Goal: Task Accomplishment & Management: Complete application form

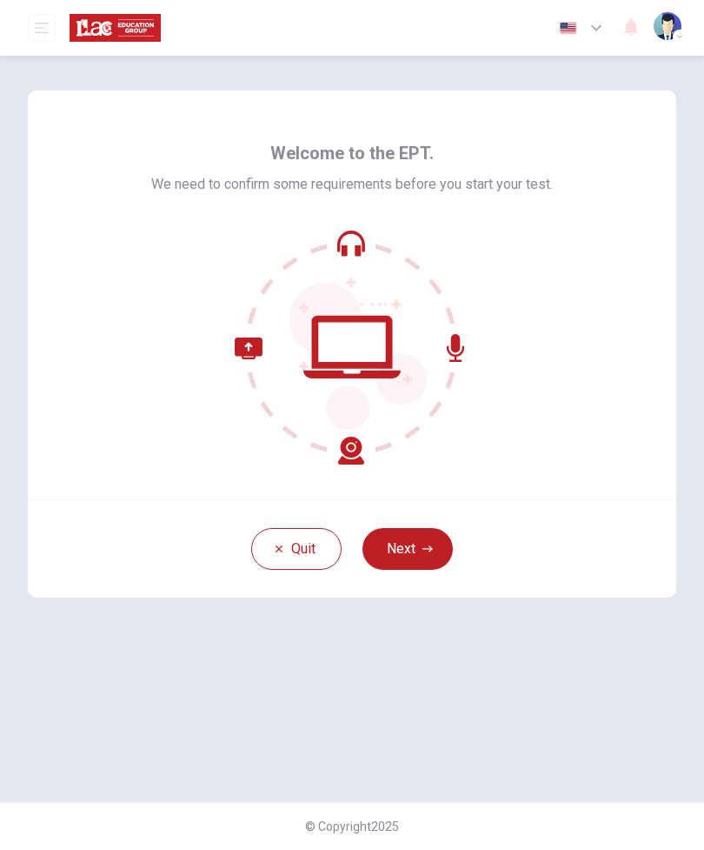
click at [436, 555] on button "Next" at bounding box center [408, 549] width 90 height 42
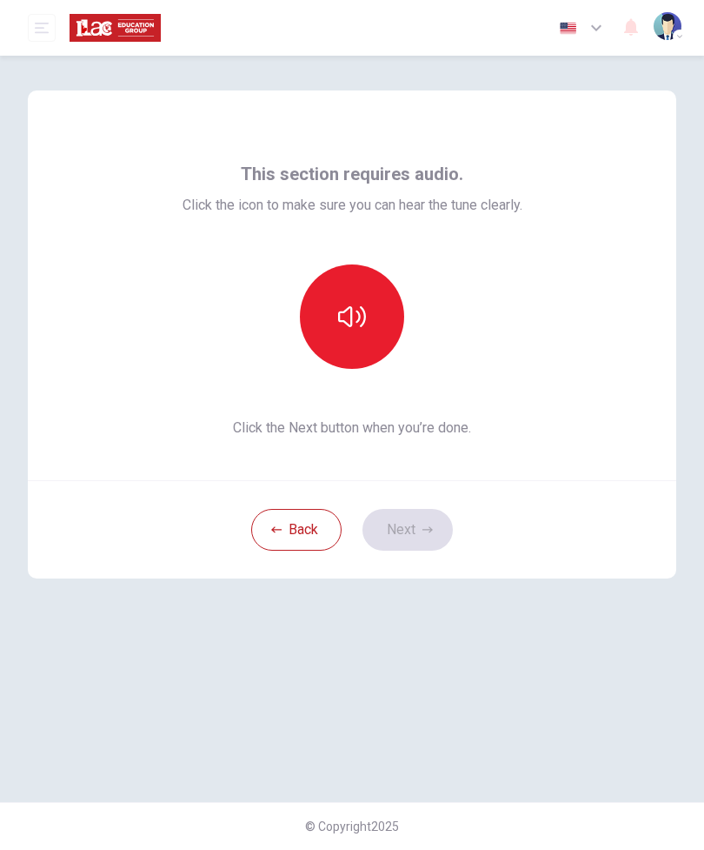
click at [351, 328] on icon "button" at bounding box center [352, 317] width 28 height 28
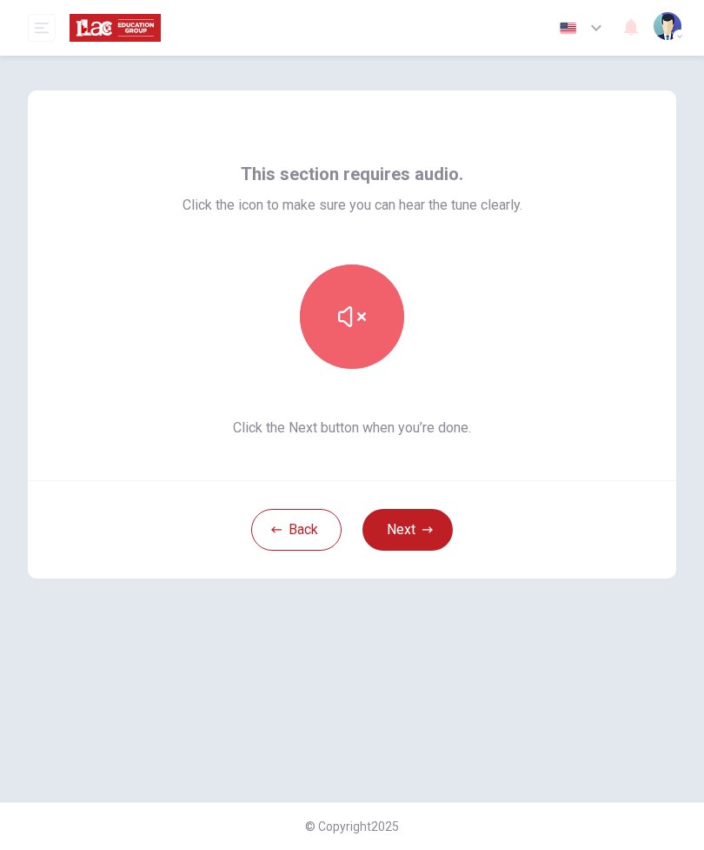
click at [349, 319] on icon "button" at bounding box center [352, 317] width 28 height 28
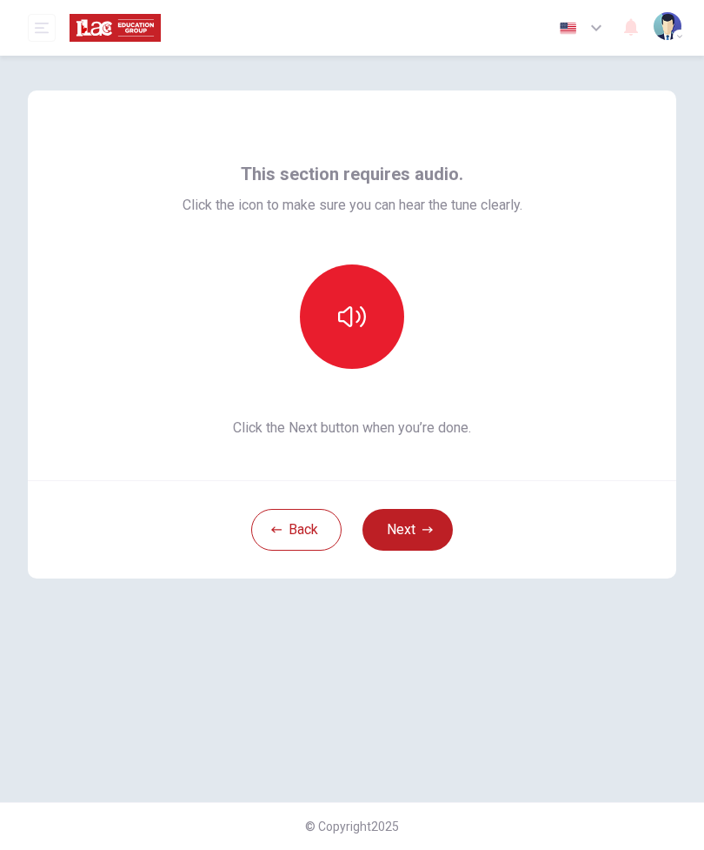
click at [350, 311] on icon "button" at bounding box center [352, 317] width 28 height 28
click at [353, 315] on icon "button" at bounding box center [352, 317] width 28 height 28
click at [429, 525] on icon "button" at bounding box center [428, 529] width 10 height 10
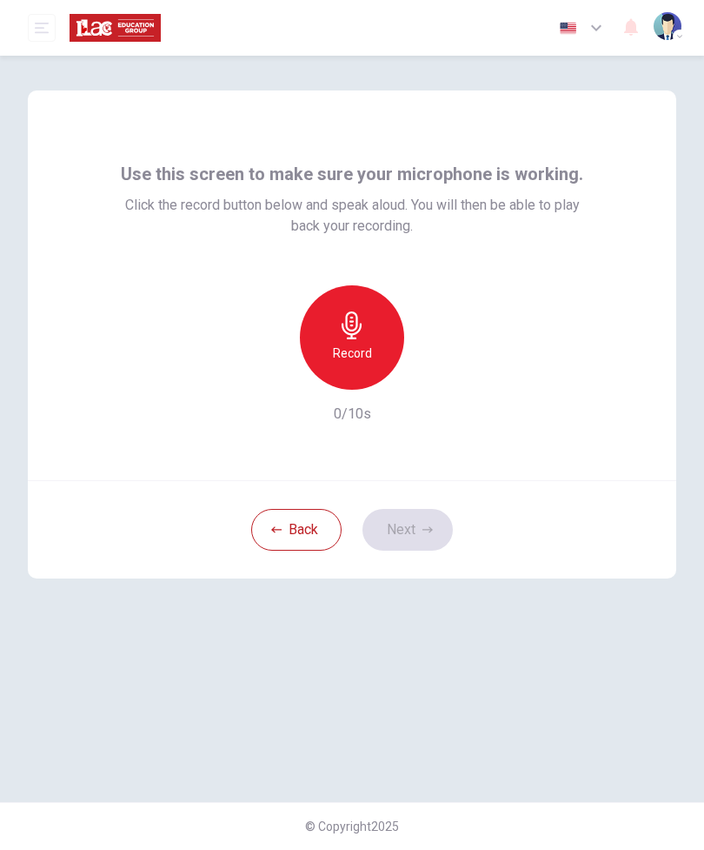
click at [346, 318] on icon "button" at bounding box center [352, 325] width 20 height 28
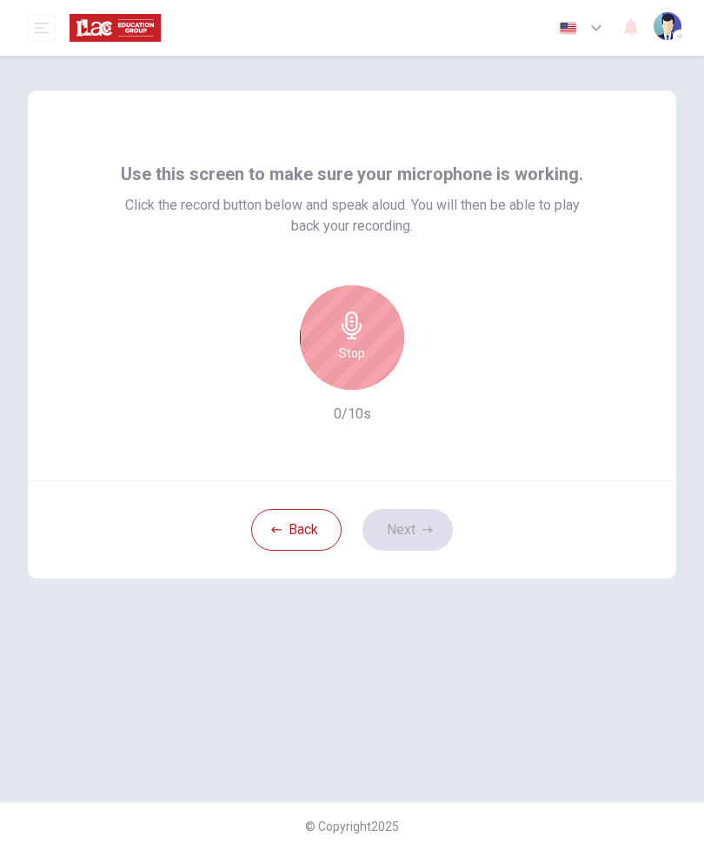
click at [361, 338] on icon "button" at bounding box center [352, 325] width 28 height 28
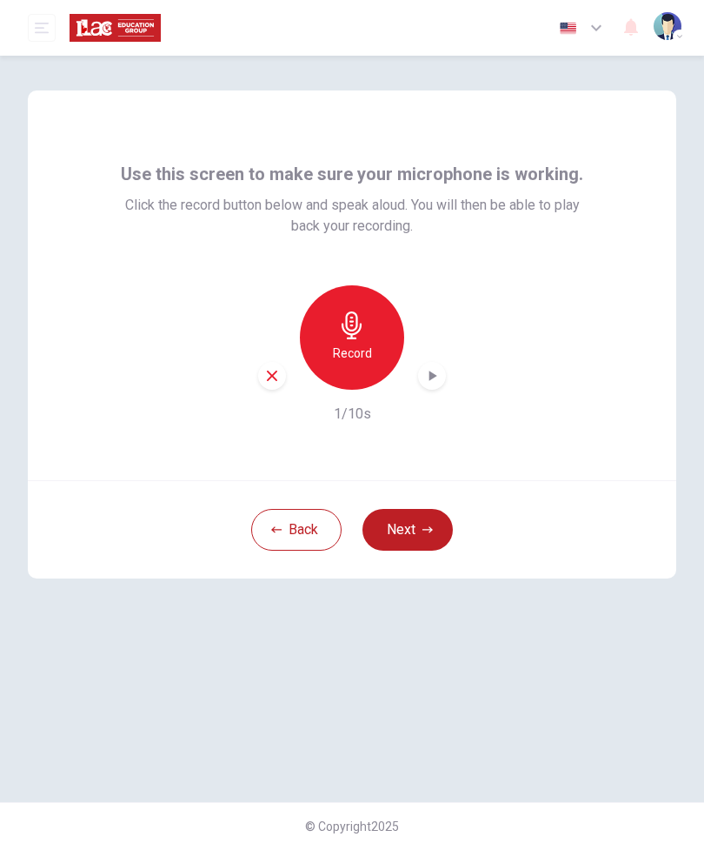
click at [277, 368] on icon "button" at bounding box center [272, 376] width 16 height 16
click at [351, 350] on h6 "Record" at bounding box center [352, 353] width 39 height 21
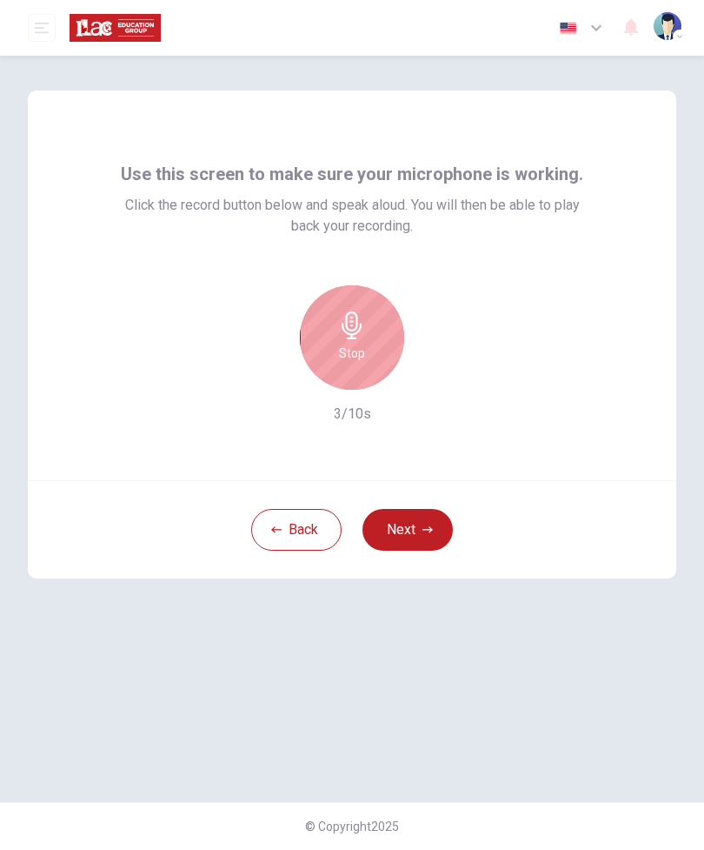
click at [350, 337] on icon "button" at bounding box center [352, 325] width 20 height 28
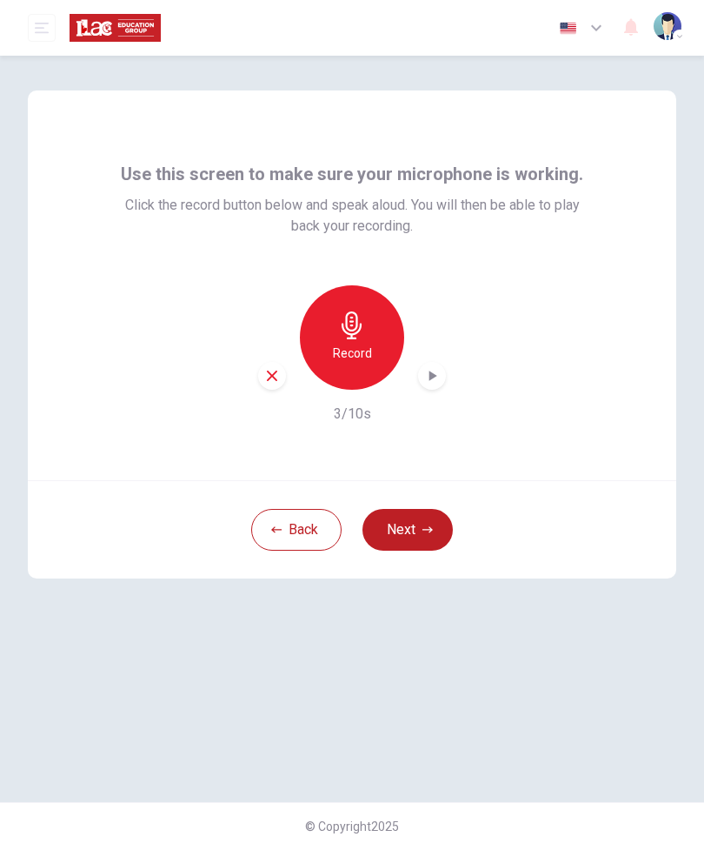
click at [352, 352] on h6 "Record" at bounding box center [352, 353] width 39 height 21
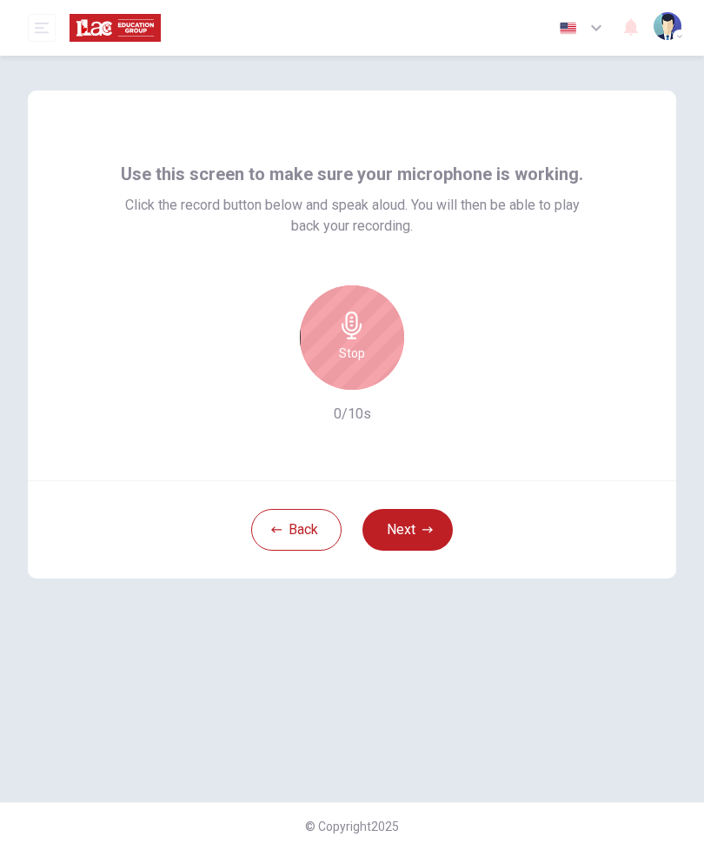
click at [354, 356] on h6 "Stop" at bounding box center [352, 353] width 26 height 21
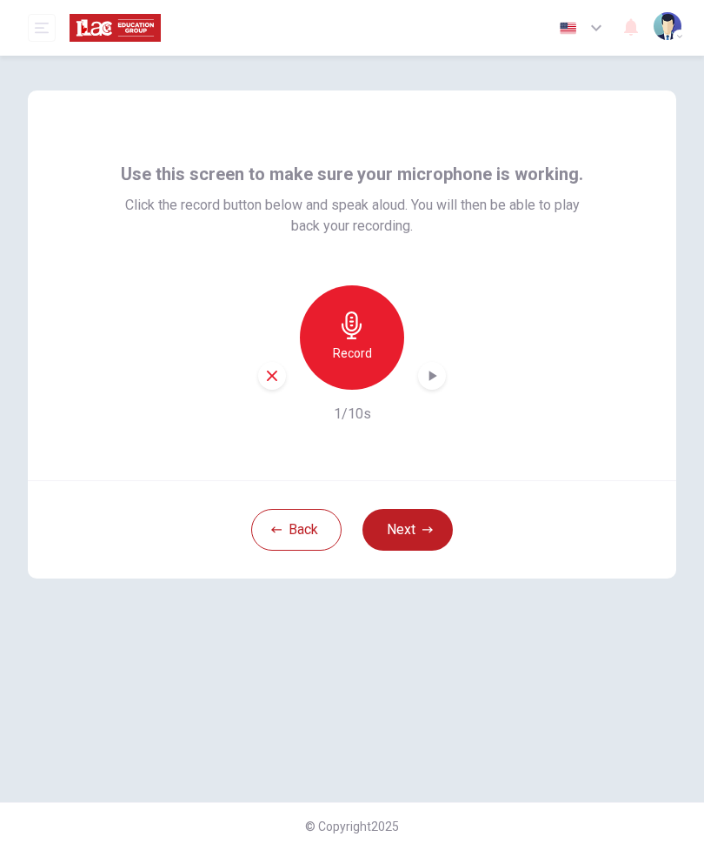
click at [274, 364] on div "button" at bounding box center [272, 376] width 28 height 28
click at [424, 535] on button "Next" at bounding box center [408, 530] width 90 height 42
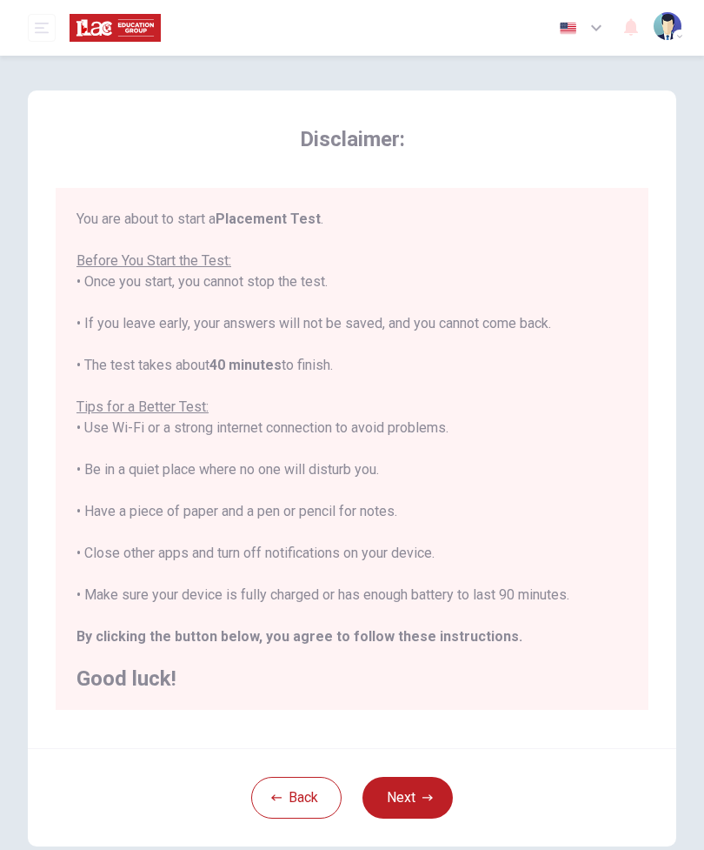
scroll to position [10, 0]
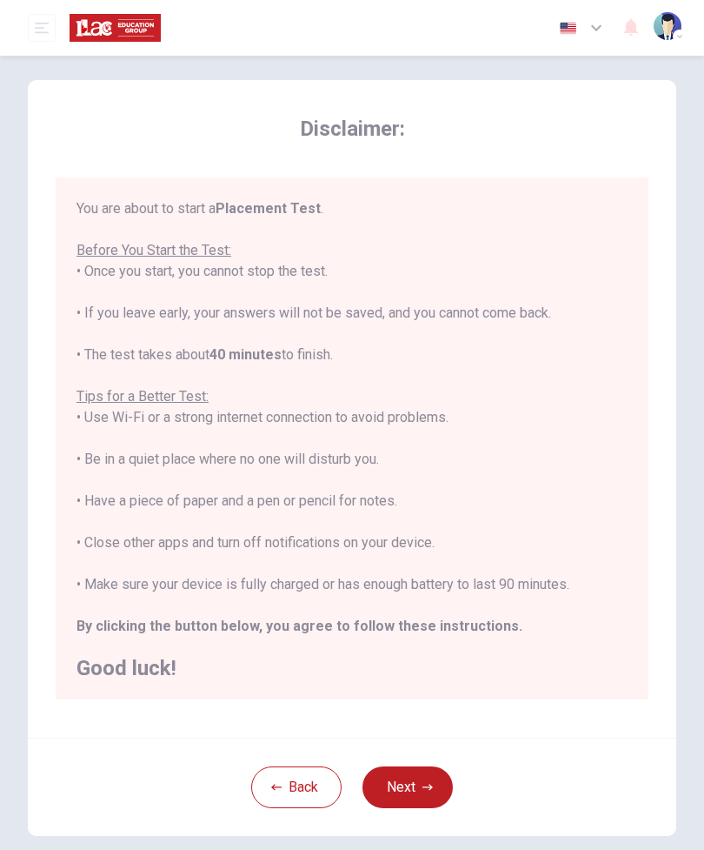
click at [429, 783] on icon "button" at bounding box center [428, 787] width 10 height 10
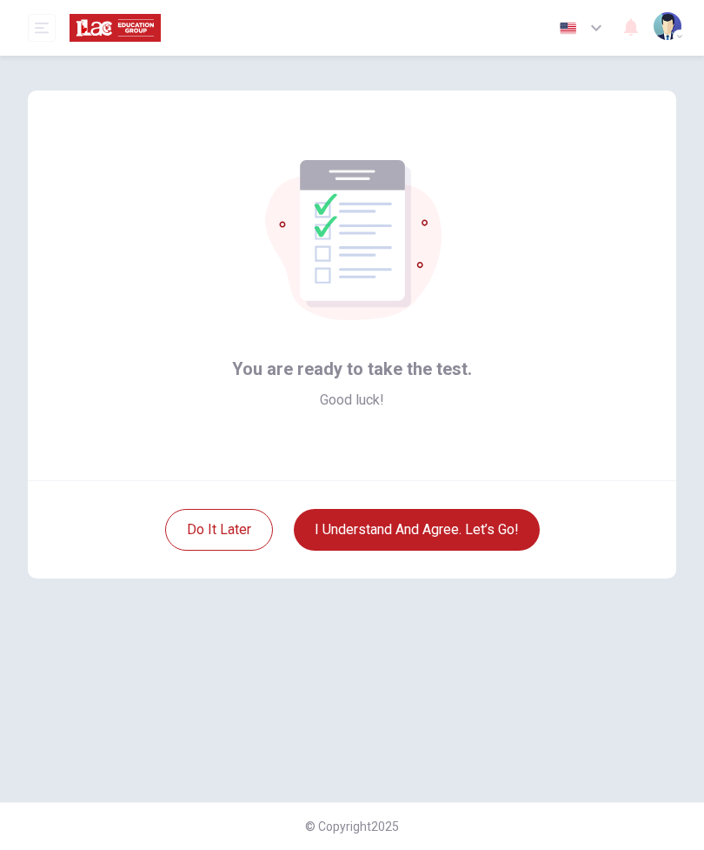
scroll to position [0, 0]
click at [501, 527] on button "I understand and agree. Let’s go!" at bounding box center [417, 530] width 246 height 42
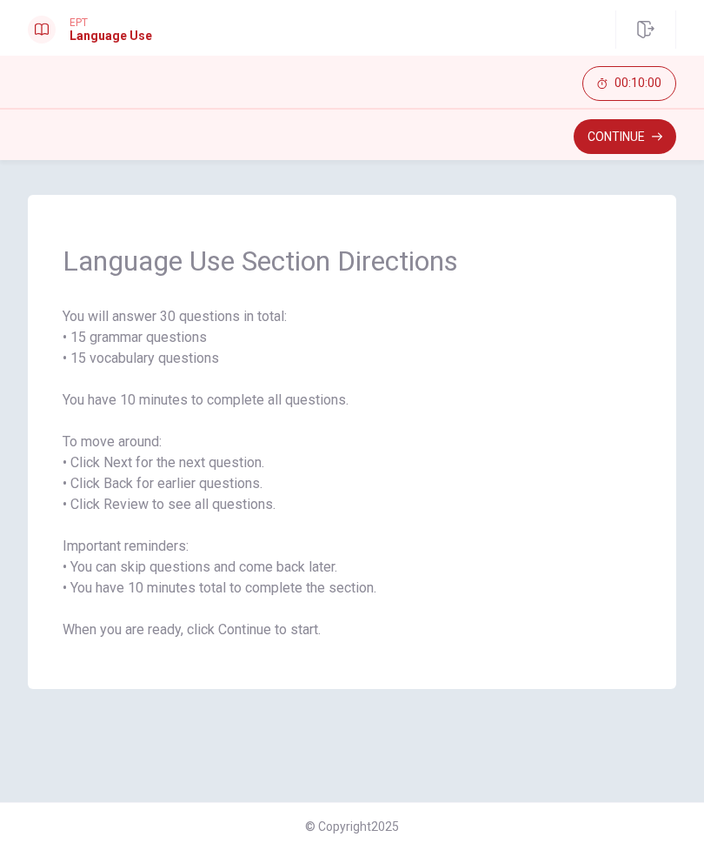
click at [598, 134] on button "Continue" at bounding box center [625, 136] width 103 height 35
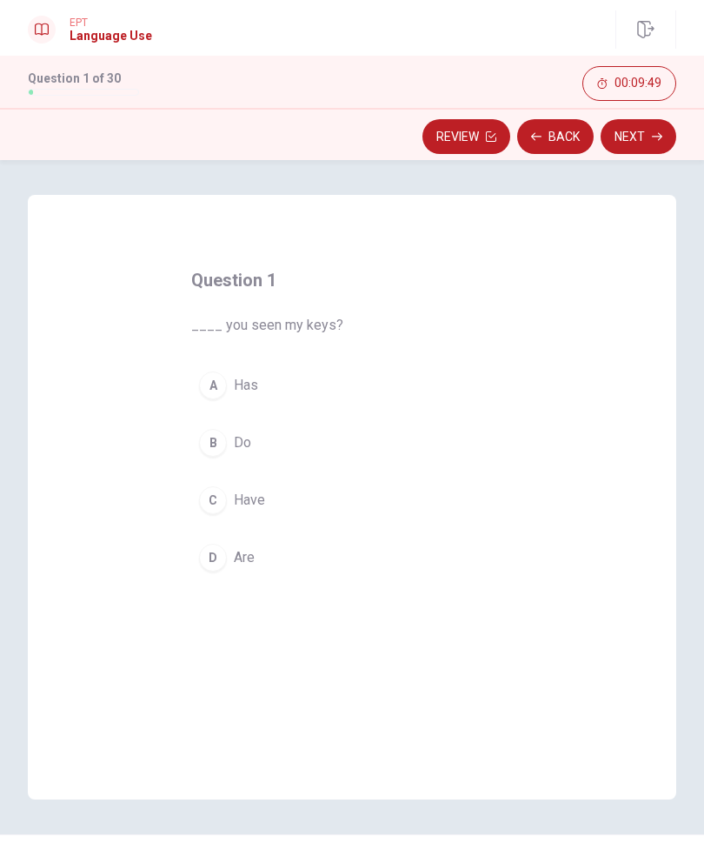
click at [215, 452] on div "B" at bounding box center [213, 443] width 28 height 28
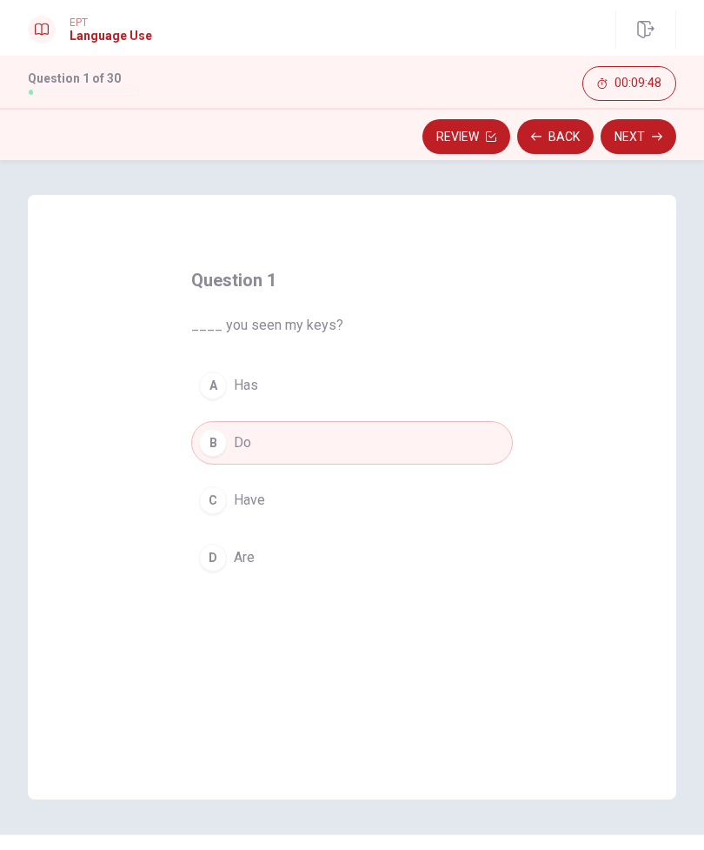
click at [617, 135] on button "Next" at bounding box center [639, 136] width 76 height 35
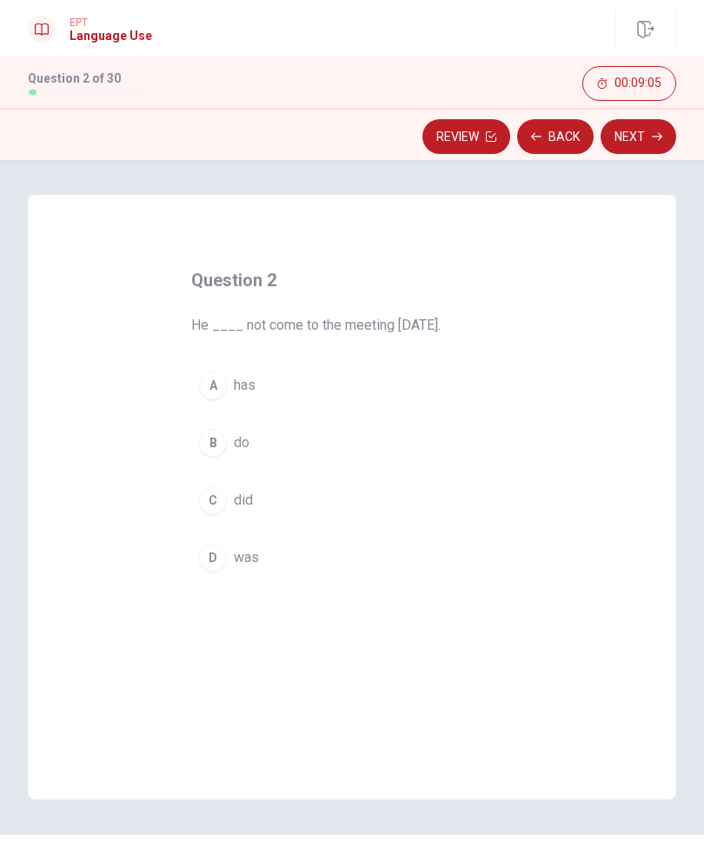
click at [164, 540] on div "Question 2 He ____ not come to the meeting [DATE]. A has B do C did D was" at bounding box center [352, 422] width 391 height 369
click at [208, 501] on div "C" at bounding box center [213, 500] width 28 height 28
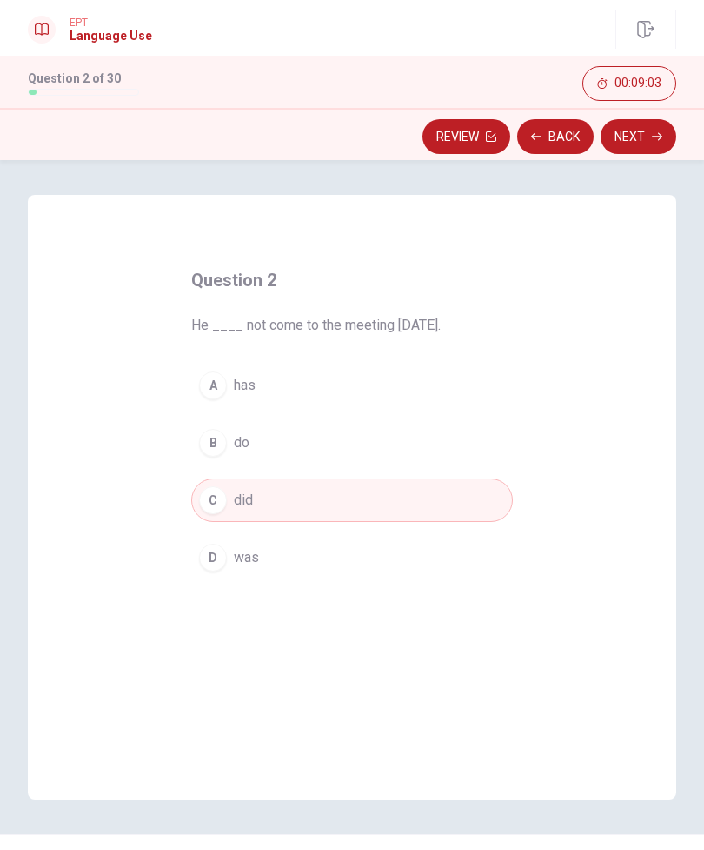
click at [626, 130] on button "Next" at bounding box center [639, 136] width 76 height 35
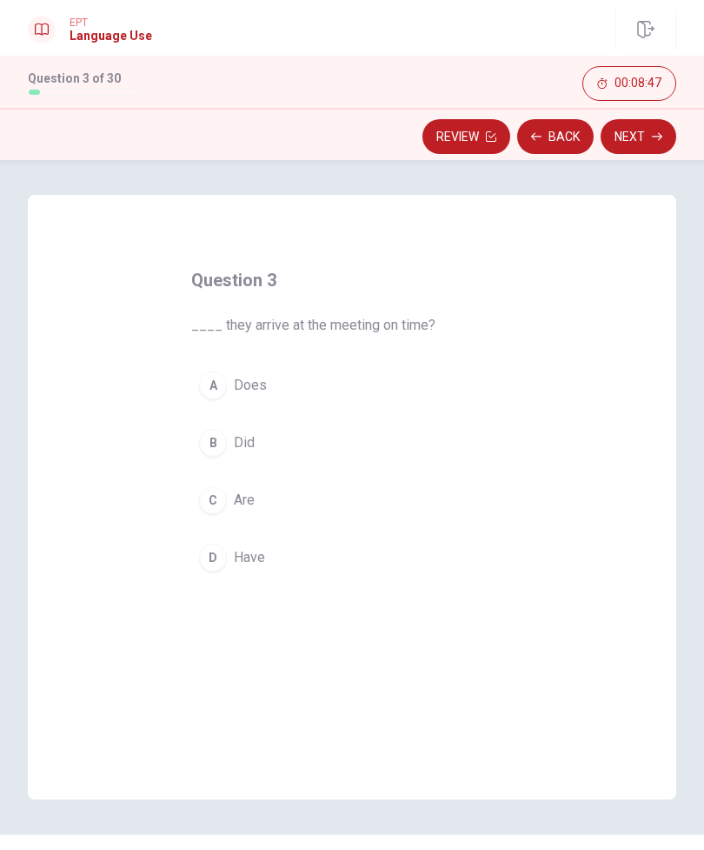
click at [217, 447] on div "B" at bounding box center [213, 443] width 28 height 28
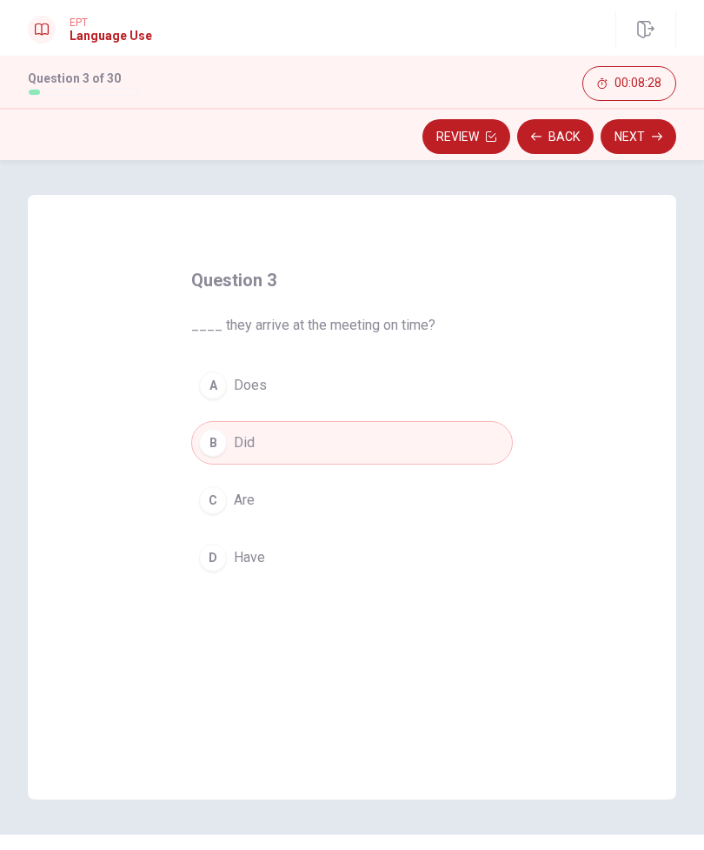
click at [219, 378] on div "A" at bounding box center [213, 385] width 28 height 28
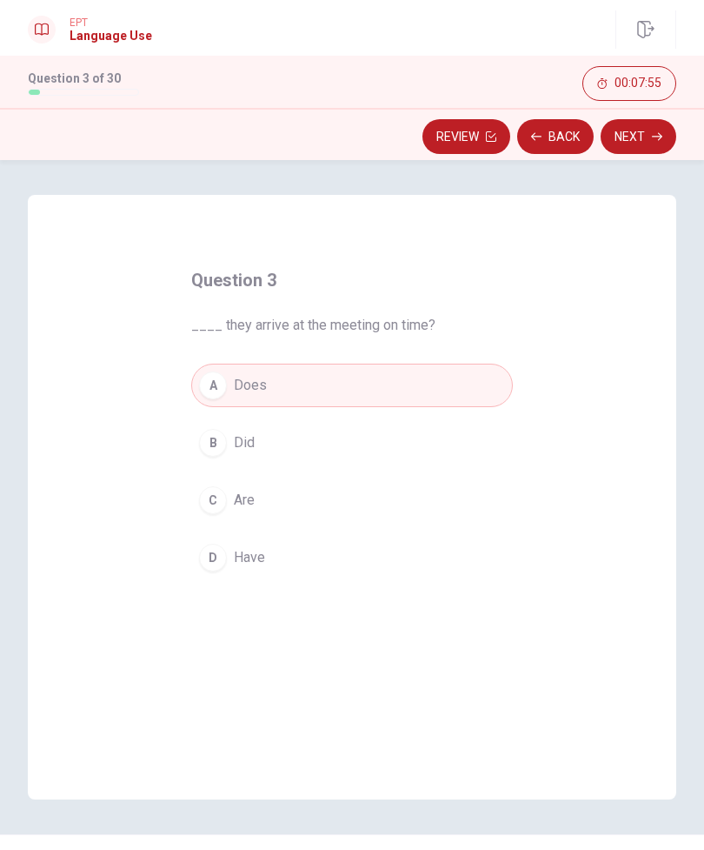
click at [624, 140] on button "Next" at bounding box center [639, 136] width 76 height 35
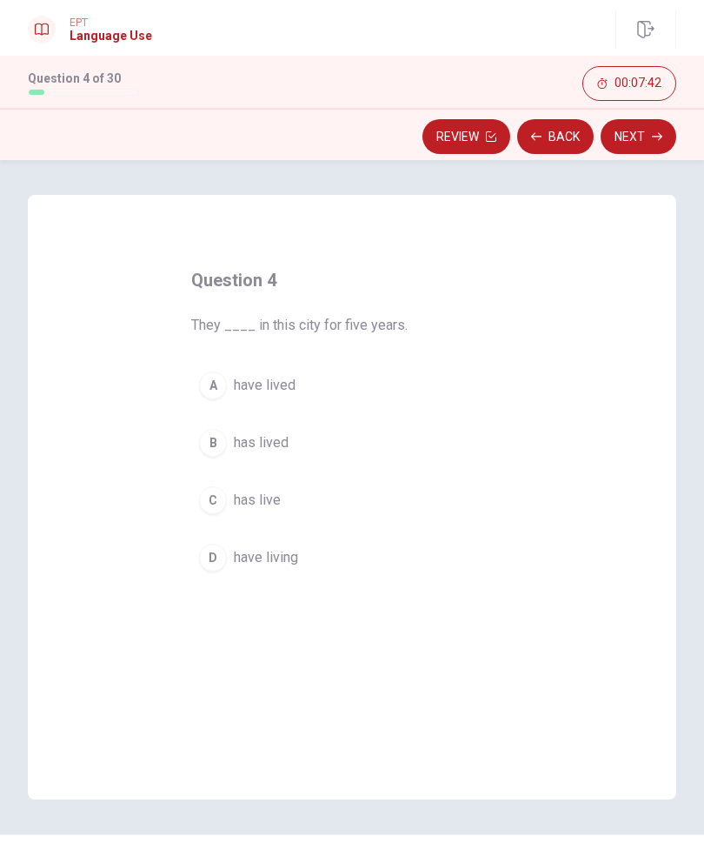
click at [217, 506] on div "C" at bounding box center [213, 500] width 28 height 28
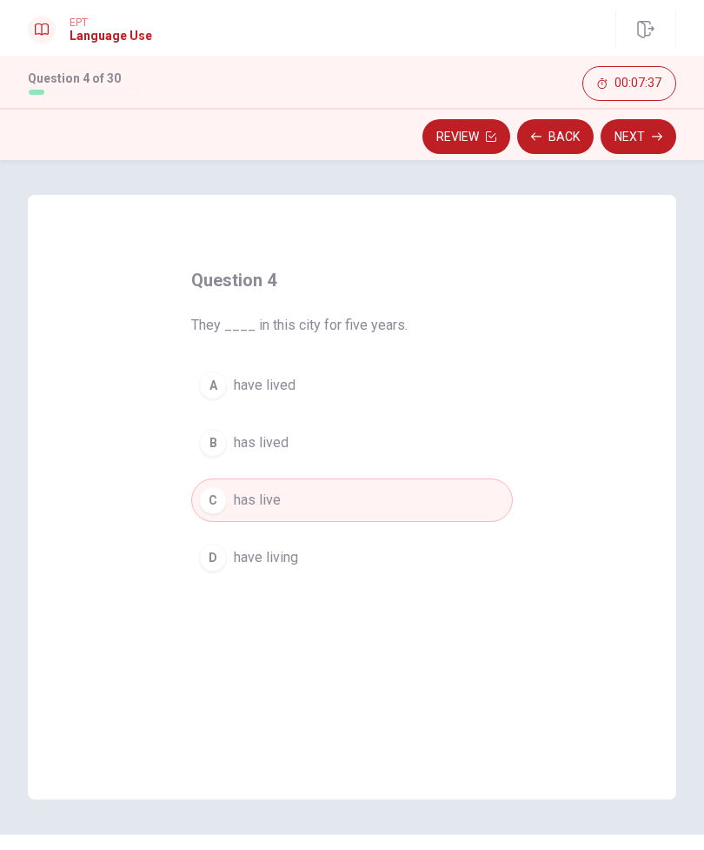
click at [622, 126] on button "Next" at bounding box center [639, 136] width 76 height 35
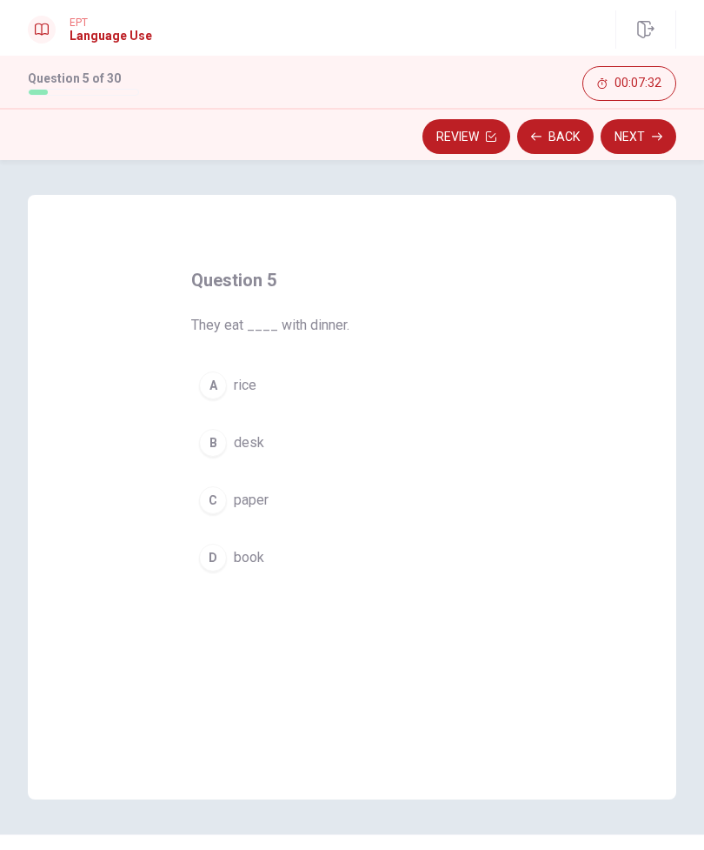
click at [216, 387] on div "A" at bounding box center [213, 385] width 28 height 28
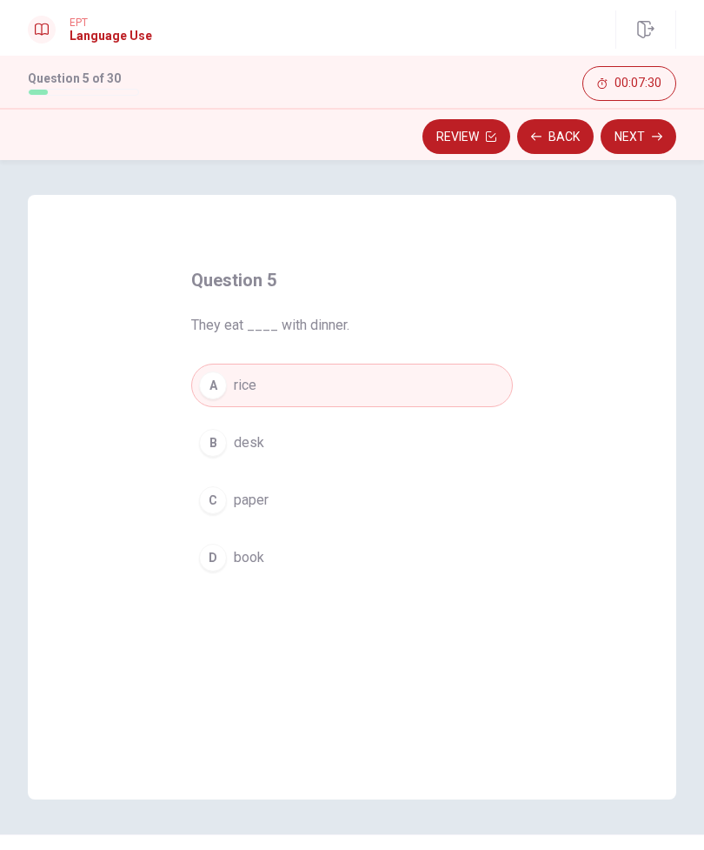
click at [608, 141] on button "Next" at bounding box center [639, 136] width 76 height 35
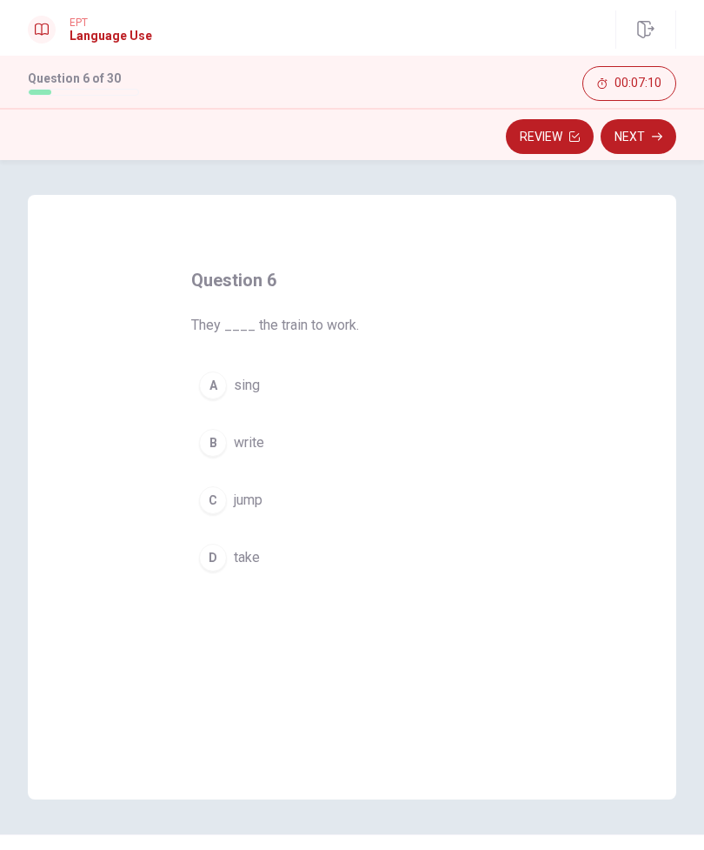
click at [218, 557] on div "D" at bounding box center [213, 558] width 28 height 28
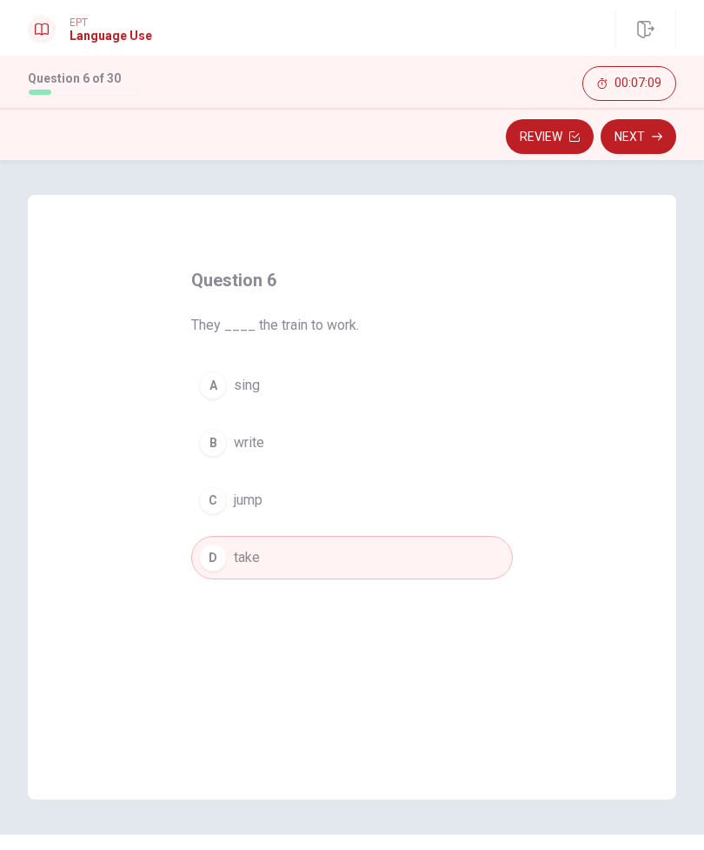
click at [628, 129] on button "Next" at bounding box center [639, 136] width 76 height 35
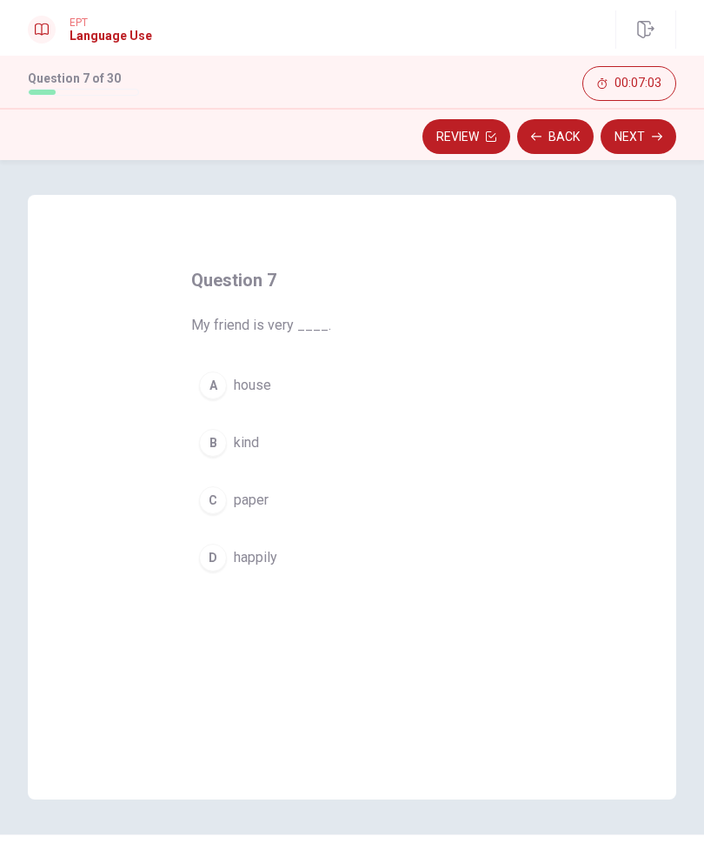
click at [219, 564] on div "D" at bounding box center [213, 558] width 28 height 28
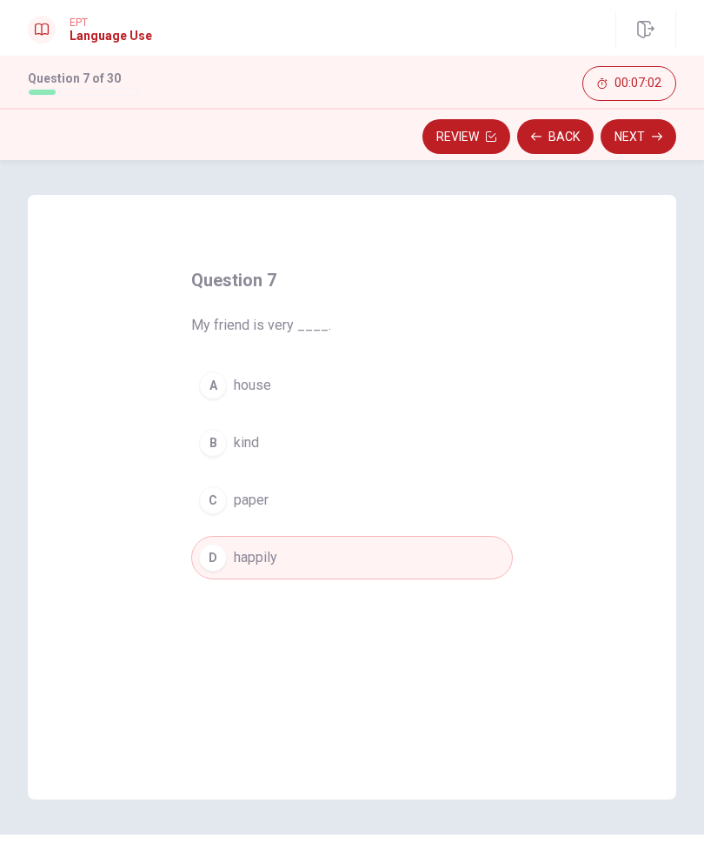
click at [620, 139] on button "Next" at bounding box center [639, 136] width 76 height 35
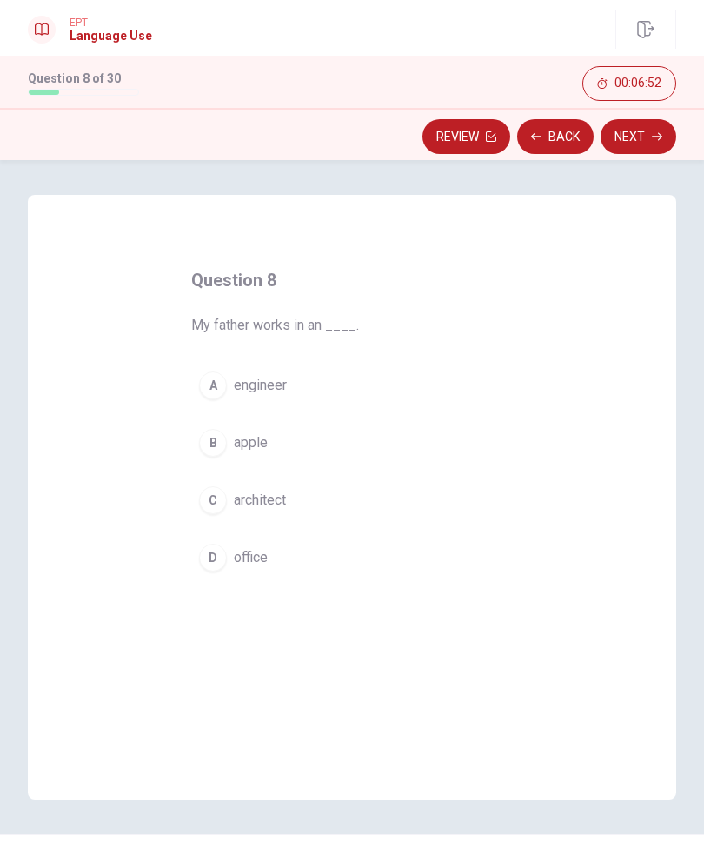
click at [221, 562] on div "D" at bounding box center [213, 558] width 28 height 28
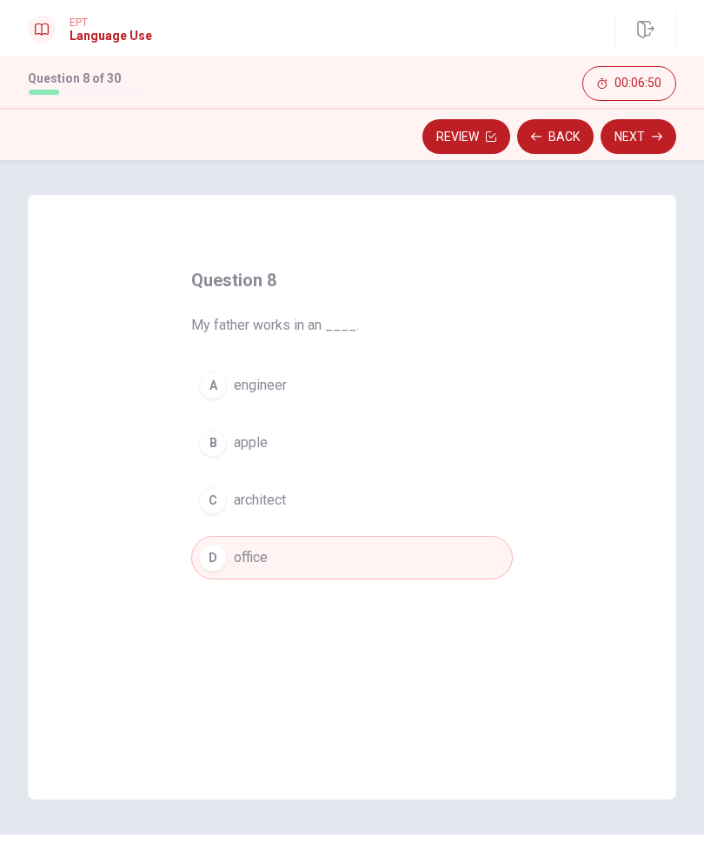
click at [225, 505] on div "C" at bounding box center [213, 500] width 28 height 28
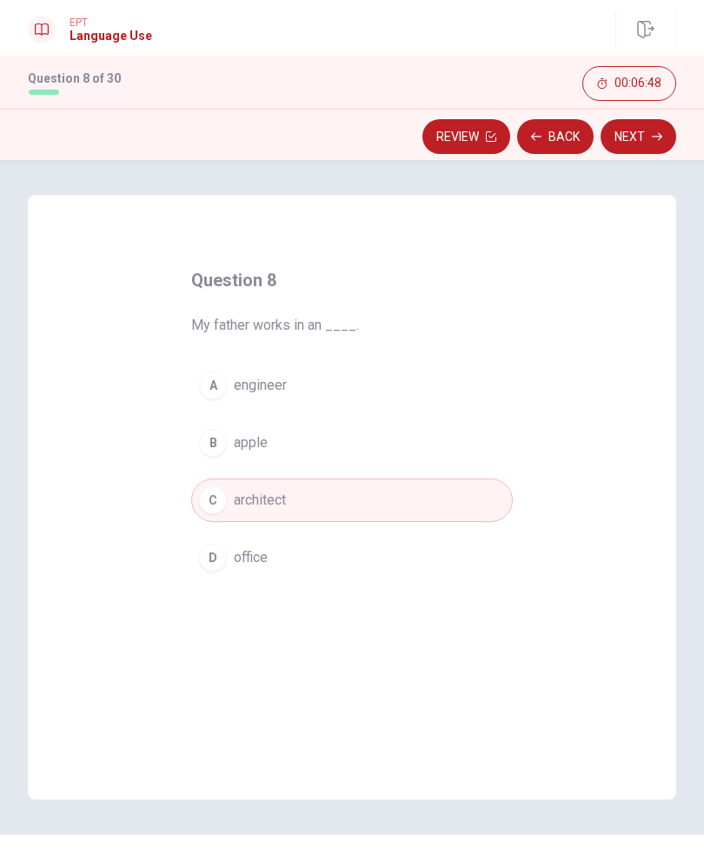
click at [228, 439] on button "B apple" at bounding box center [352, 442] width 322 height 43
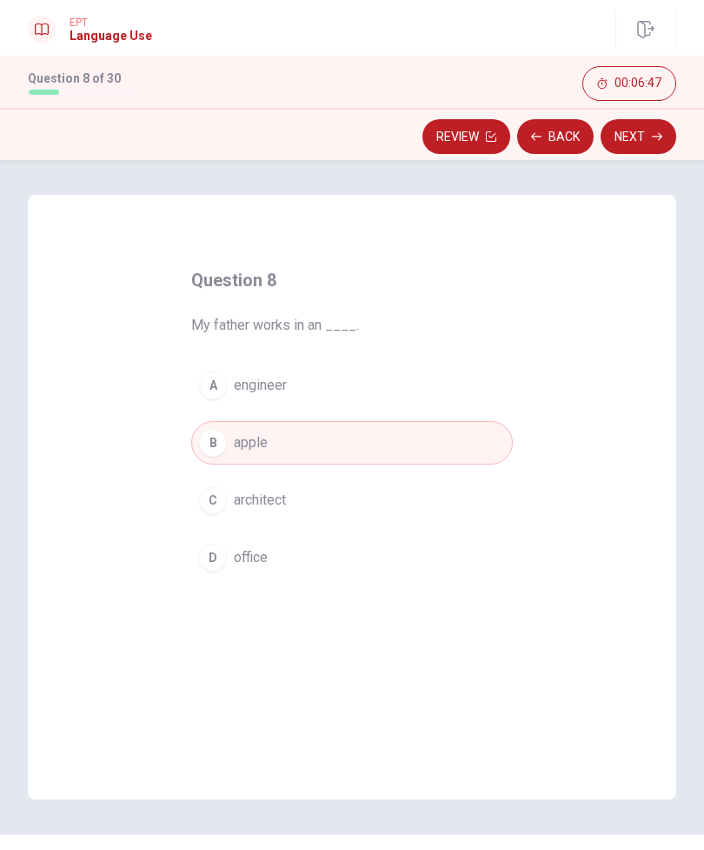
click at [609, 145] on button "Next" at bounding box center [639, 136] width 76 height 35
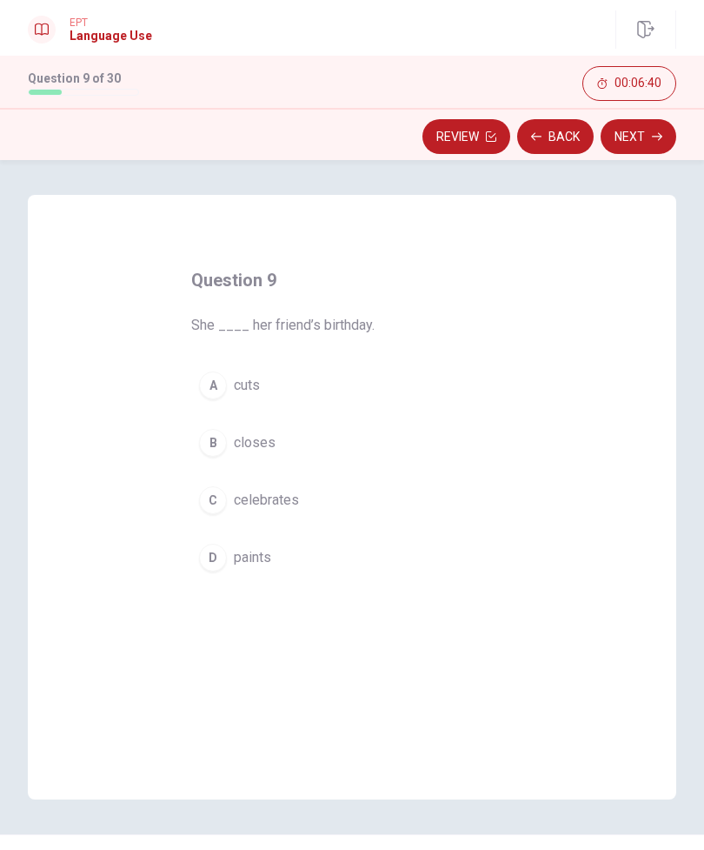
click at [232, 500] on button "C celebrates" at bounding box center [352, 499] width 322 height 43
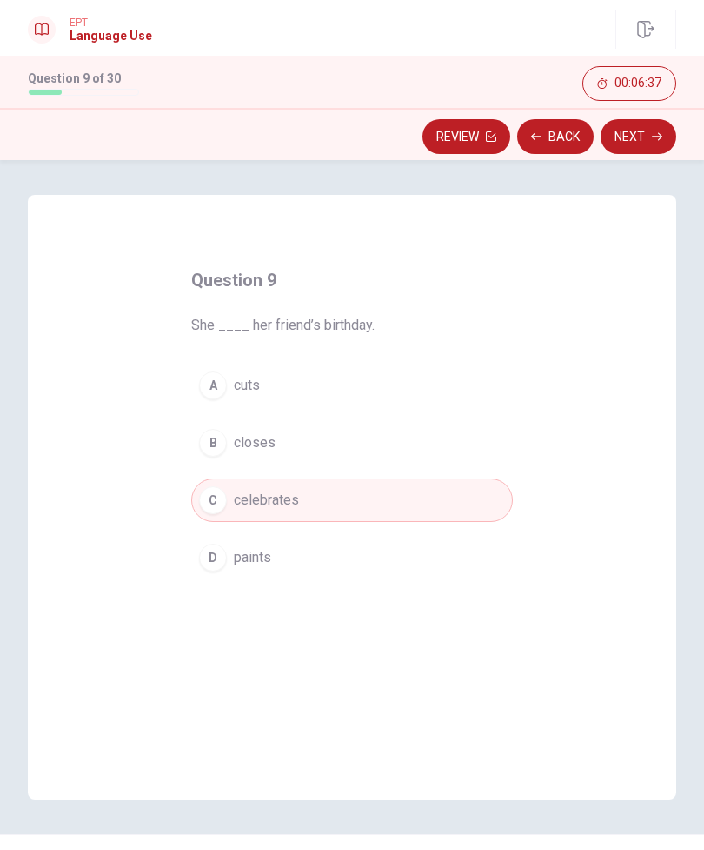
click at [621, 136] on button "Next" at bounding box center [639, 136] width 76 height 35
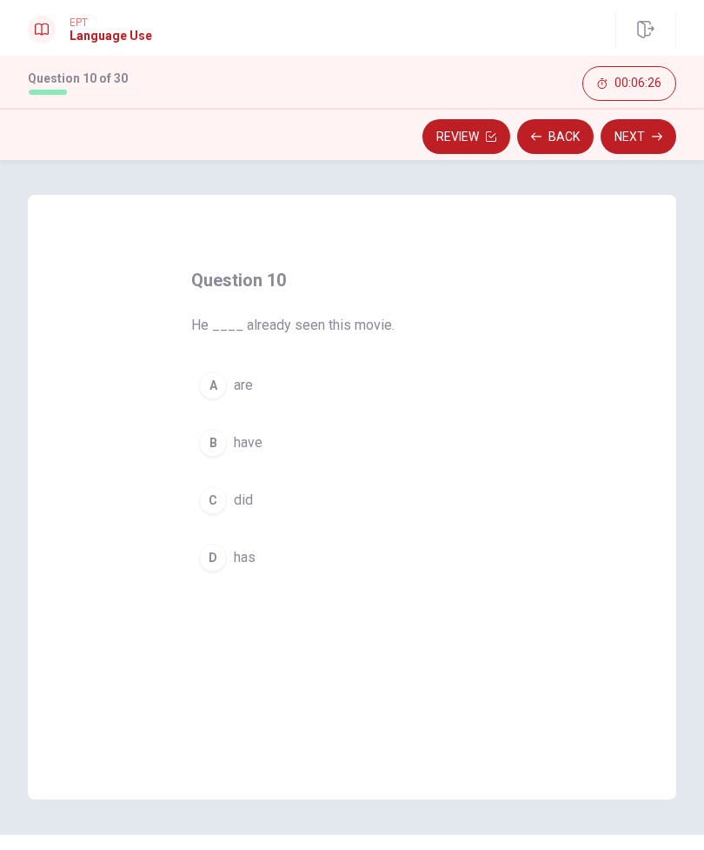
click at [213, 385] on div "A" at bounding box center [213, 385] width 28 height 28
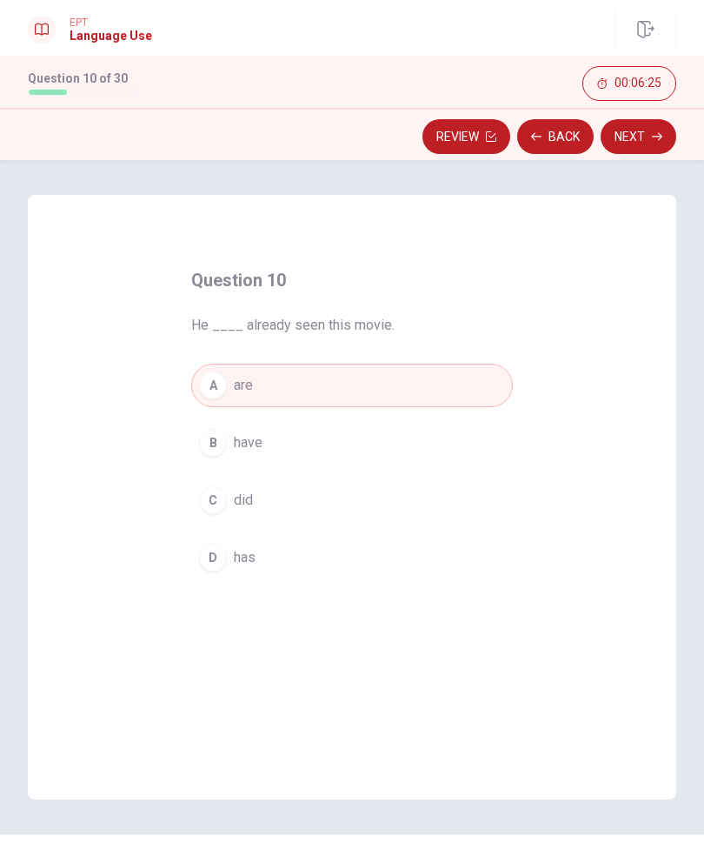
click at [611, 133] on button "Next" at bounding box center [639, 136] width 76 height 35
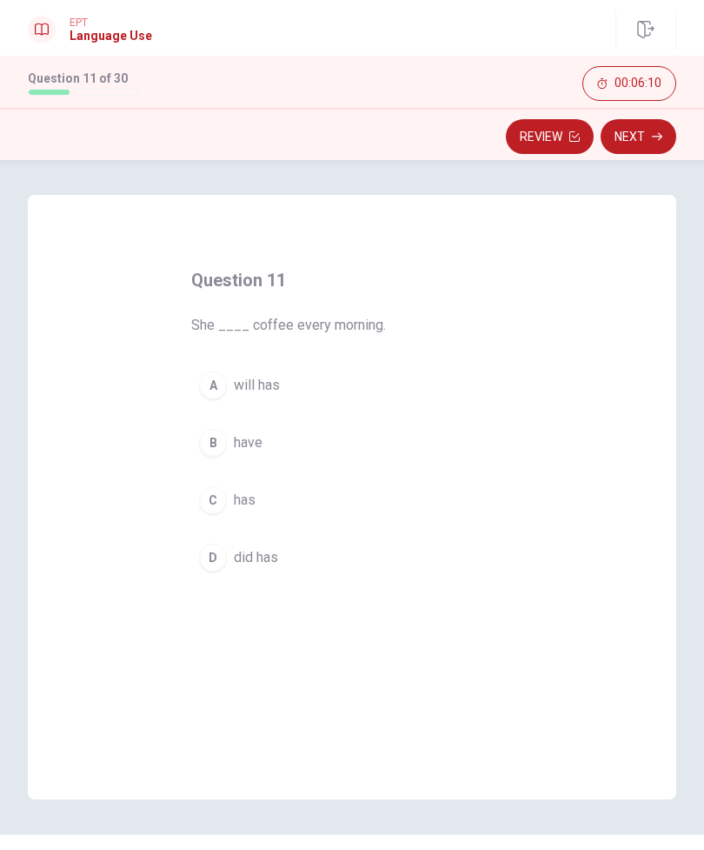
click at [228, 499] on button "C has" at bounding box center [352, 499] width 322 height 43
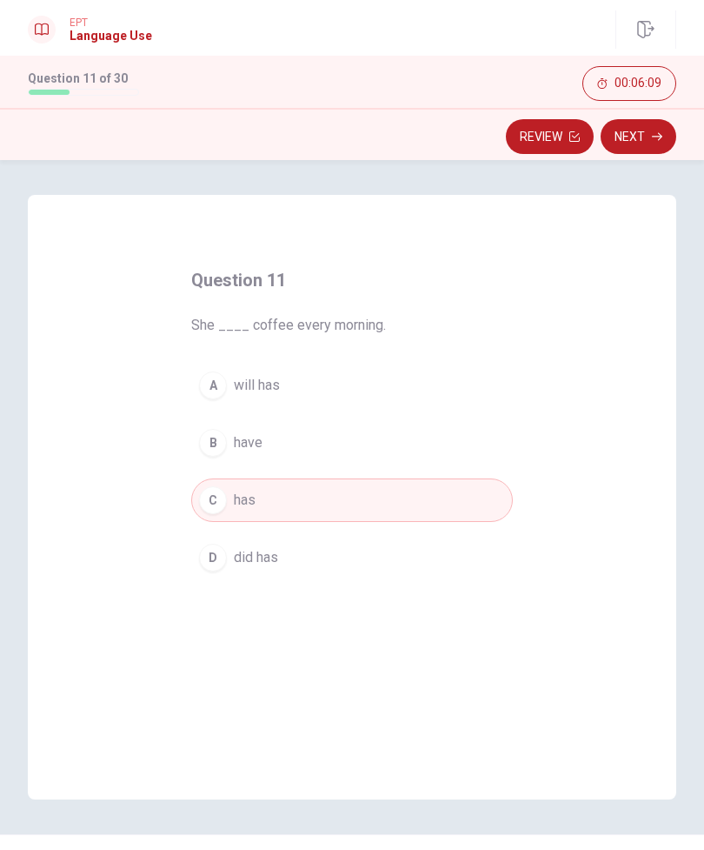
click at [615, 133] on button "Next" at bounding box center [639, 136] width 76 height 35
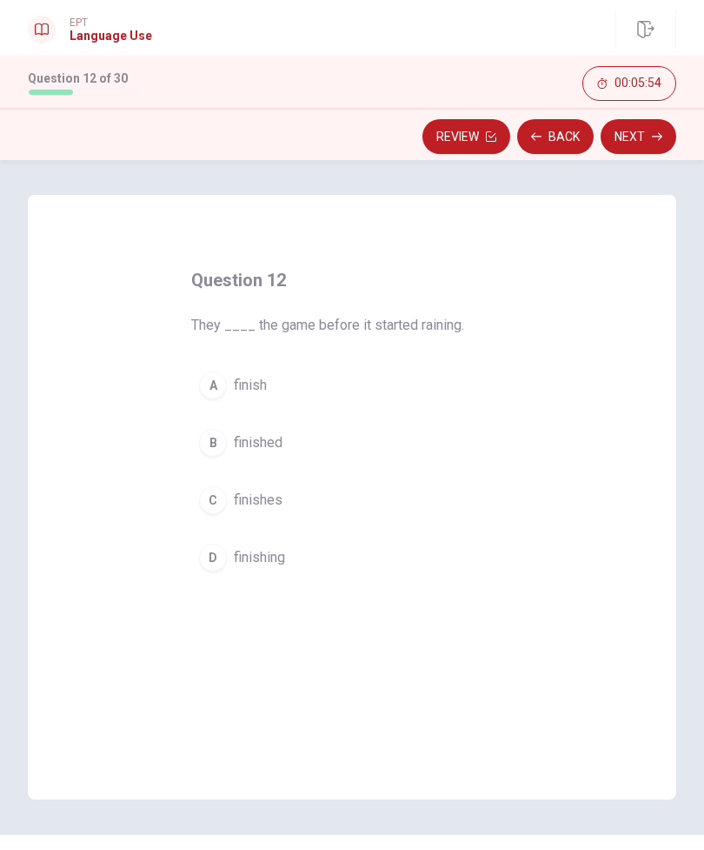
click at [219, 565] on div "D" at bounding box center [213, 558] width 28 height 28
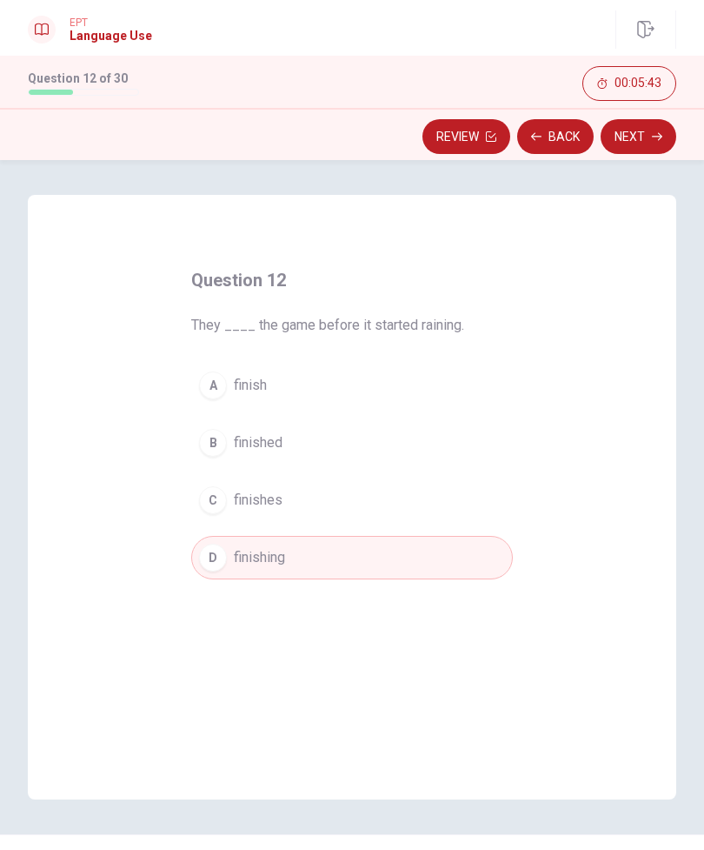
click at [611, 148] on button "Next" at bounding box center [639, 136] width 76 height 35
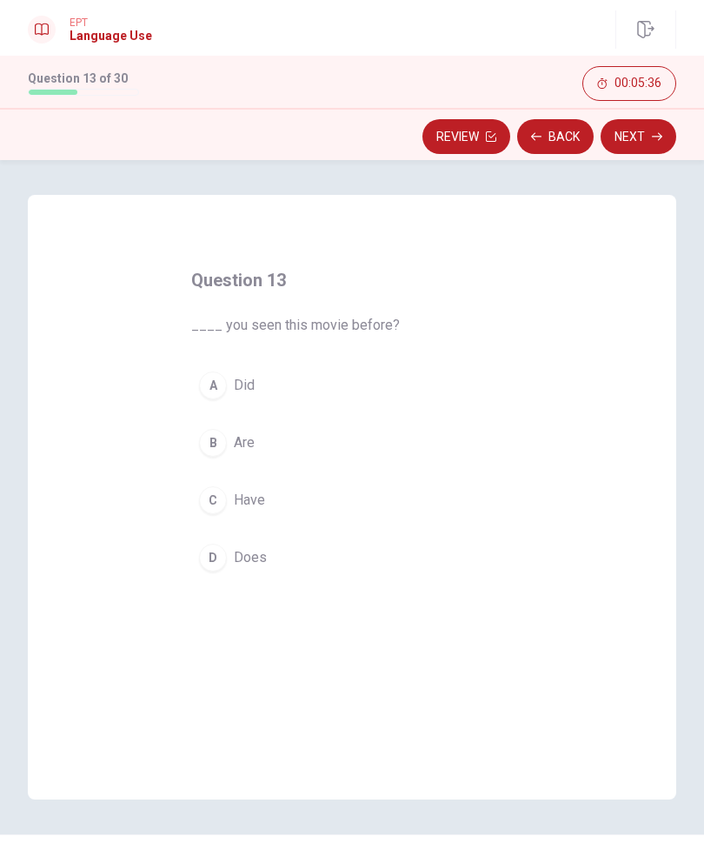
click at [217, 388] on div "A" at bounding box center [213, 385] width 28 height 28
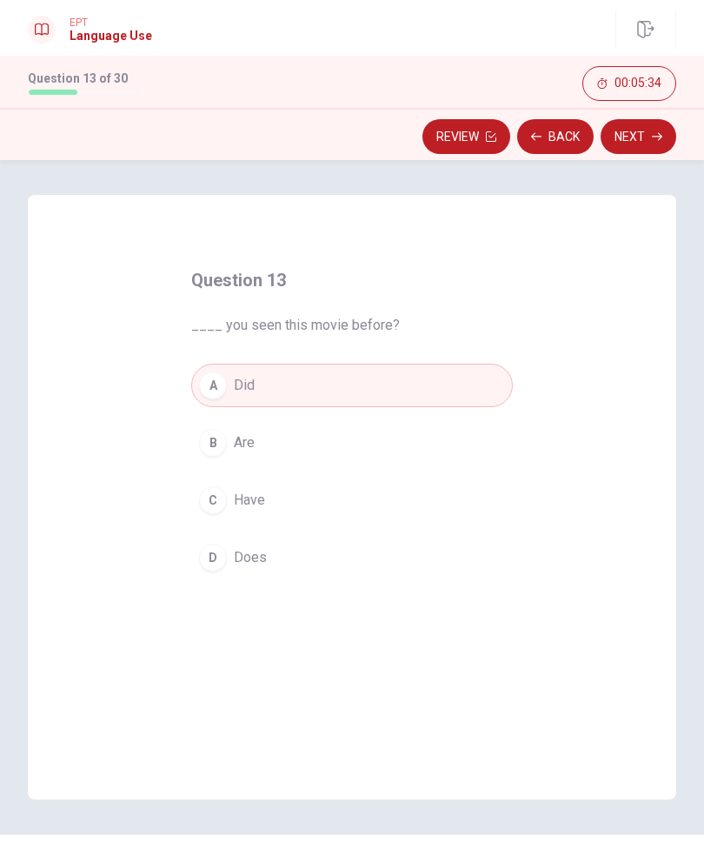
click at [617, 133] on button "Next" at bounding box center [639, 136] width 76 height 35
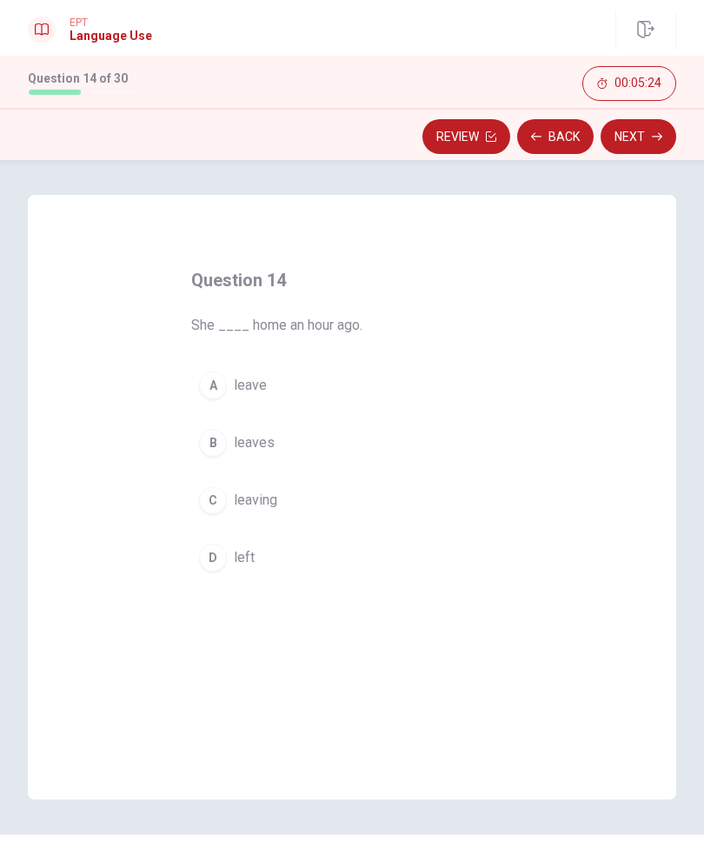
click at [222, 386] on div "A" at bounding box center [213, 385] width 28 height 28
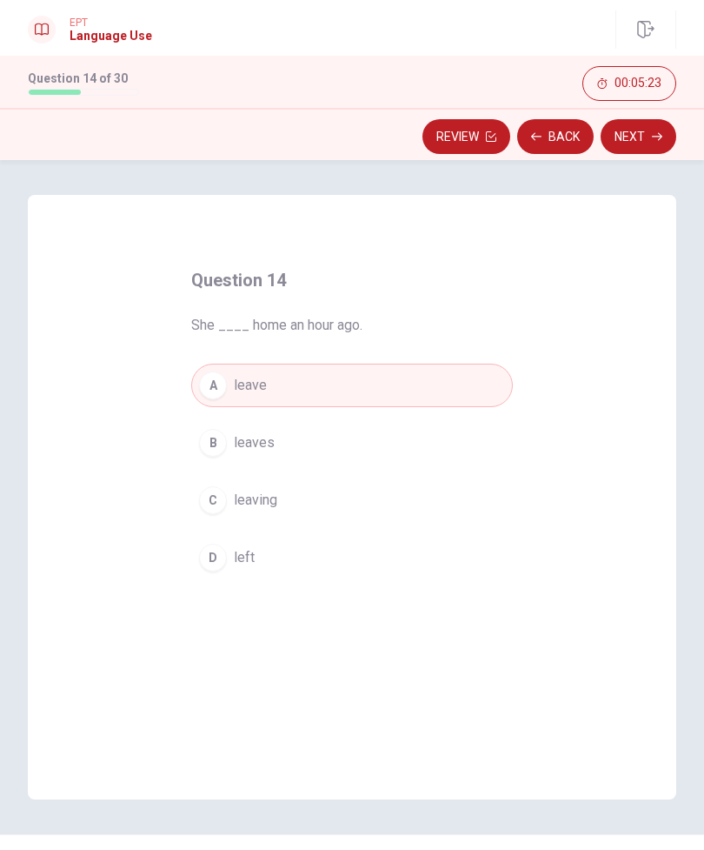
click at [626, 137] on button "Next" at bounding box center [639, 136] width 76 height 35
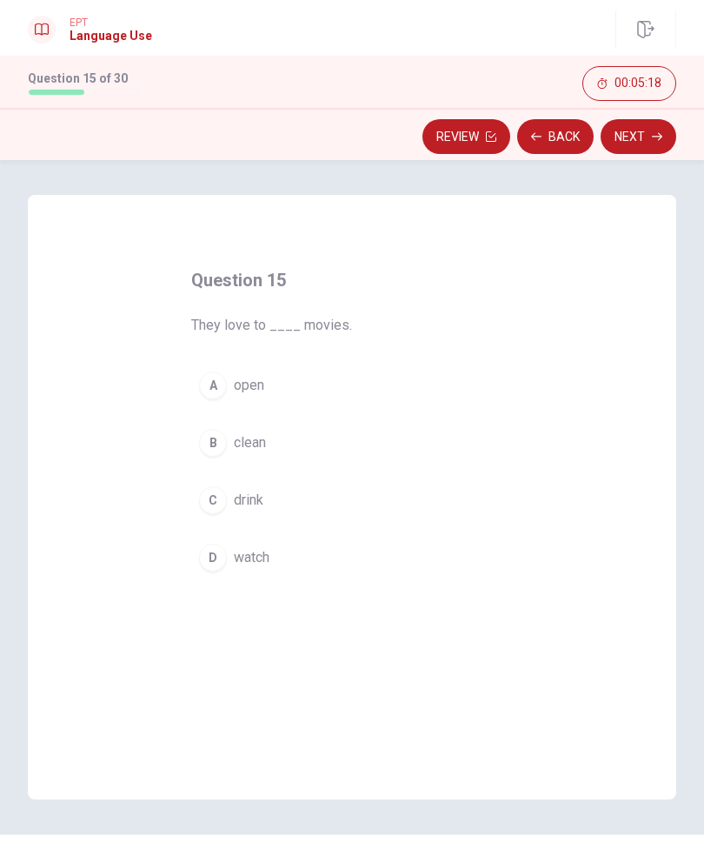
click at [211, 562] on div "D" at bounding box center [213, 558] width 28 height 28
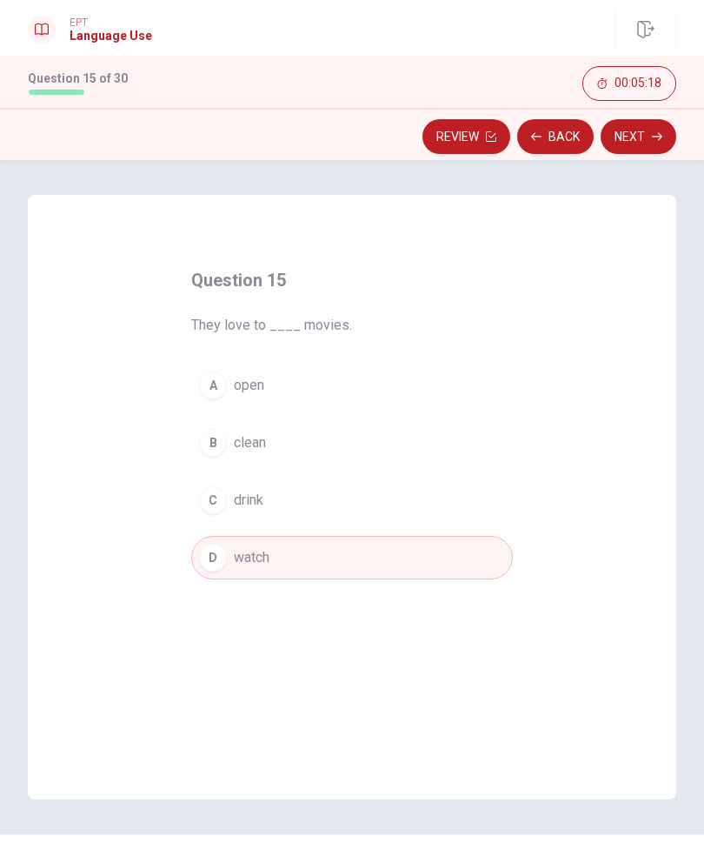
click at [628, 130] on button "Next" at bounding box center [639, 136] width 76 height 35
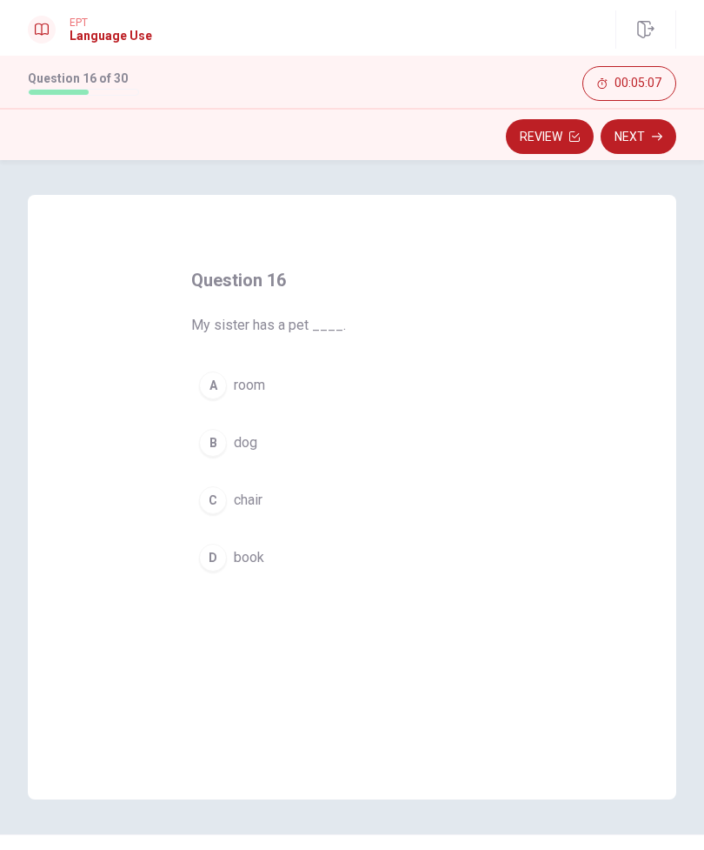
click at [211, 450] on div "B" at bounding box center [213, 443] width 28 height 28
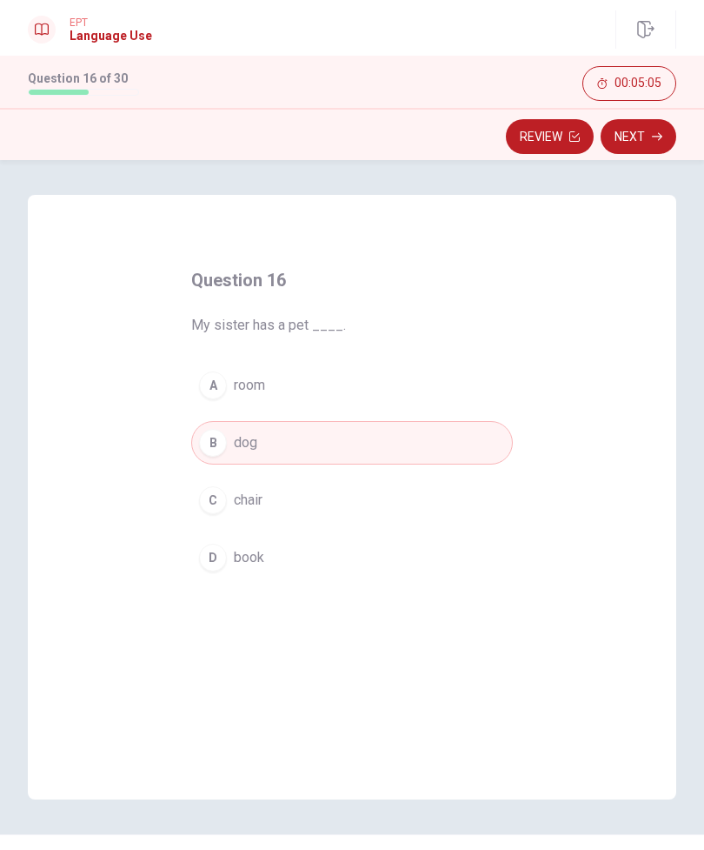
click at [623, 138] on button "Next" at bounding box center [639, 136] width 76 height 35
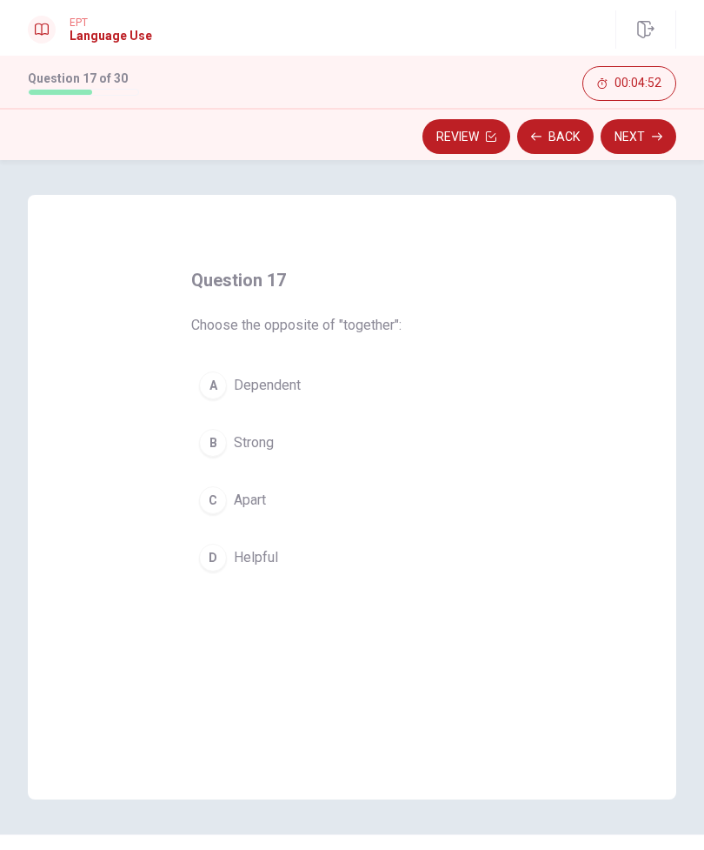
click at [214, 508] on div "C" at bounding box center [213, 500] width 28 height 28
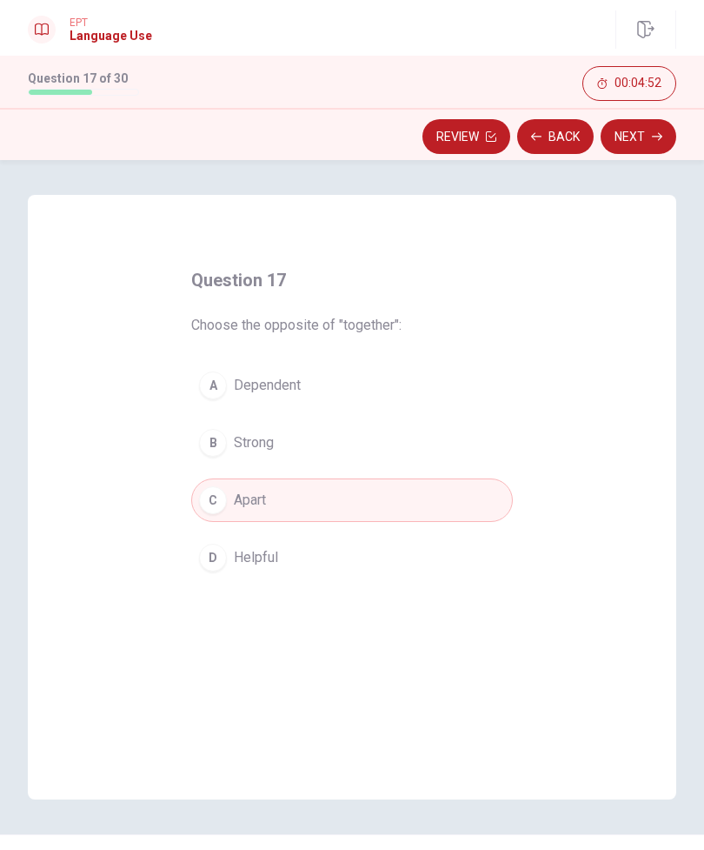
click at [617, 133] on button "Next" at bounding box center [639, 136] width 76 height 35
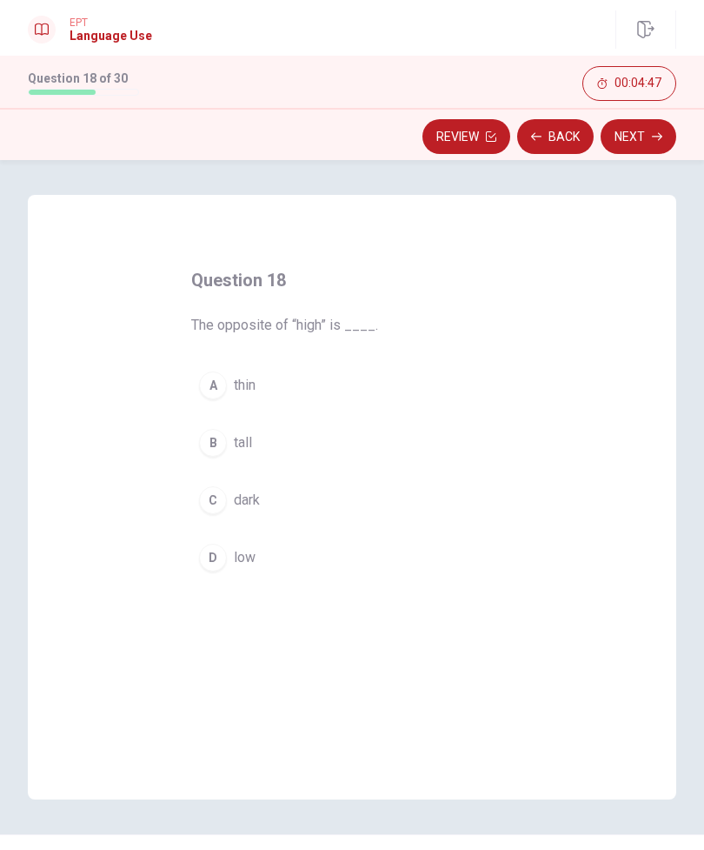
click at [223, 492] on div "C" at bounding box center [213, 500] width 28 height 28
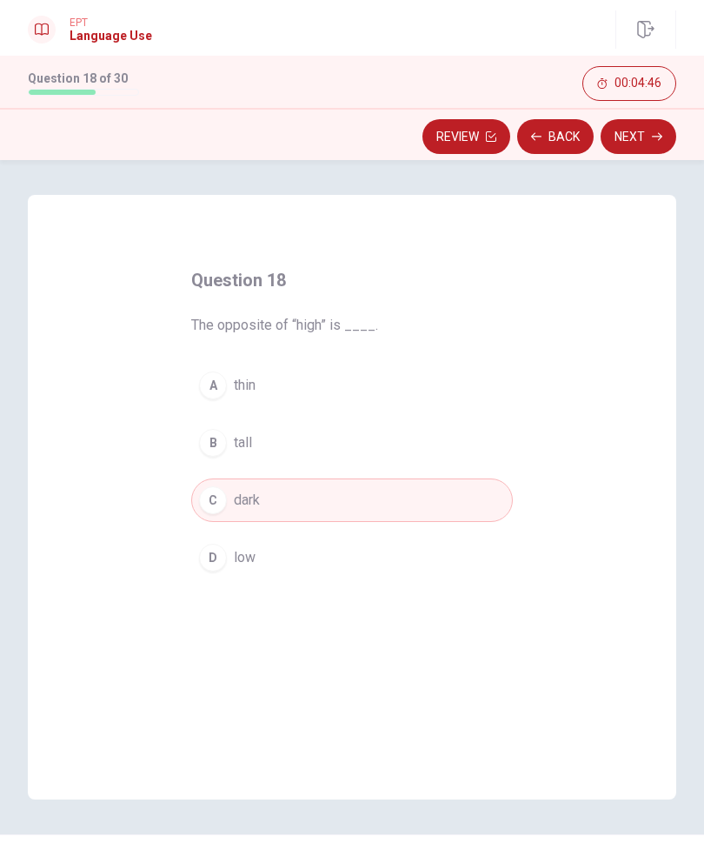
click at [611, 137] on button "Next" at bounding box center [639, 136] width 76 height 35
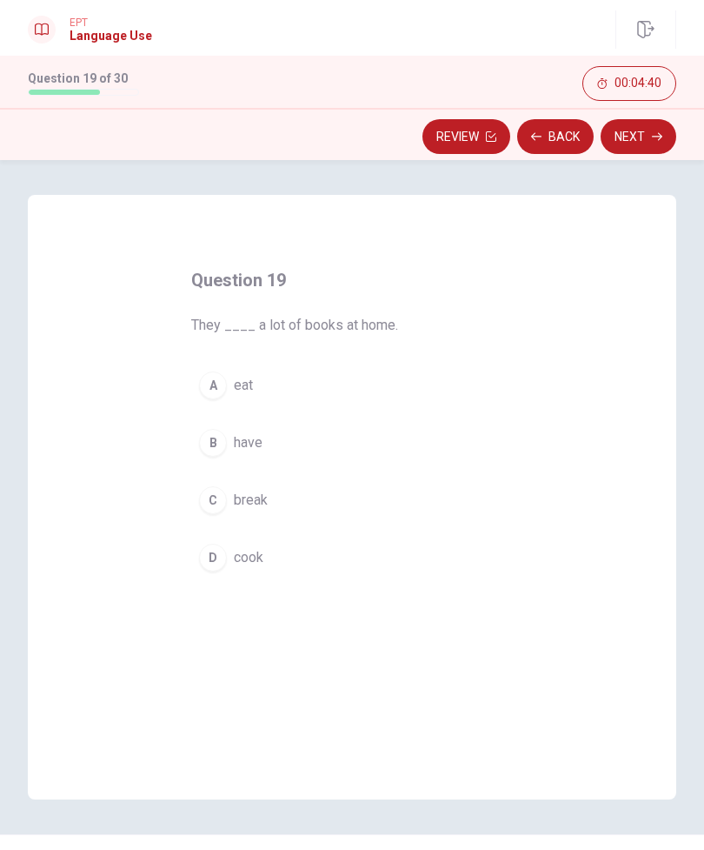
click at [224, 445] on div "B" at bounding box center [213, 443] width 28 height 28
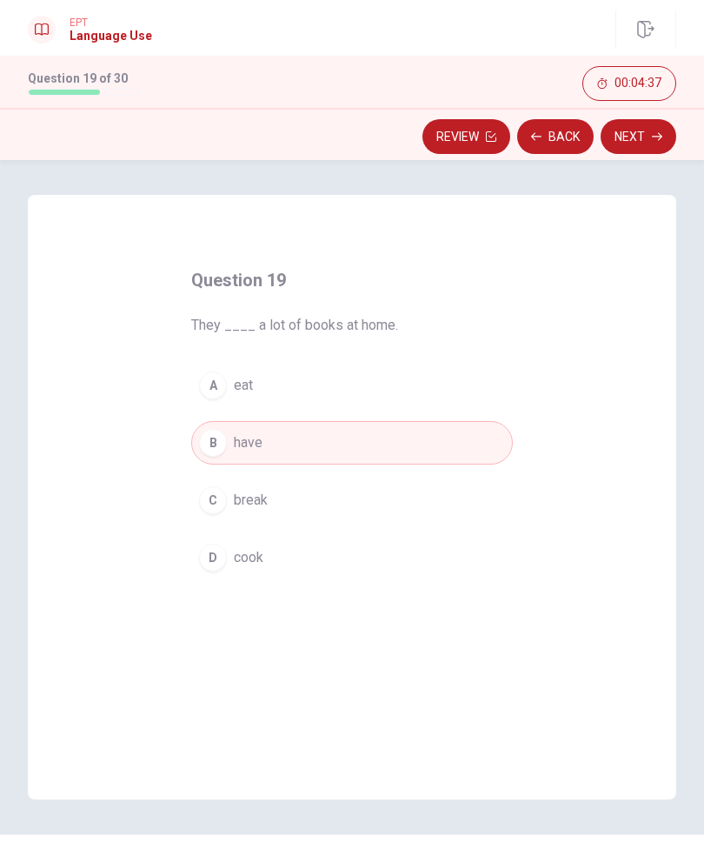
click at [624, 144] on button "Next" at bounding box center [639, 136] width 76 height 35
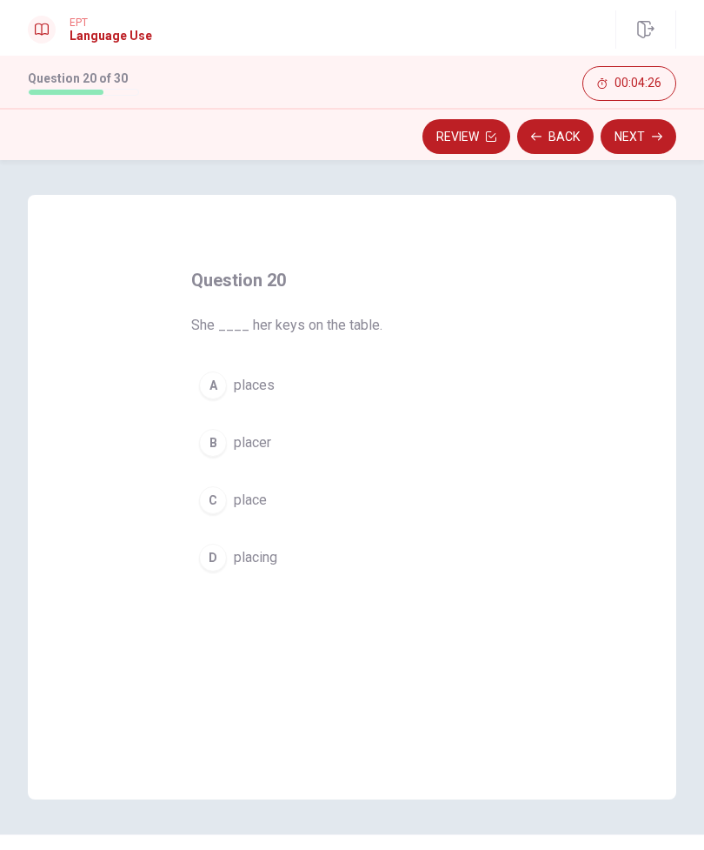
click at [224, 497] on div "C" at bounding box center [213, 500] width 28 height 28
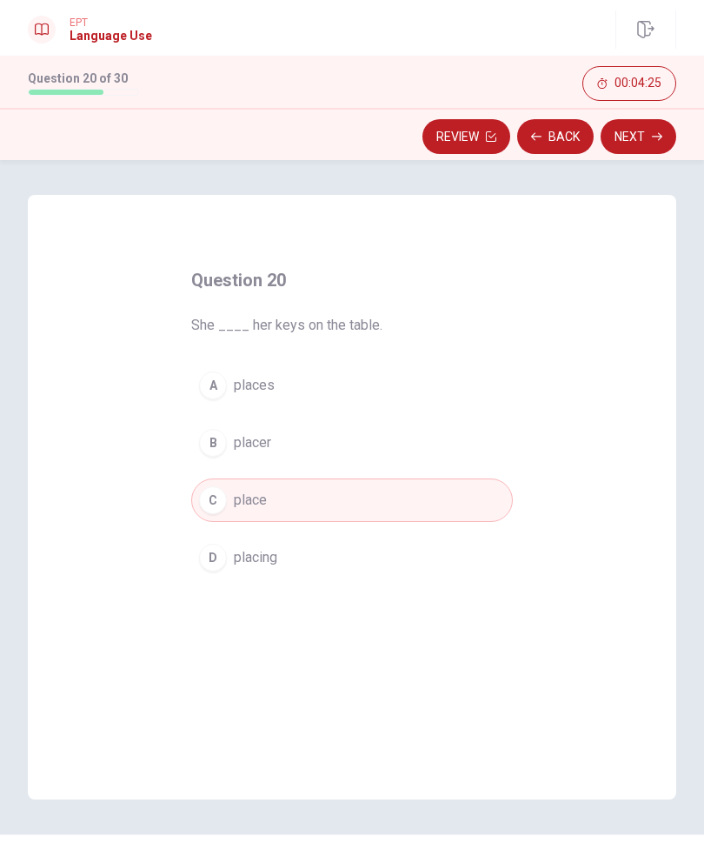
click at [619, 131] on button "Next" at bounding box center [639, 136] width 76 height 35
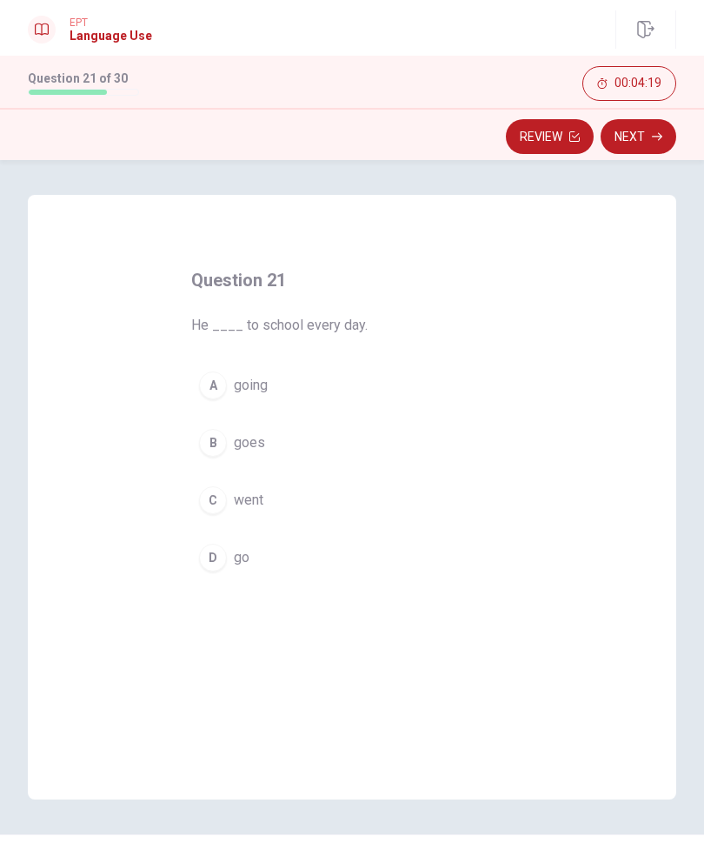
click at [217, 557] on div "D" at bounding box center [213, 558] width 28 height 28
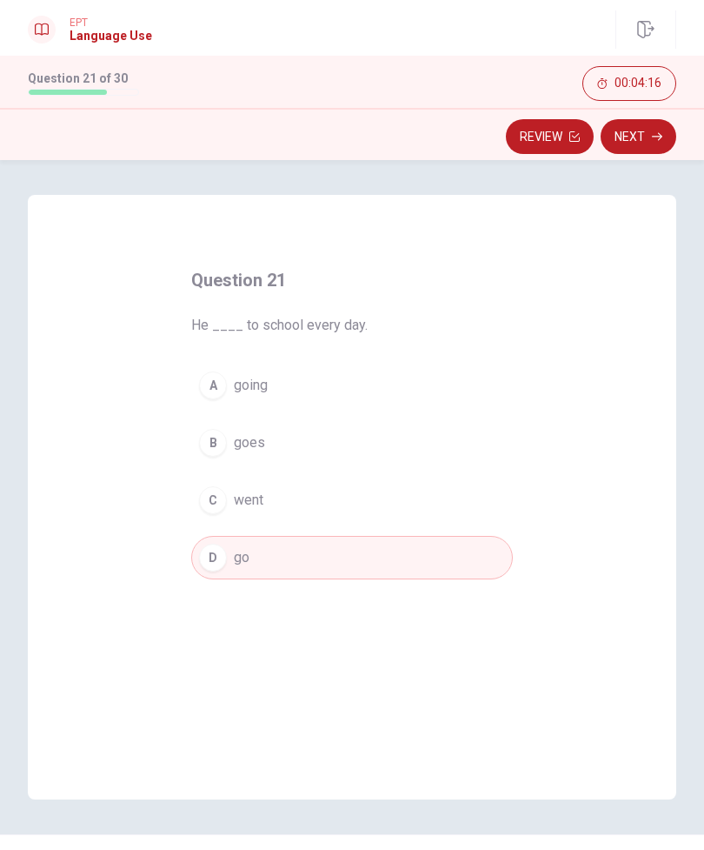
click at [628, 133] on button "Next" at bounding box center [639, 136] width 76 height 35
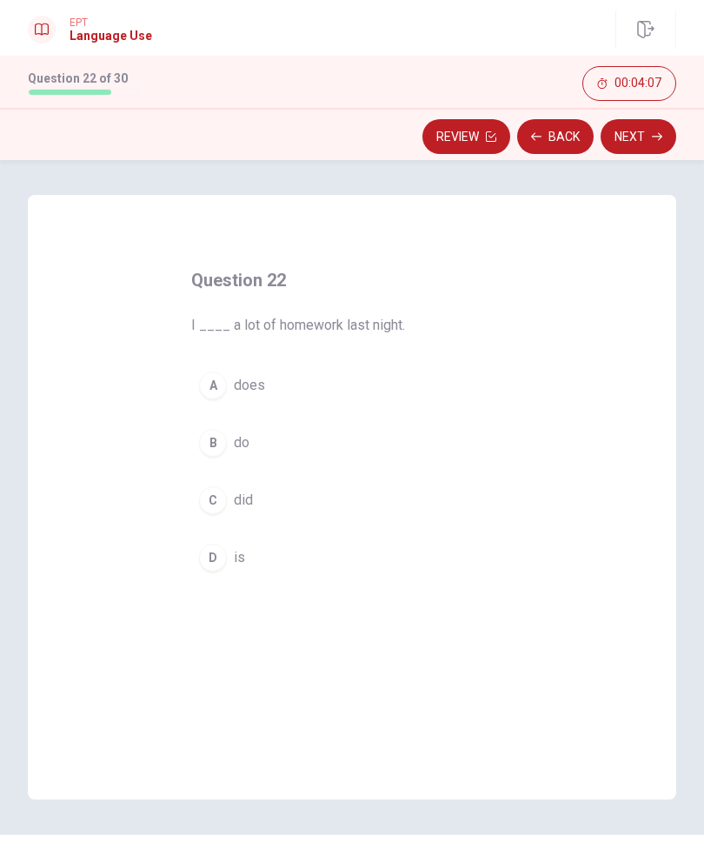
click at [216, 497] on div "C" at bounding box center [213, 500] width 28 height 28
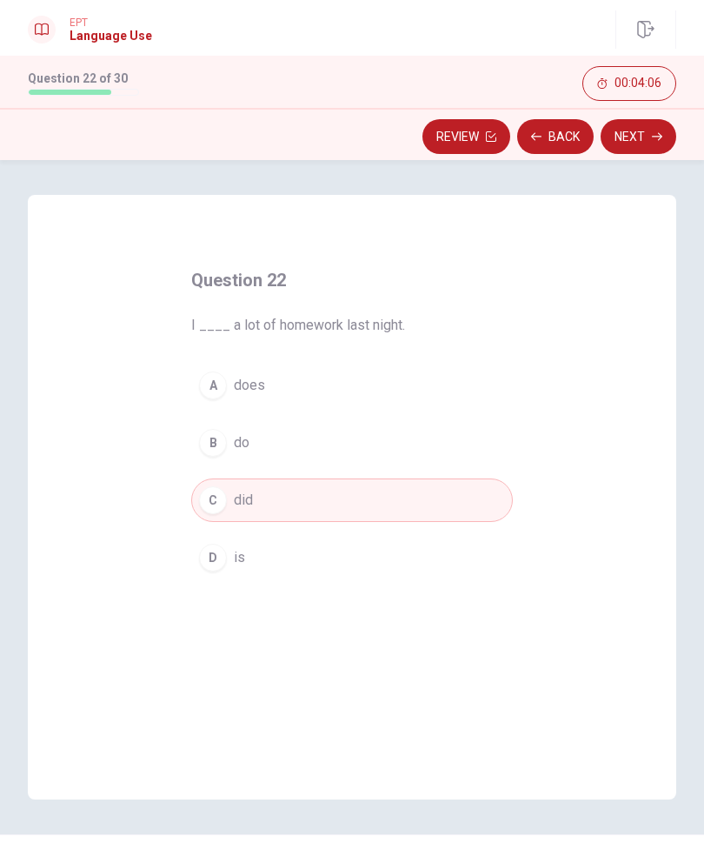
click at [627, 132] on button "Next" at bounding box center [639, 136] width 76 height 35
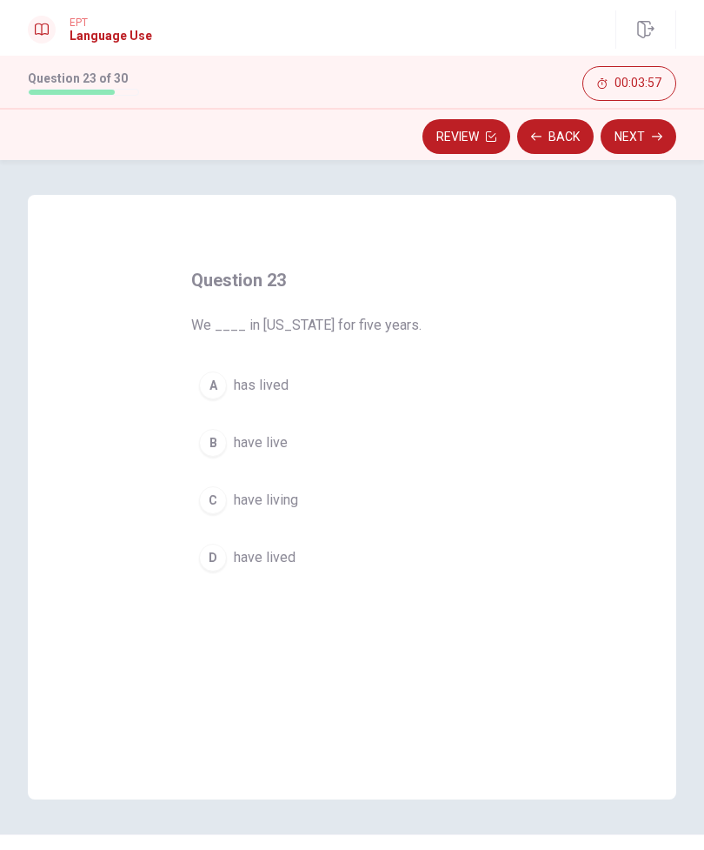
click at [224, 439] on div "B" at bounding box center [213, 443] width 28 height 28
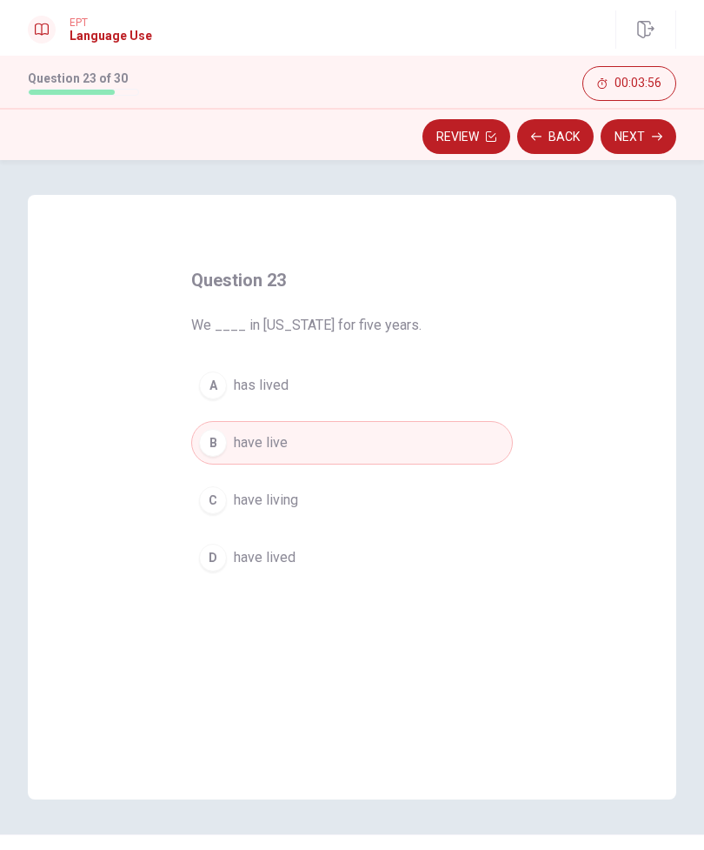
click at [222, 447] on div "B" at bounding box center [213, 443] width 28 height 28
click at [215, 380] on div "A" at bounding box center [213, 385] width 28 height 28
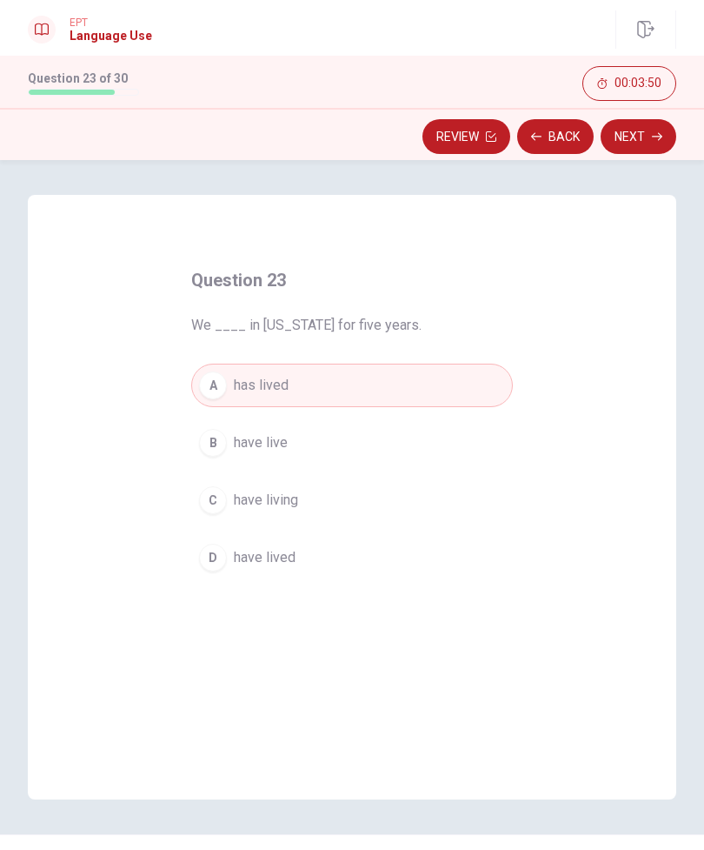
click at [611, 142] on button "Next" at bounding box center [639, 136] width 76 height 35
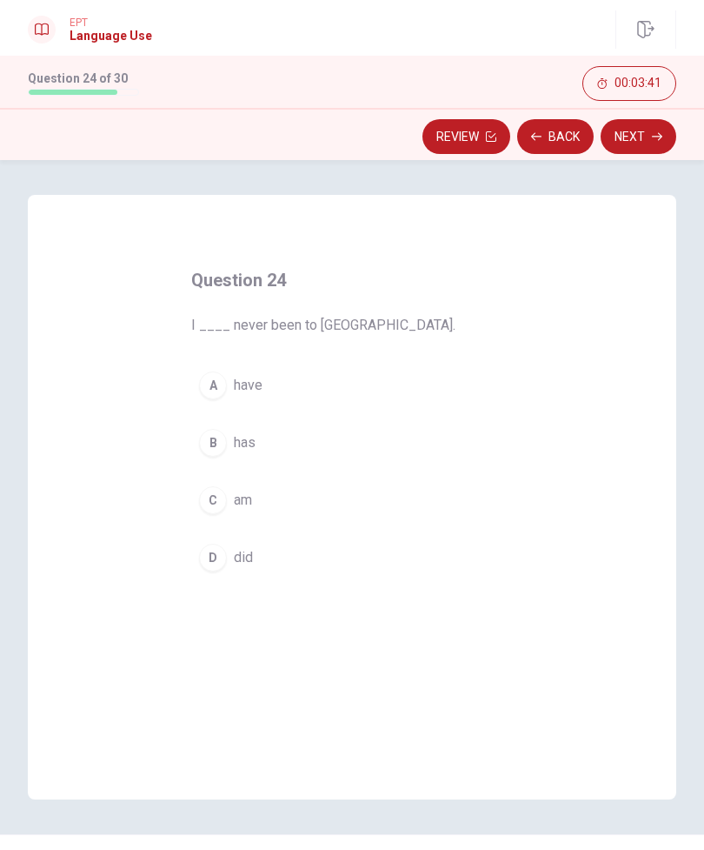
click at [221, 442] on div "B" at bounding box center [213, 443] width 28 height 28
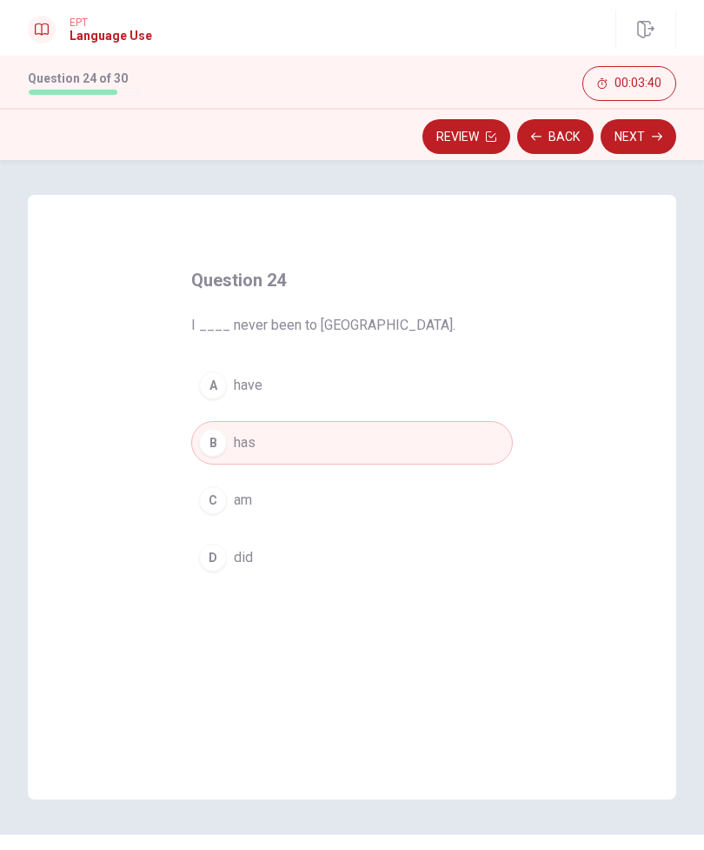
click at [622, 130] on button "Next" at bounding box center [639, 136] width 76 height 35
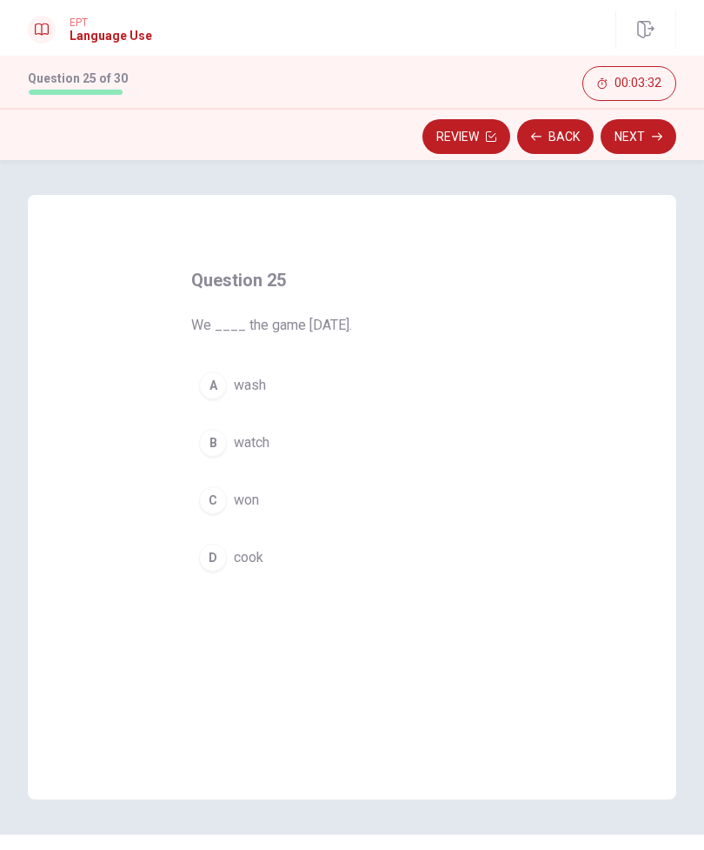
click at [230, 447] on button "B watch" at bounding box center [352, 442] width 322 height 43
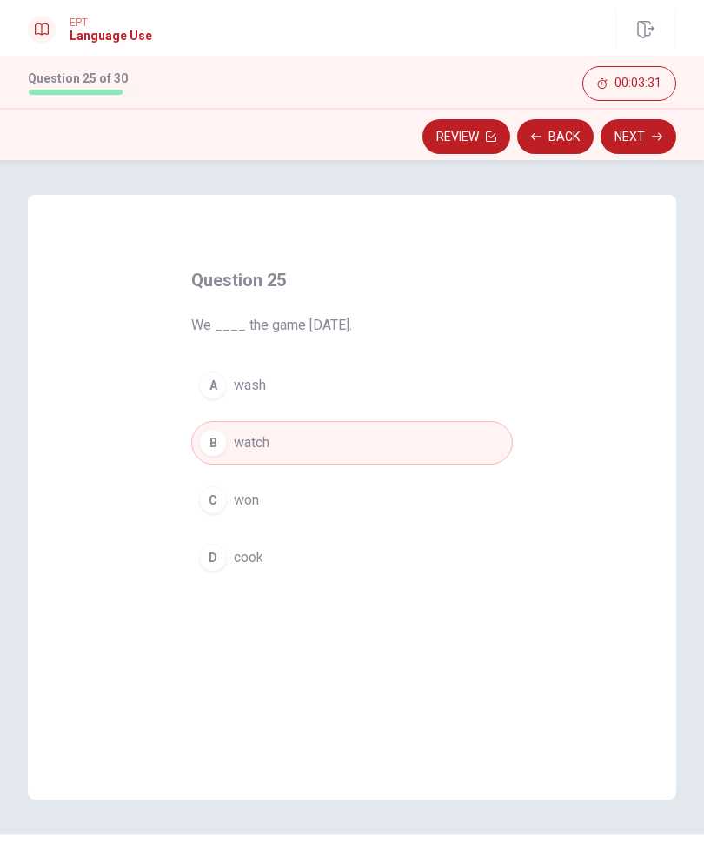
click at [603, 145] on button "Next" at bounding box center [639, 136] width 76 height 35
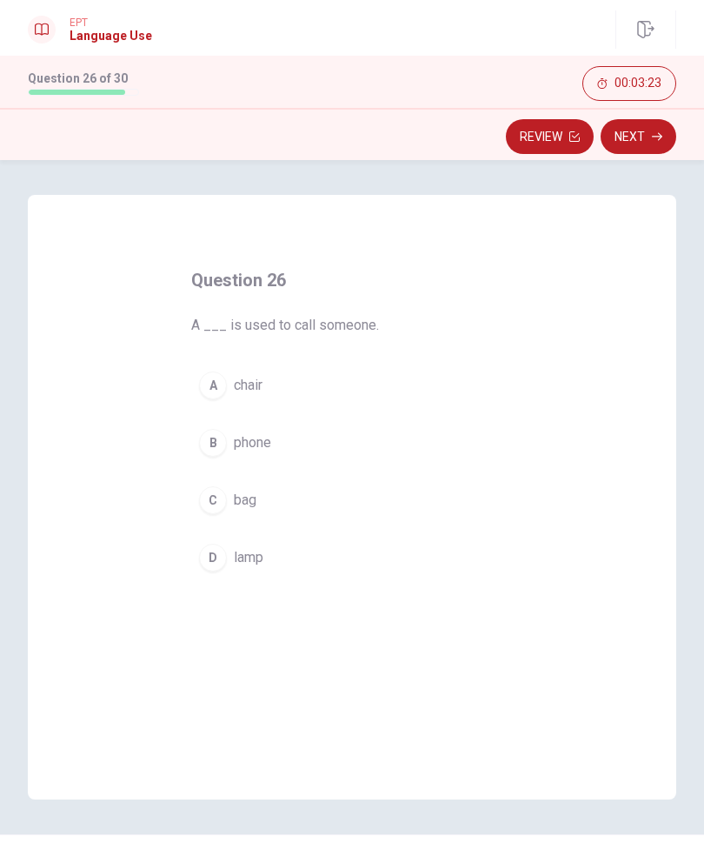
click at [222, 445] on div "B" at bounding box center [213, 443] width 28 height 28
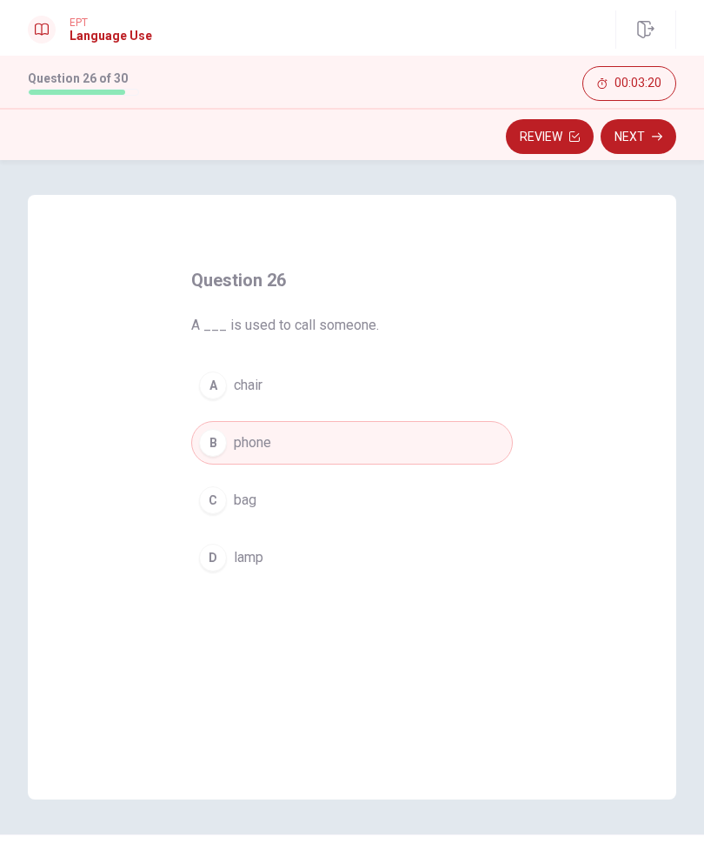
click at [623, 130] on button "Next" at bounding box center [639, 136] width 76 height 35
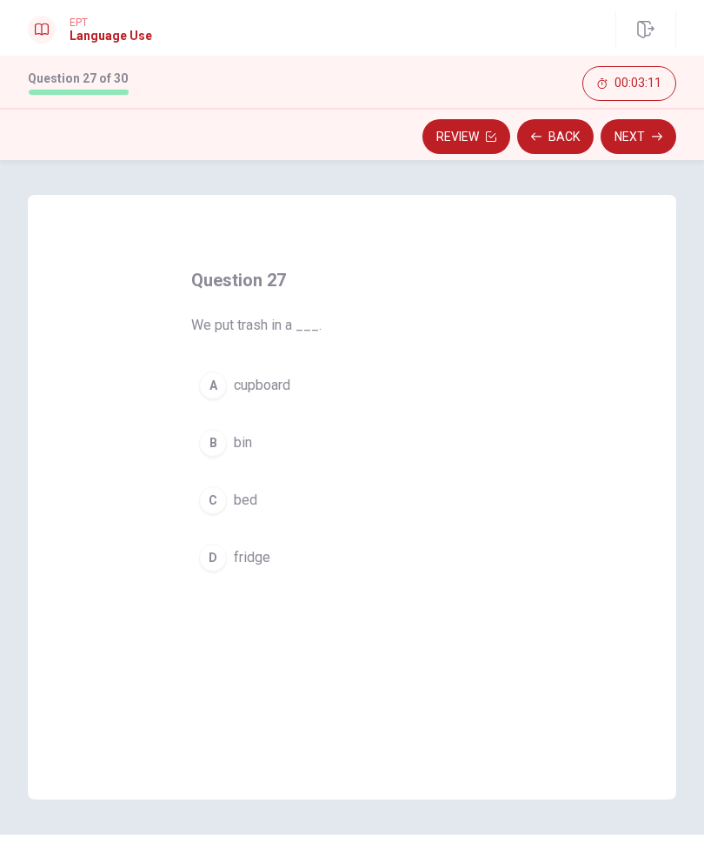
click at [224, 385] on div "A" at bounding box center [213, 385] width 28 height 28
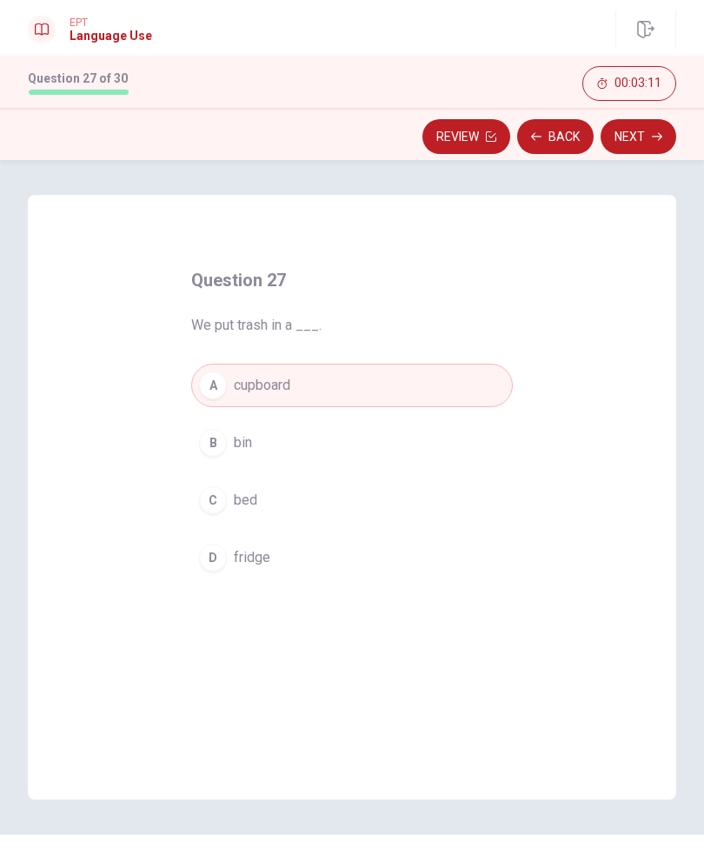
click at [622, 133] on button "Next" at bounding box center [639, 136] width 76 height 35
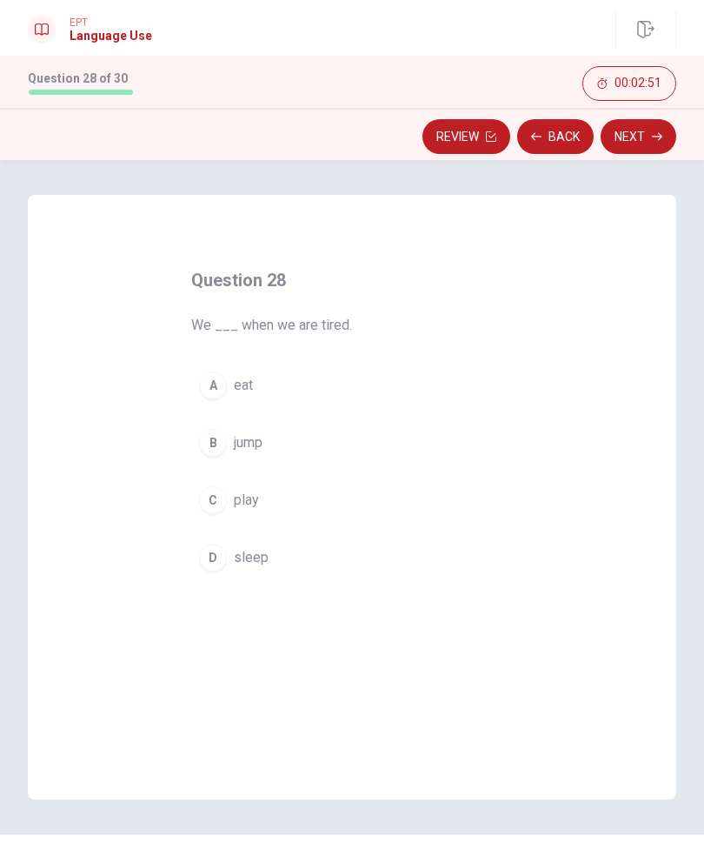
click at [200, 494] on div "C" at bounding box center [213, 500] width 28 height 28
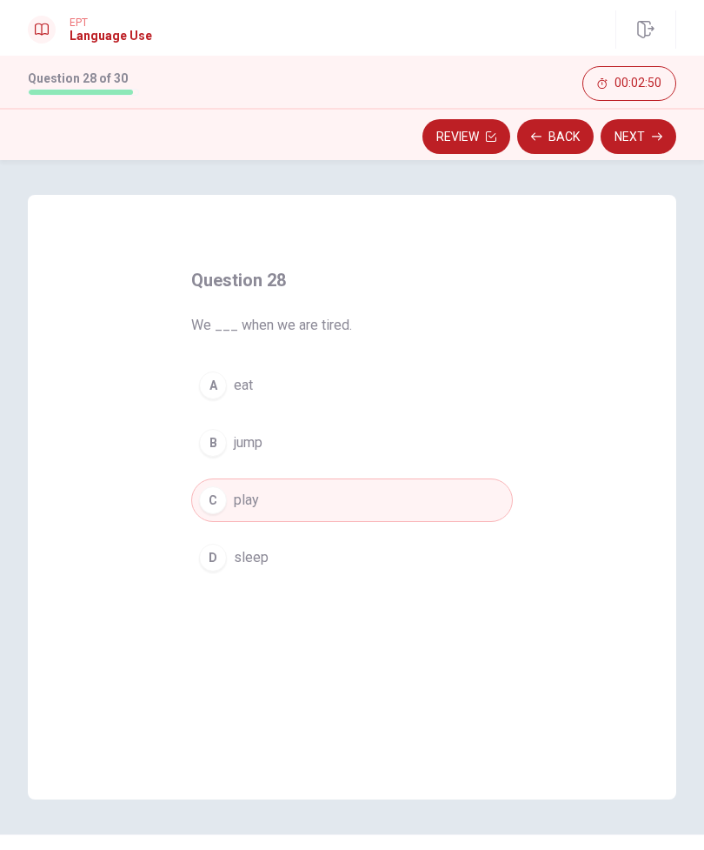
click at [615, 129] on button "Next" at bounding box center [639, 136] width 76 height 35
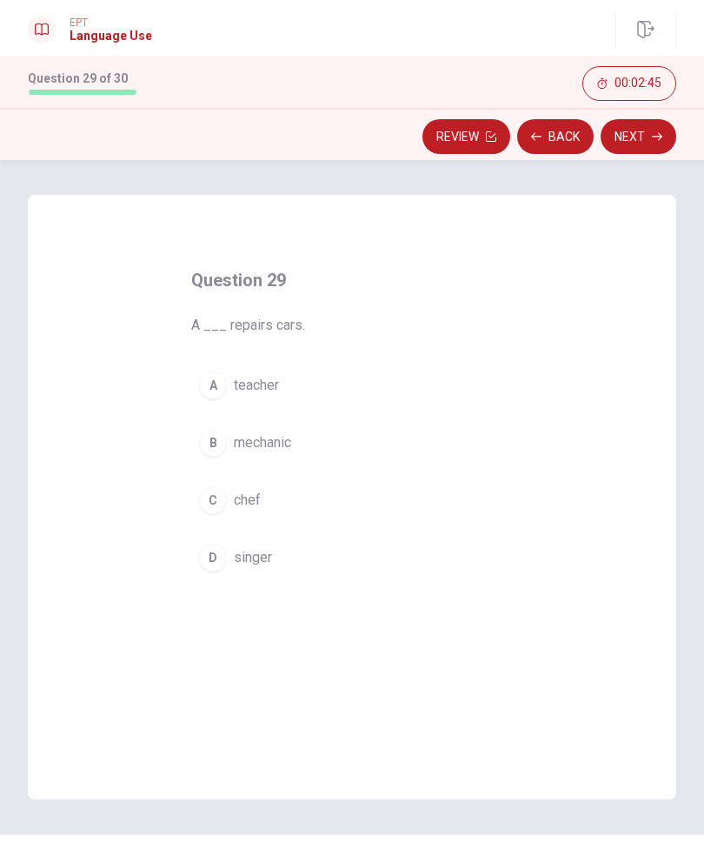
click at [224, 448] on div "B" at bounding box center [213, 443] width 28 height 28
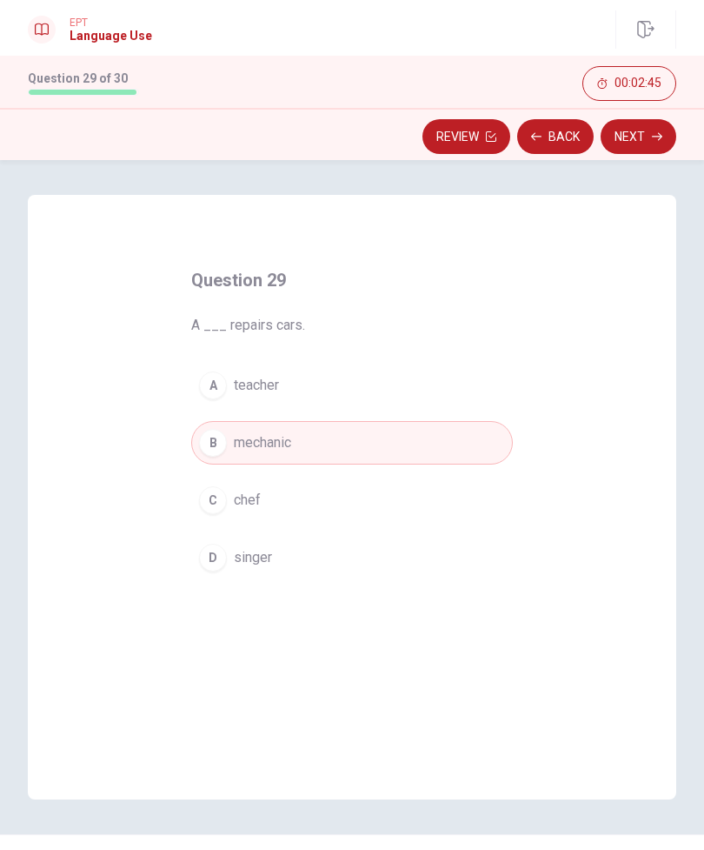
click at [620, 140] on button "Next" at bounding box center [639, 136] width 76 height 35
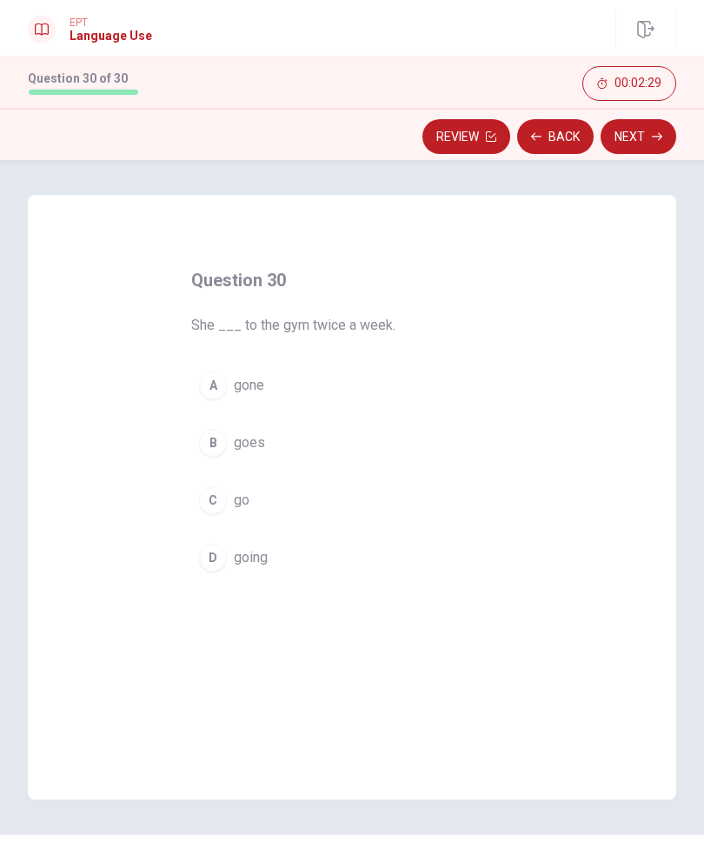
click at [210, 441] on div "B" at bounding box center [213, 443] width 28 height 28
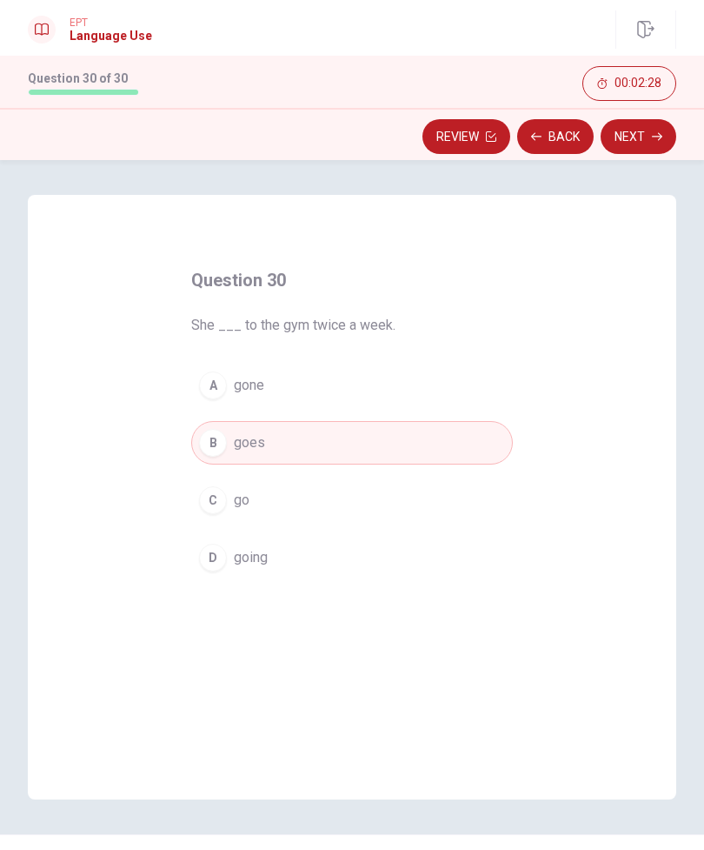
click at [627, 124] on button "Next" at bounding box center [639, 136] width 76 height 35
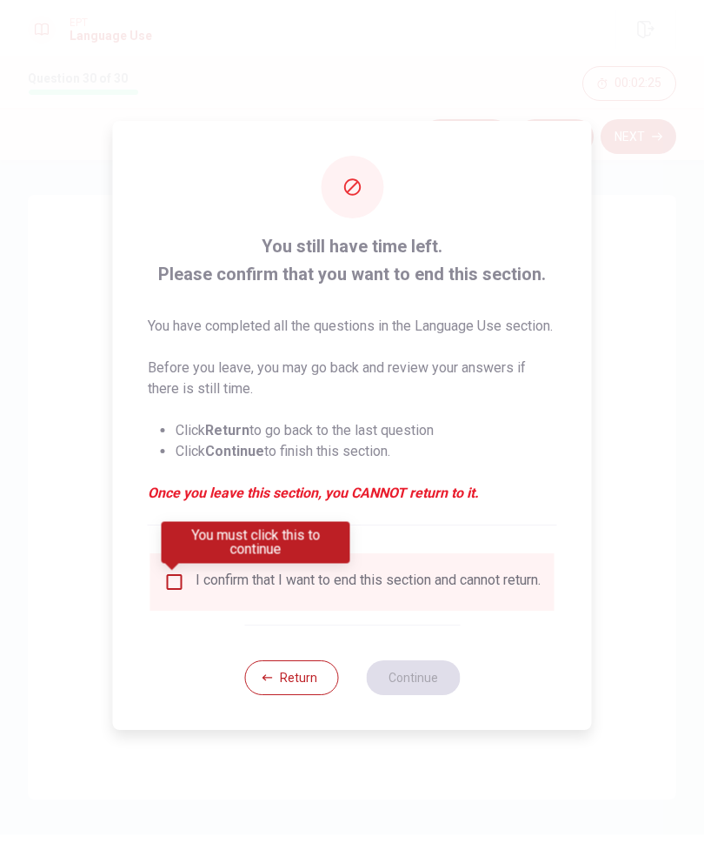
click at [181, 582] on input "You must click this to continue" at bounding box center [174, 581] width 21 height 21
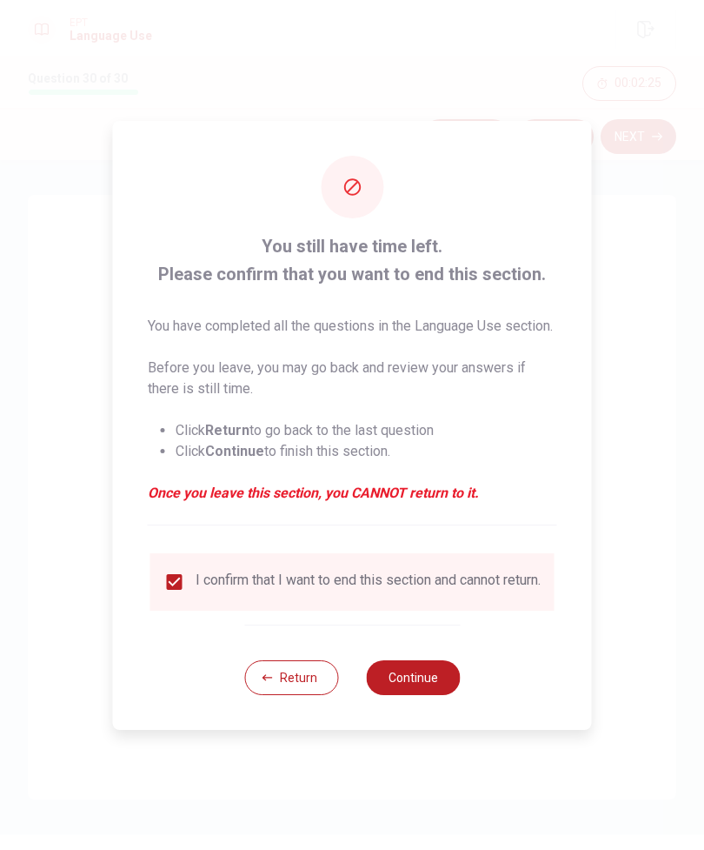
click at [417, 685] on button "Continue" at bounding box center [413, 677] width 94 height 35
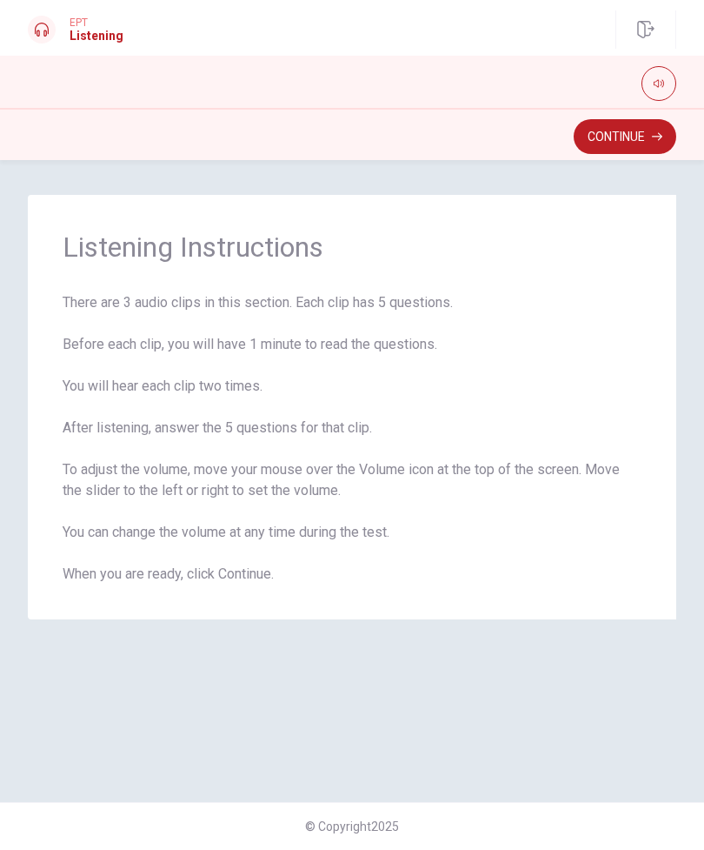
click at [617, 133] on button "Continue" at bounding box center [625, 136] width 103 height 35
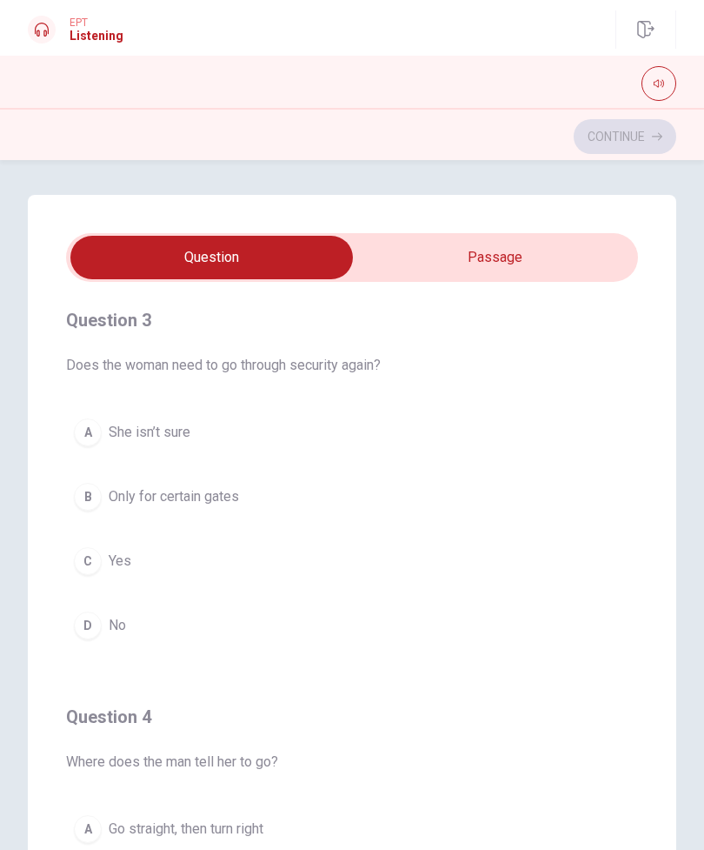
type input "8"
click at [518, 266] on input "checkbox" at bounding box center [212, 257] width 858 height 43
checkbox input "true"
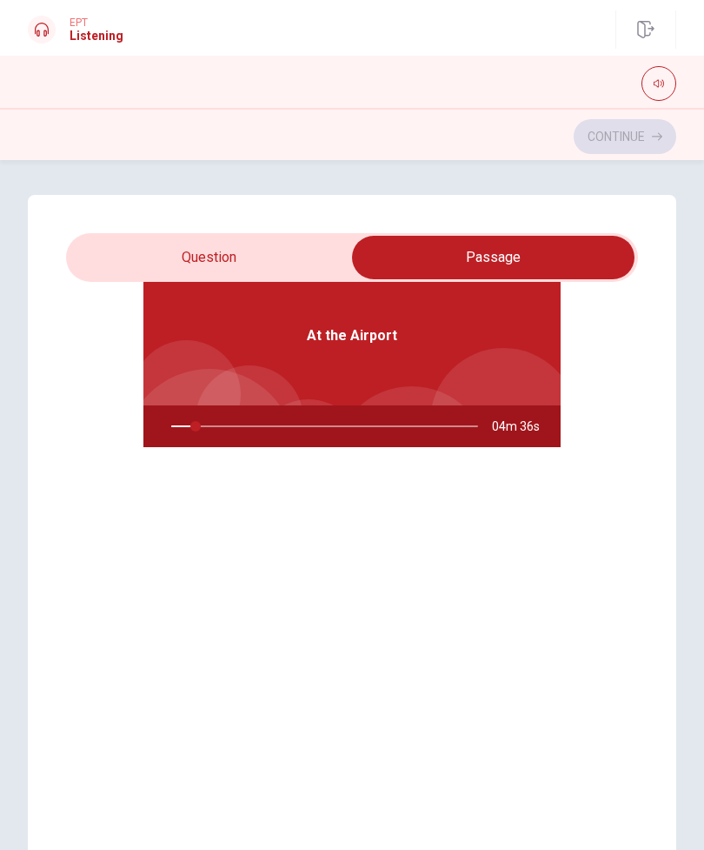
type input "8"
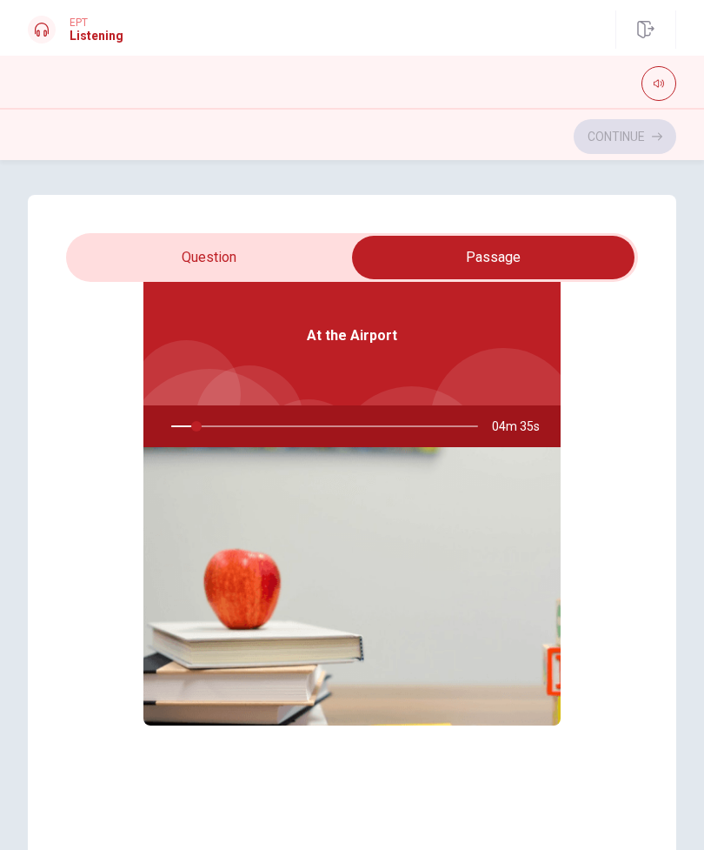
click at [309, 253] on input "checkbox" at bounding box center [493, 257] width 858 height 43
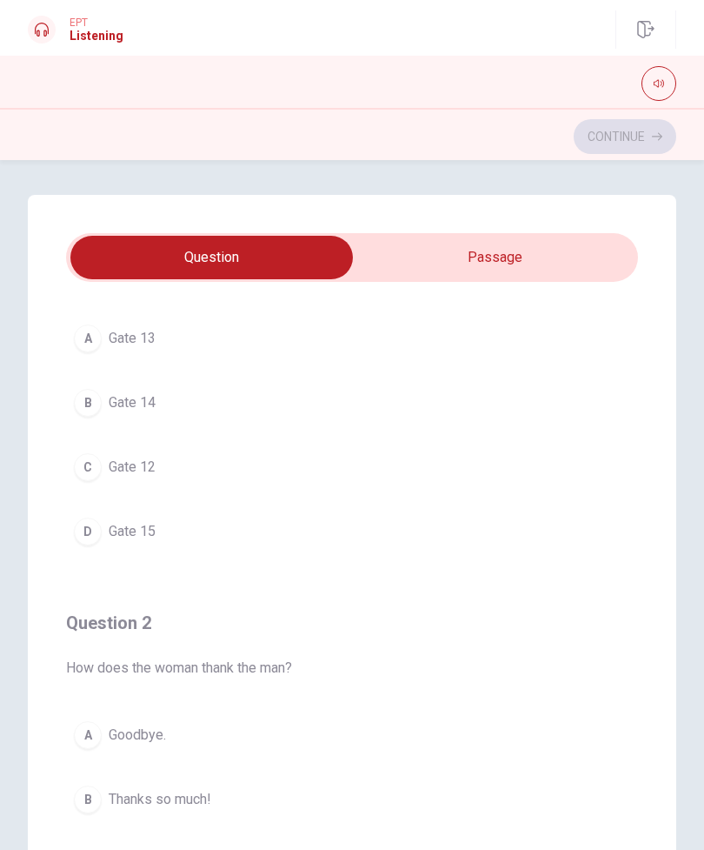
click at [534, 259] on input "checkbox" at bounding box center [212, 257] width 858 height 43
checkbox input "true"
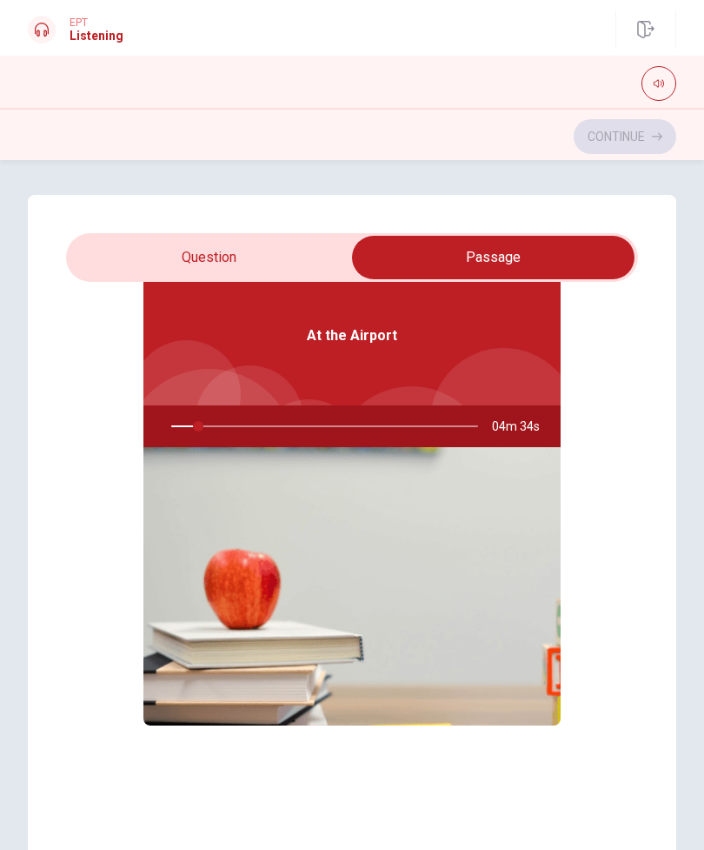
type input "9"
click at [325, 246] on input "checkbox" at bounding box center [493, 257] width 858 height 43
checkbox input "false"
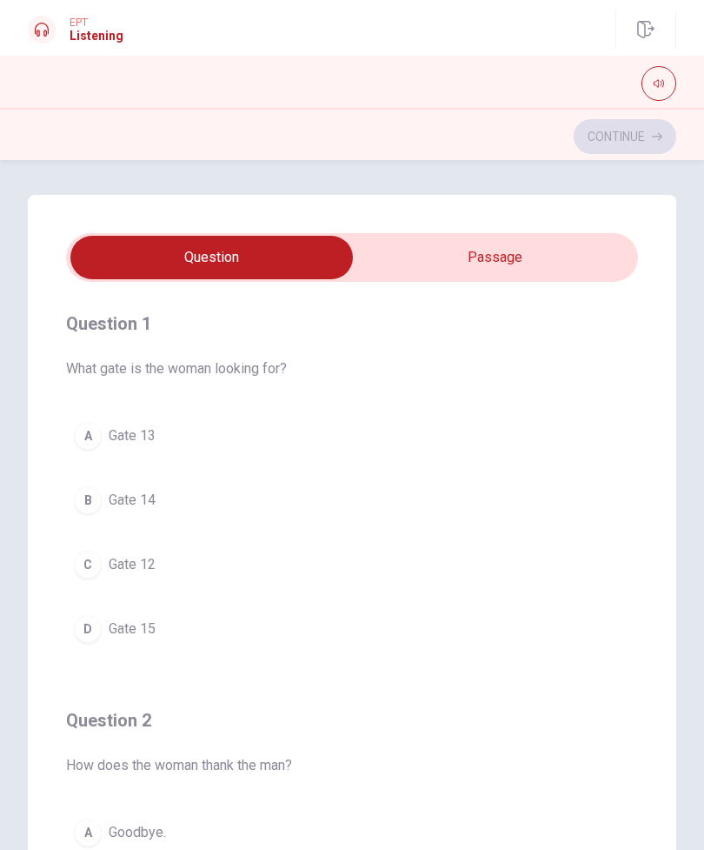
scroll to position [0, 0]
type input "11"
click at [551, 272] on input "checkbox" at bounding box center [212, 257] width 858 height 43
checkbox input "true"
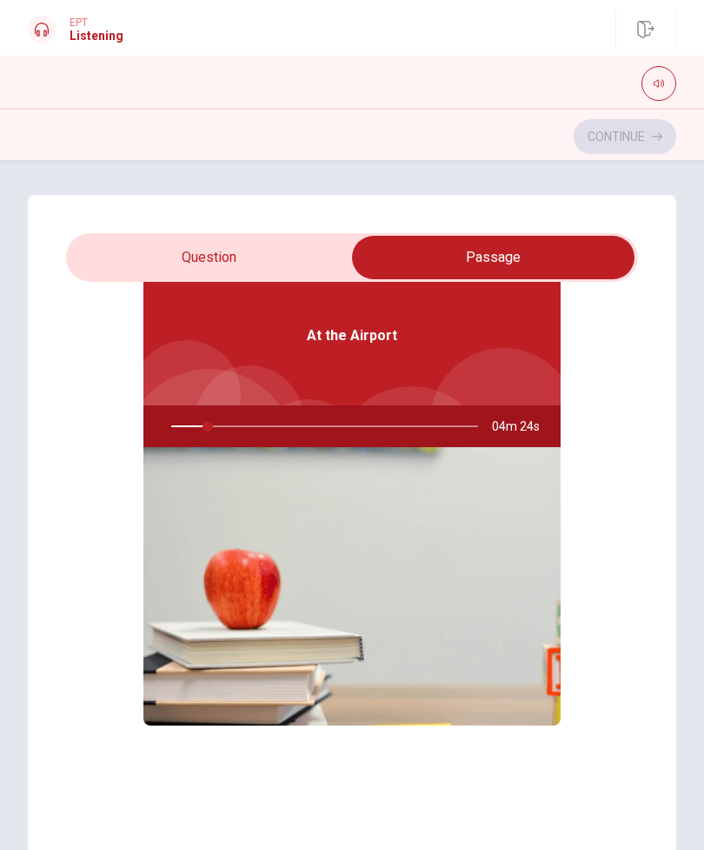
scroll to position [97, 0]
type input "13"
click at [135, 258] on input "checkbox" at bounding box center [493, 257] width 858 height 43
checkbox input "false"
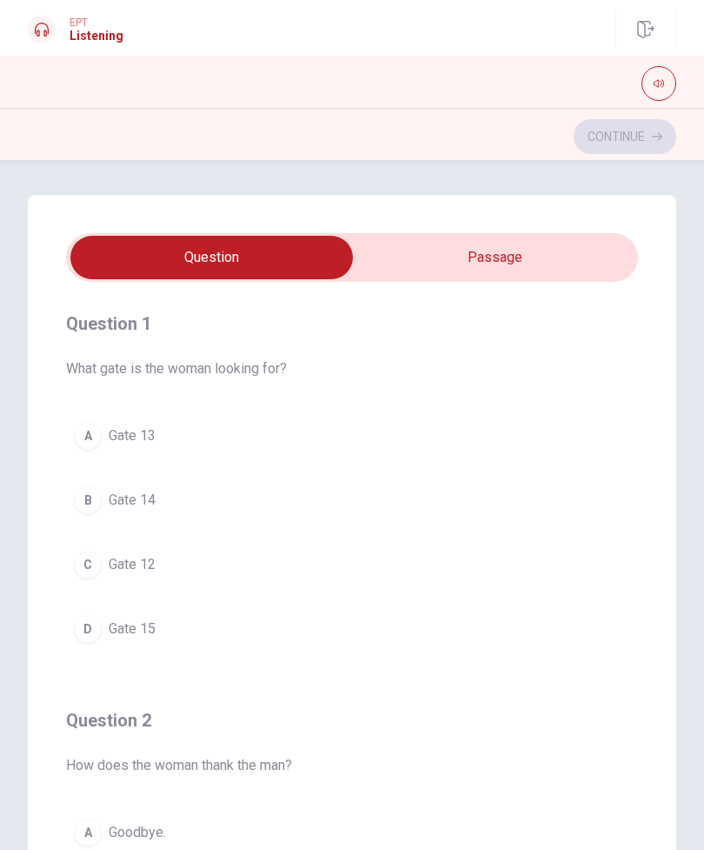
scroll to position [0, 0]
click at [103, 445] on button "A Gate 13" at bounding box center [352, 435] width 572 height 43
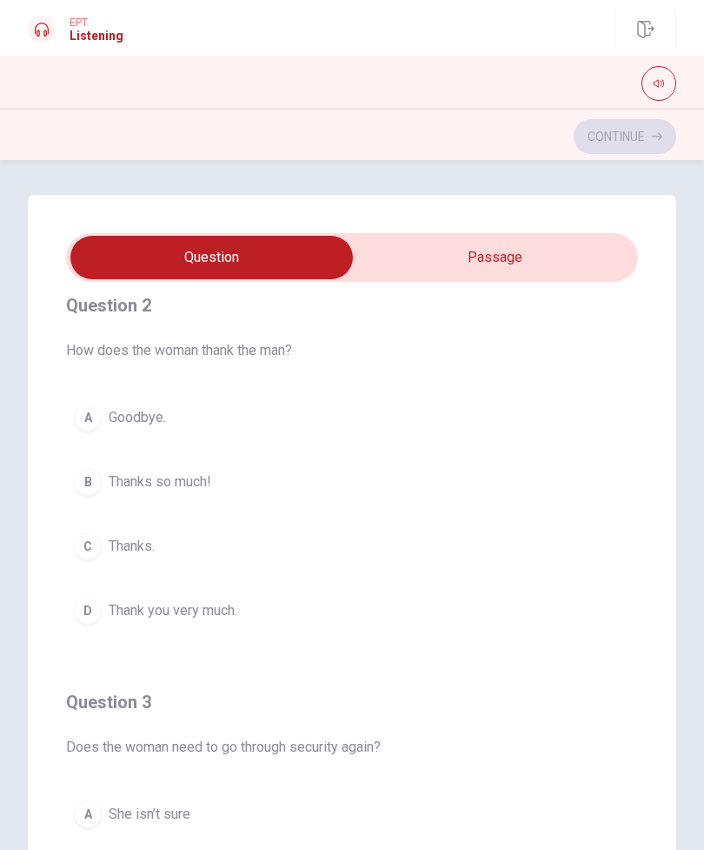
scroll to position [362, 0]
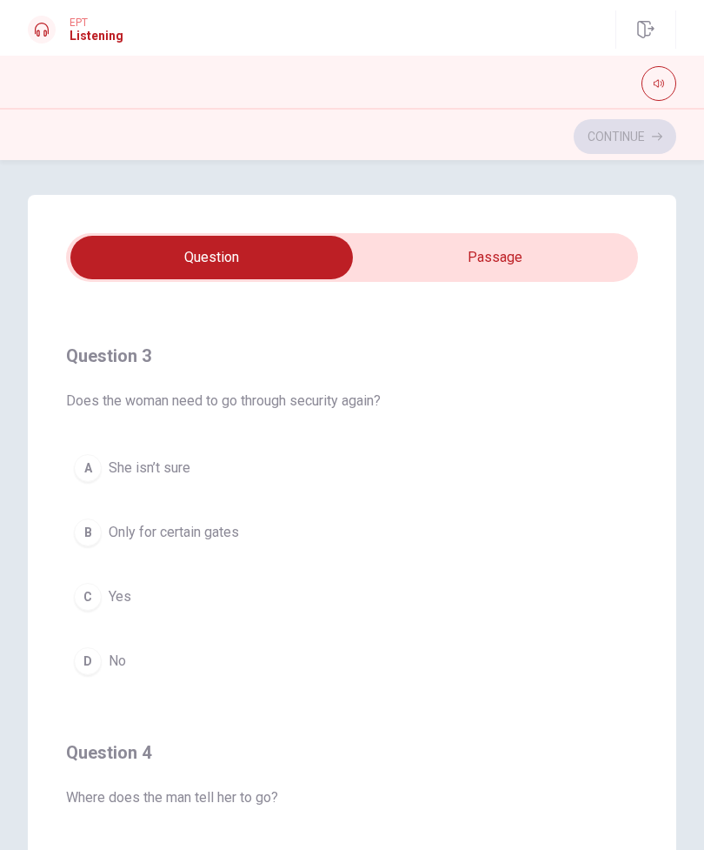
type input "18"
click at [564, 257] on input "checkbox" at bounding box center [212, 257] width 858 height 43
checkbox input "true"
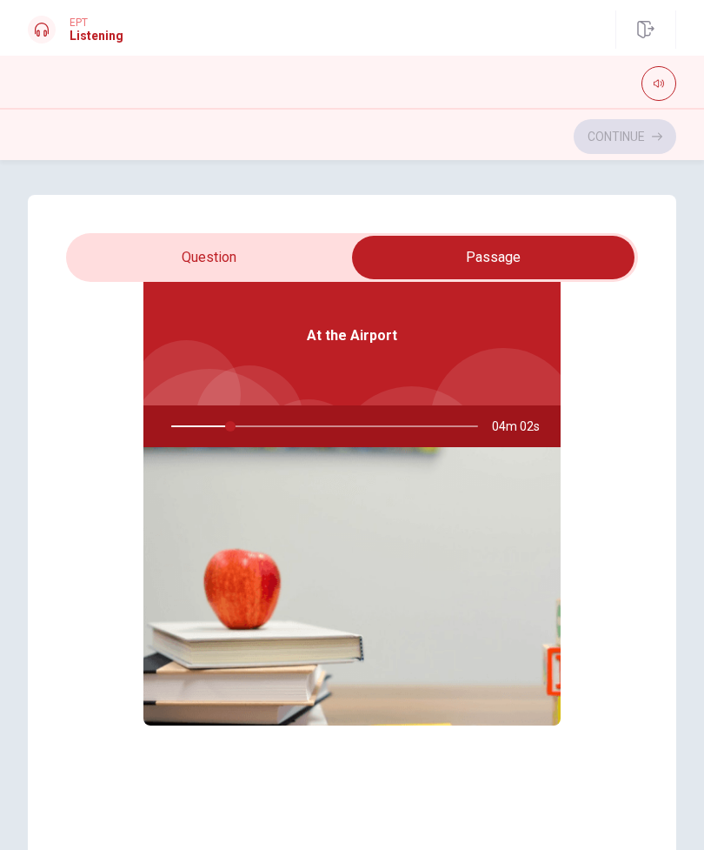
type input "20"
click at [173, 277] on input "checkbox" at bounding box center [493, 257] width 858 height 43
checkbox input "false"
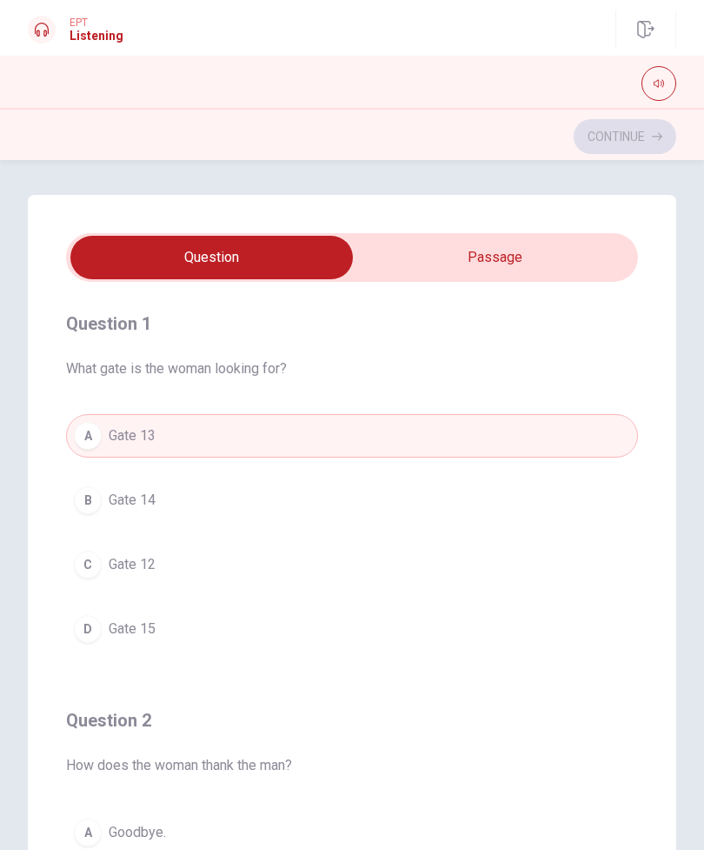
scroll to position [0, 0]
type input "23"
click at [136, 253] on input "checkbox" at bounding box center [212, 257] width 858 height 43
checkbox input "true"
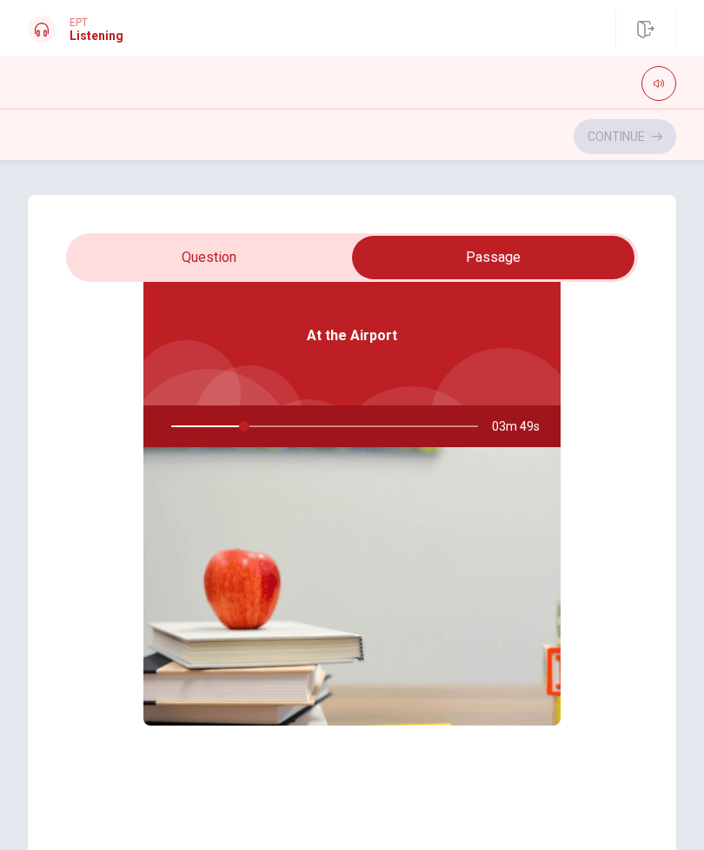
scroll to position [97, 0]
type input "25"
click at [137, 253] on input "checkbox" at bounding box center [493, 257] width 858 height 43
checkbox input "false"
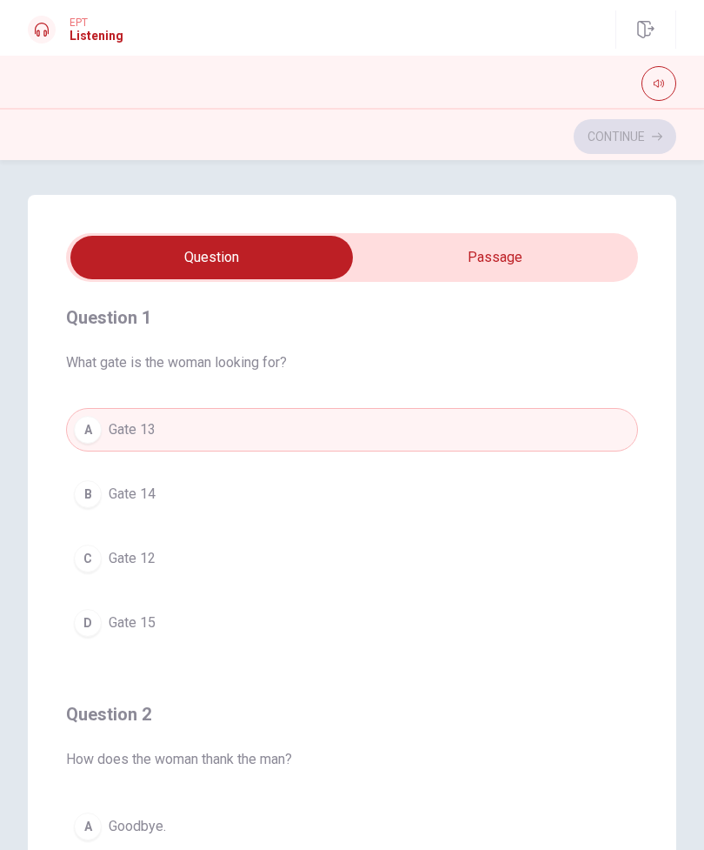
scroll to position [9, 0]
click at [425, 489] on button "B Gate 14" at bounding box center [352, 491] width 572 height 43
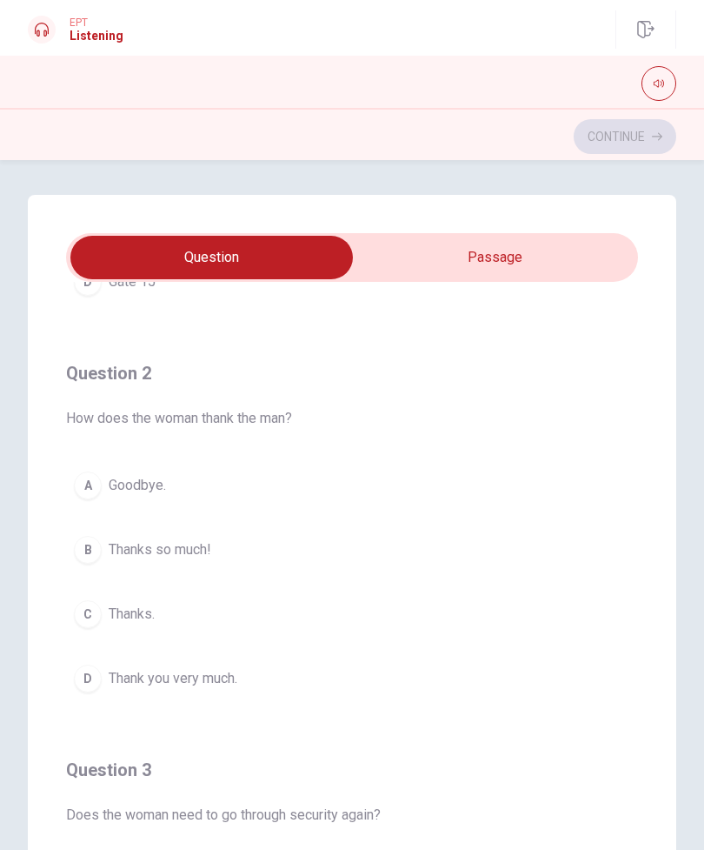
scroll to position [377, 0]
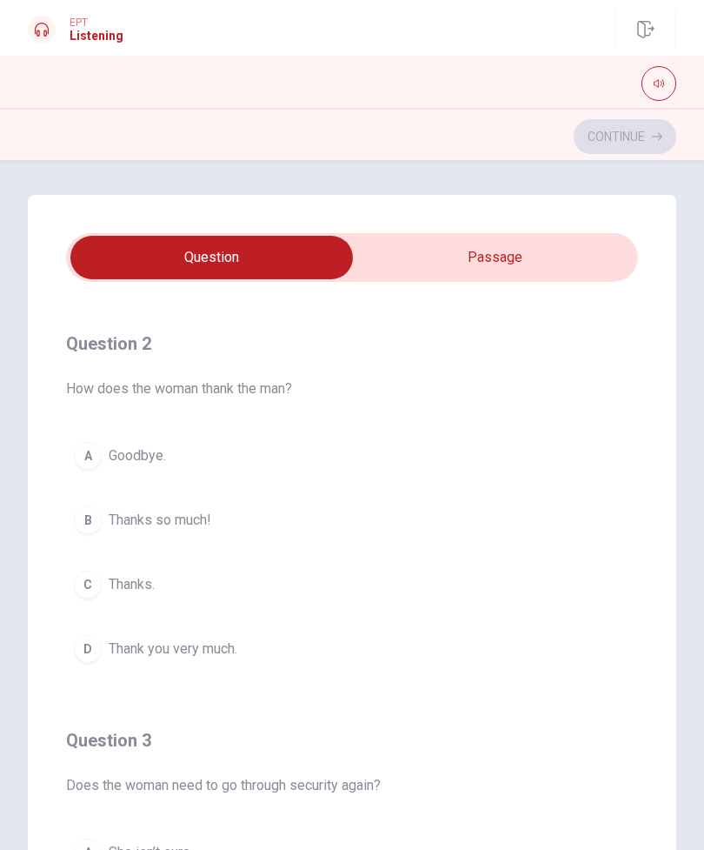
click at [161, 519] on span "Thanks so much!" at bounding box center [160, 520] width 103 height 21
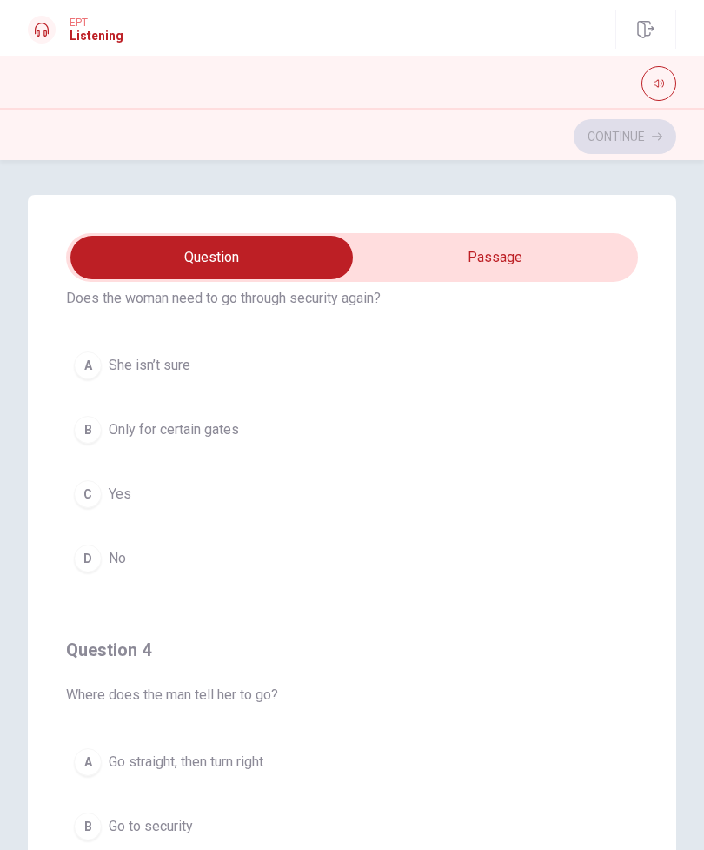
scroll to position [863, 0]
click at [96, 492] on div "C" at bounding box center [88, 495] width 28 height 28
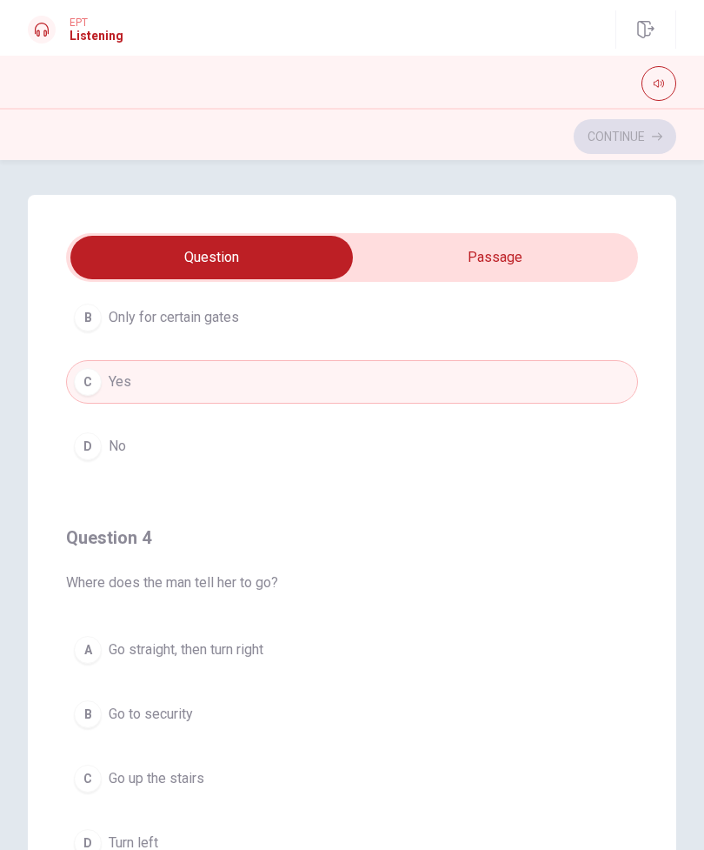
scroll to position [979, 0]
click at [101, 458] on button "D No" at bounding box center [352, 442] width 572 height 43
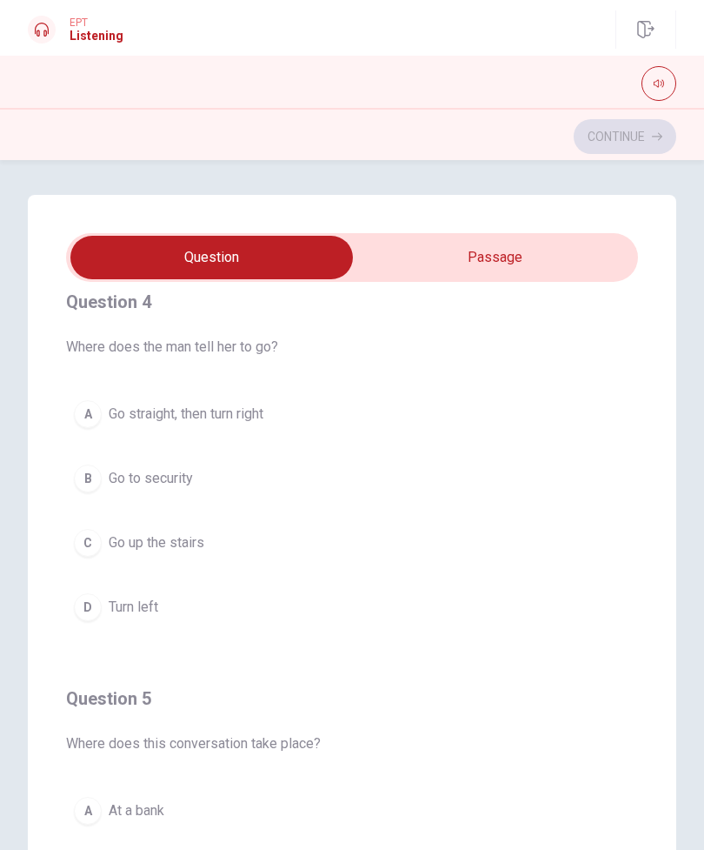
scroll to position [1214, 0]
click at [433, 459] on button "B Go to security" at bounding box center [352, 475] width 572 height 43
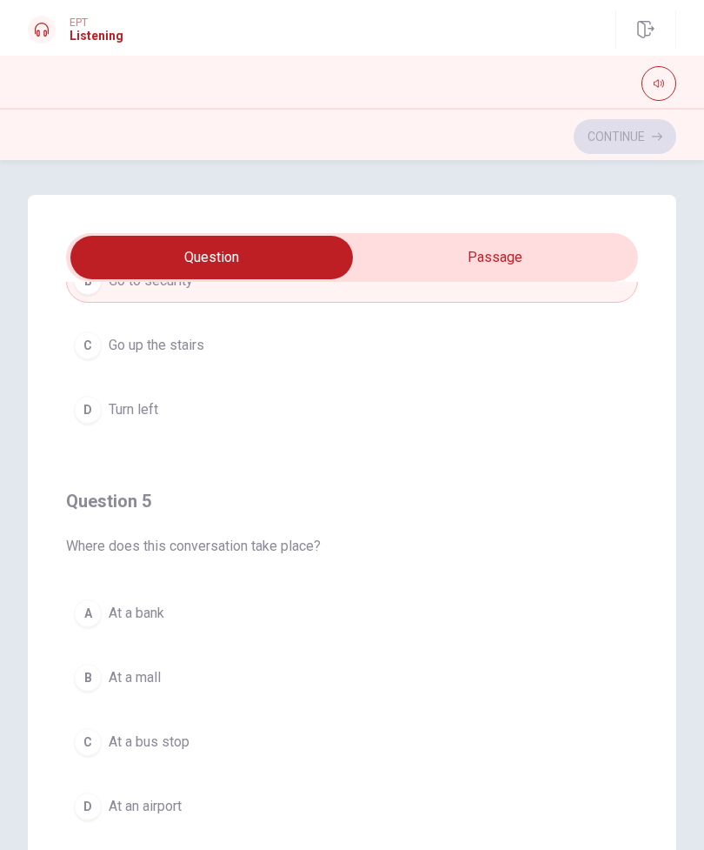
scroll to position [1409, 0]
click at [115, 810] on span "At an airport" at bounding box center [145, 806] width 73 height 21
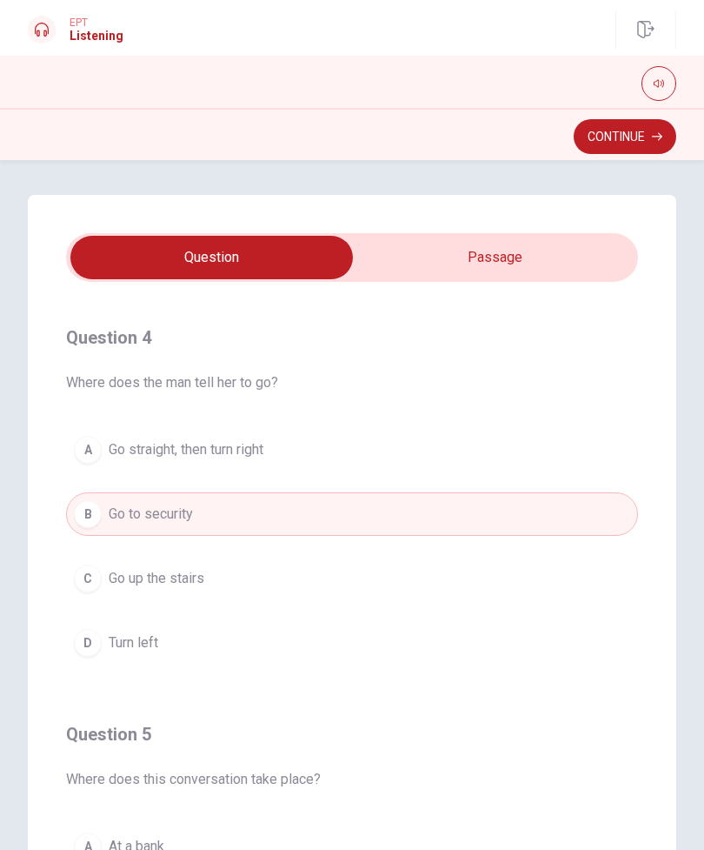
scroll to position [1180, 0]
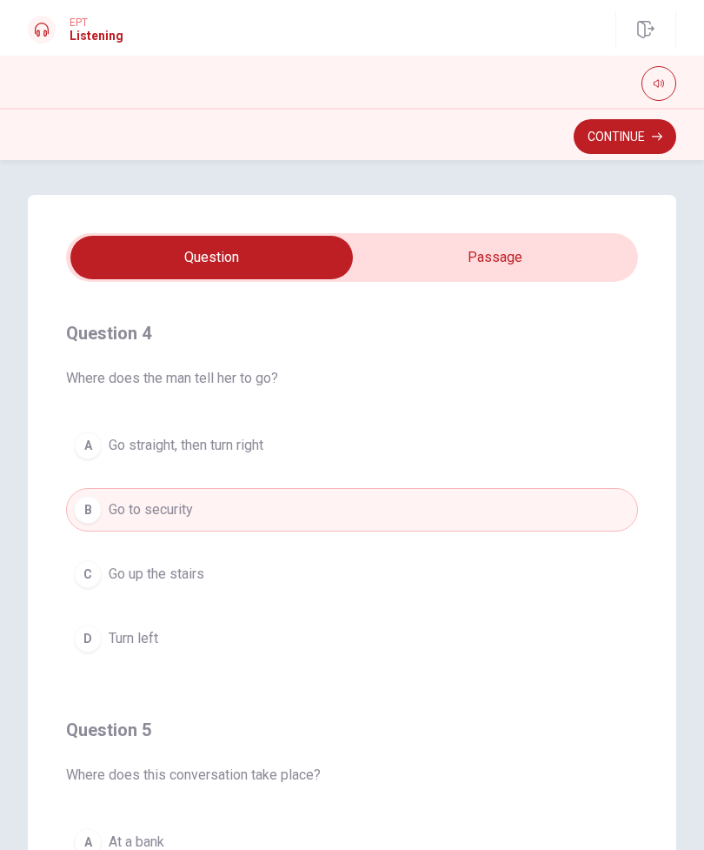
type input "51"
click at [519, 256] on input "checkbox" at bounding box center [212, 257] width 858 height 43
checkbox input "true"
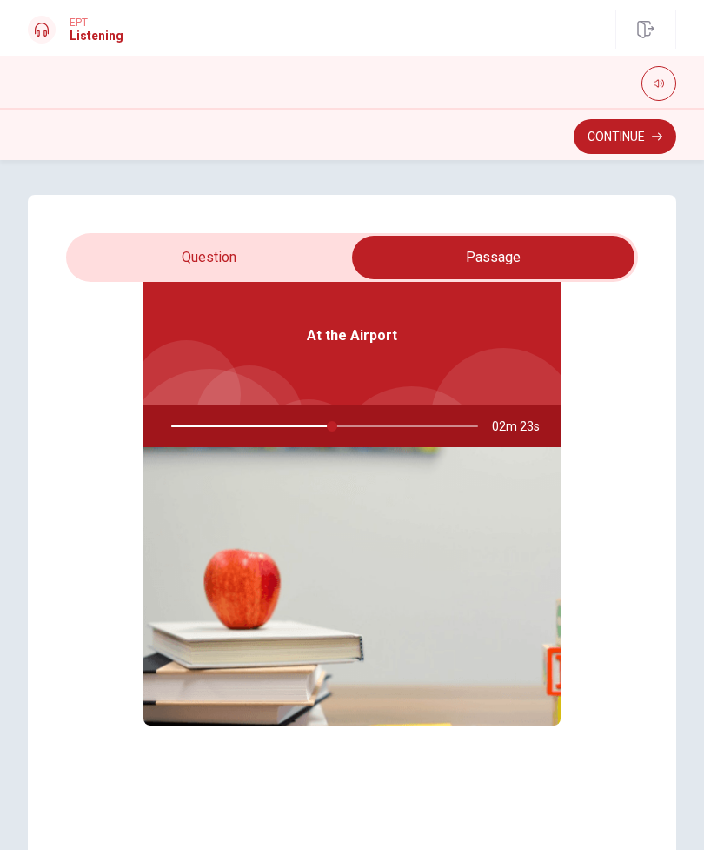
type input "53"
click at [314, 252] on input "checkbox" at bounding box center [493, 257] width 858 height 43
checkbox input "false"
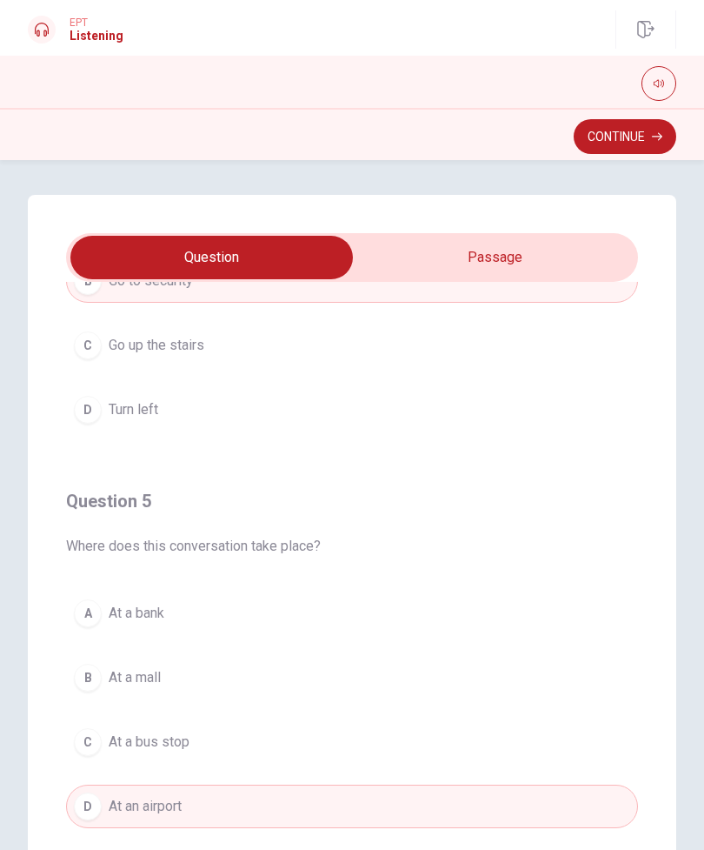
scroll to position [1409, 0]
type input "55"
click at [511, 267] on input "checkbox" at bounding box center [212, 257] width 858 height 43
checkbox input "true"
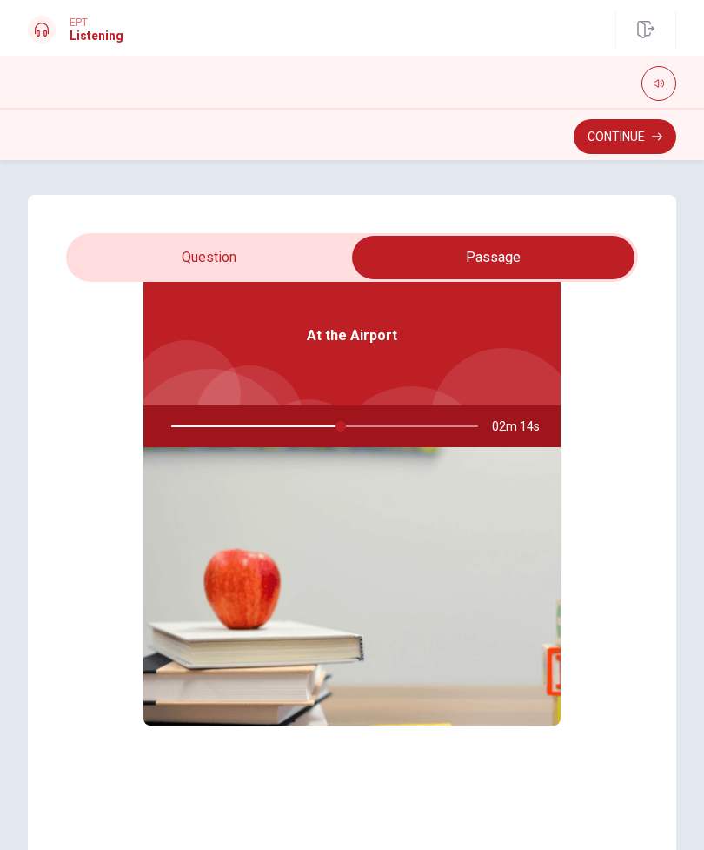
click at [613, 132] on button "Continue" at bounding box center [625, 136] width 103 height 35
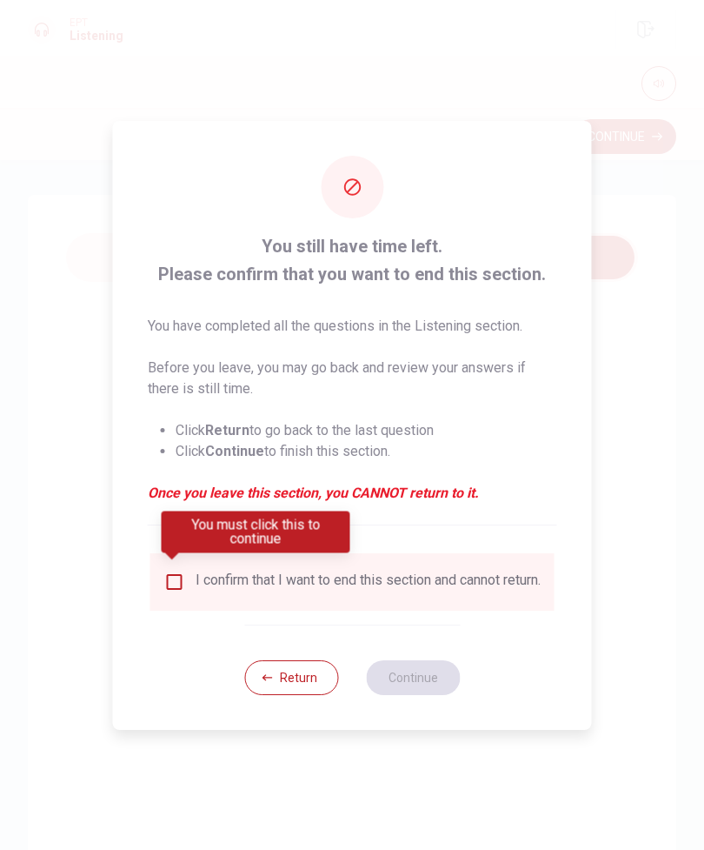
click at [181, 579] on input "You must click this to continue" at bounding box center [174, 581] width 21 height 21
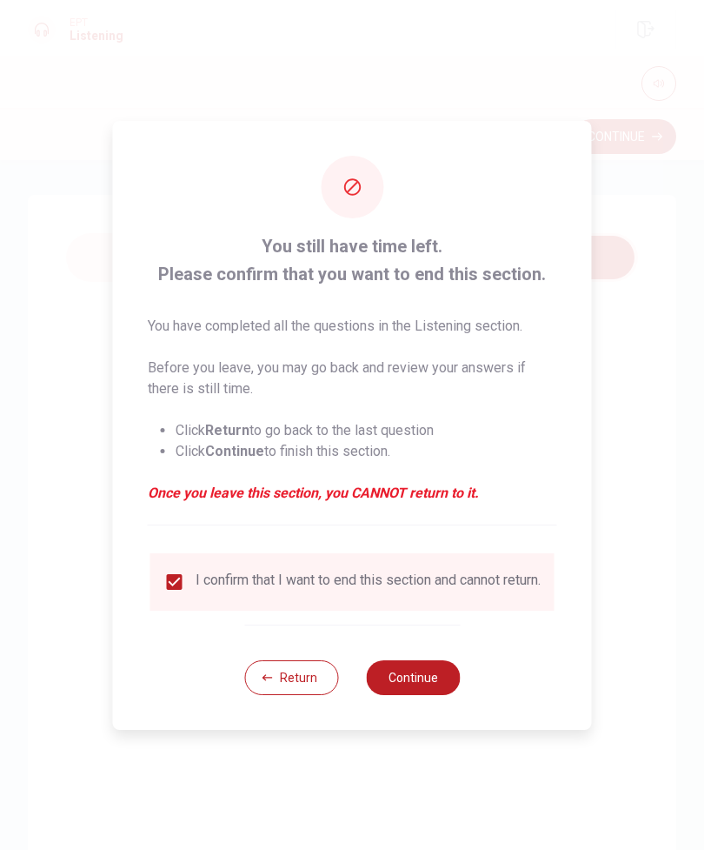
click at [433, 679] on button "Continue" at bounding box center [413, 677] width 94 height 35
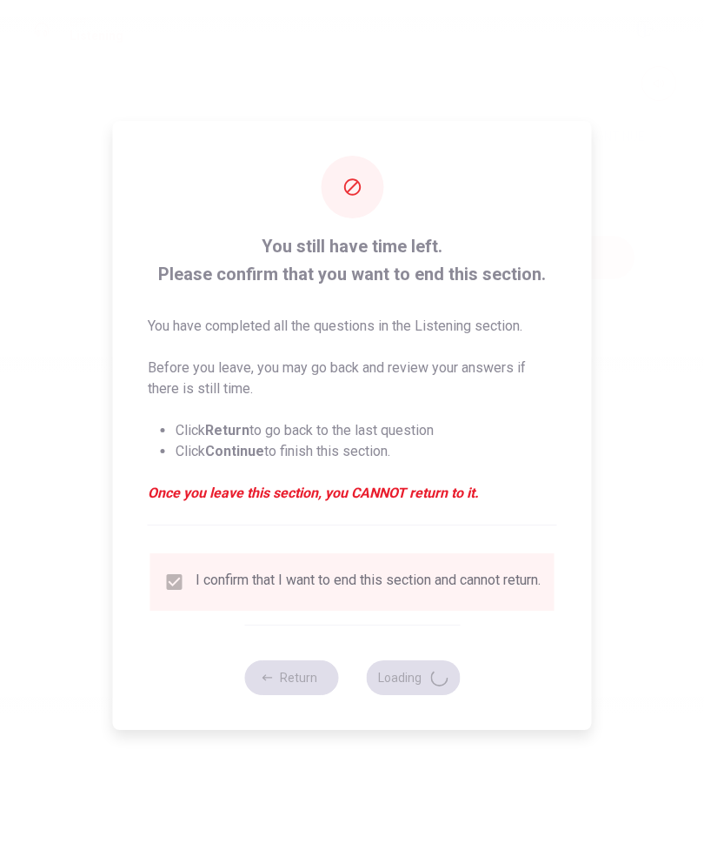
type input "57"
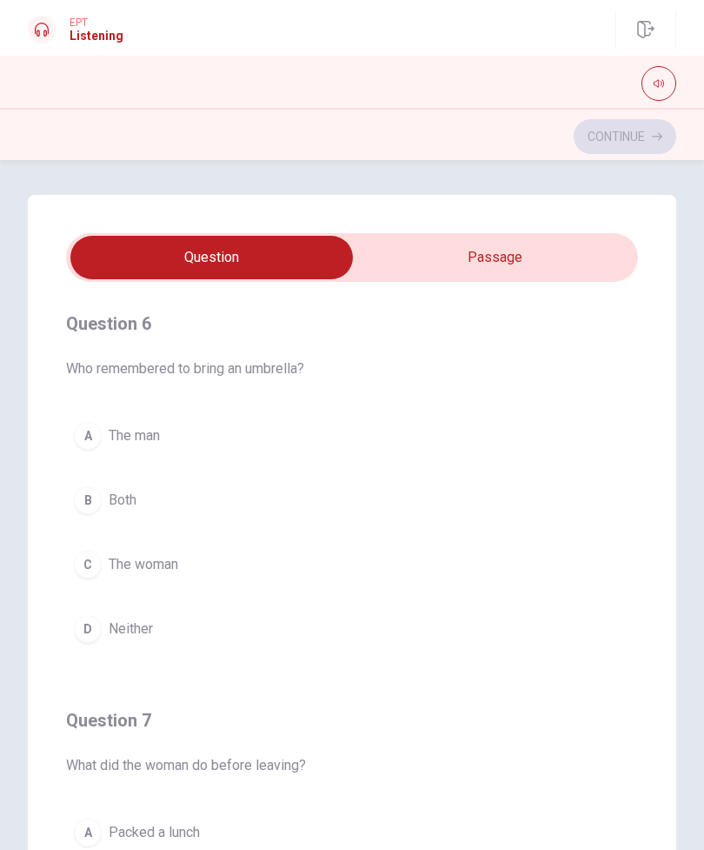
scroll to position [0, 0]
click at [598, 250] on input "checkbox" at bounding box center [212, 257] width 858 height 43
checkbox input "true"
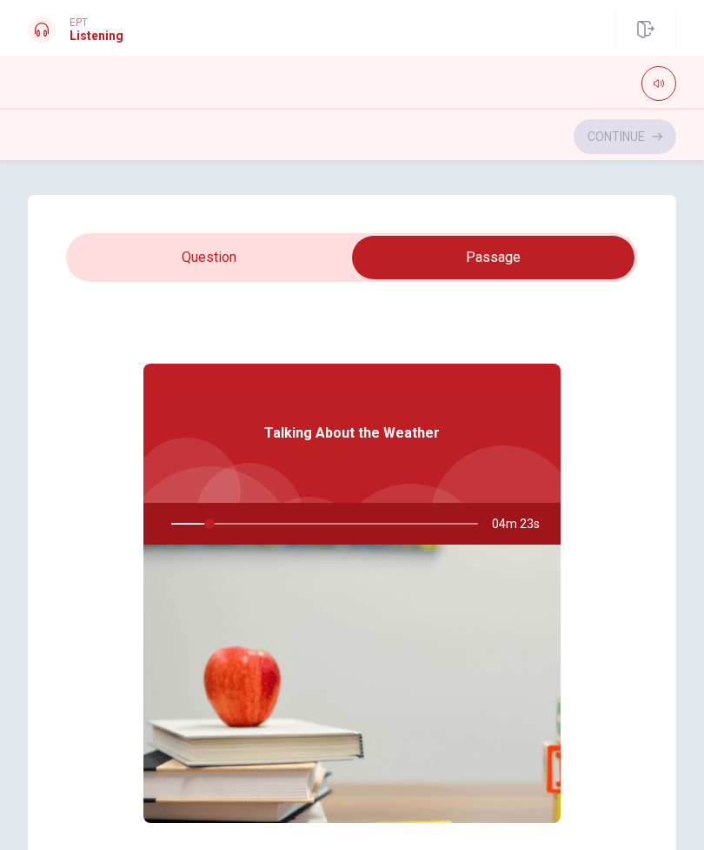
type input "13"
click at [292, 237] on input "checkbox" at bounding box center [493, 257] width 858 height 43
checkbox input "false"
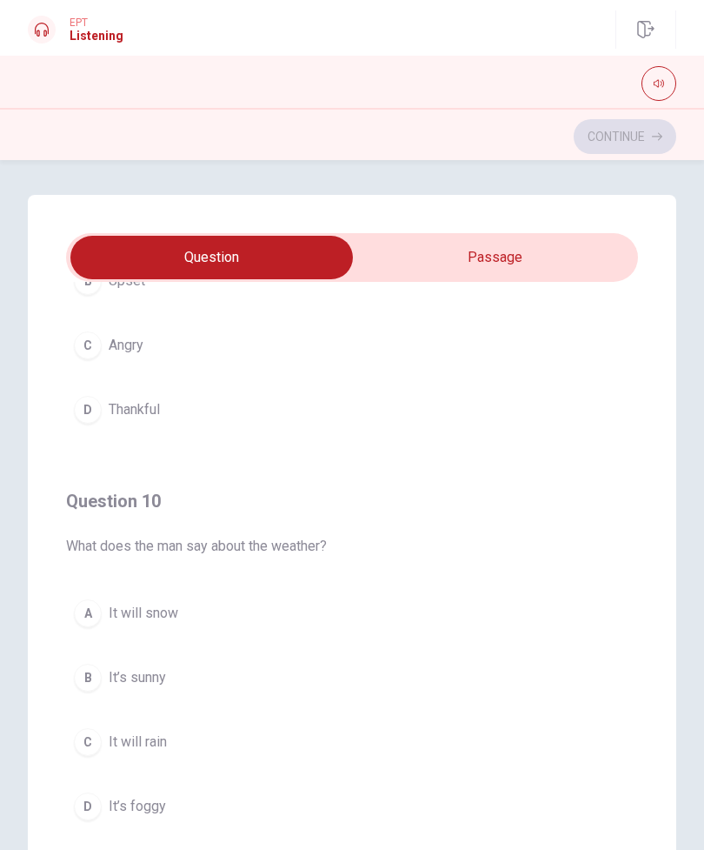
scroll to position [1409, 0]
type input "21"
click at [527, 237] on input "checkbox" at bounding box center [212, 257] width 858 height 43
checkbox input "true"
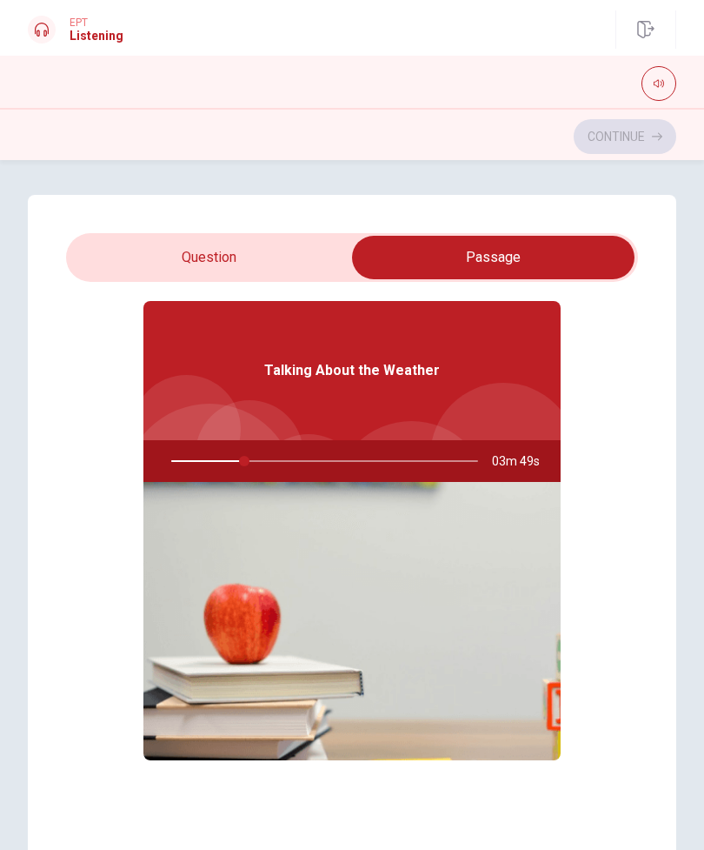
scroll to position [49, 0]
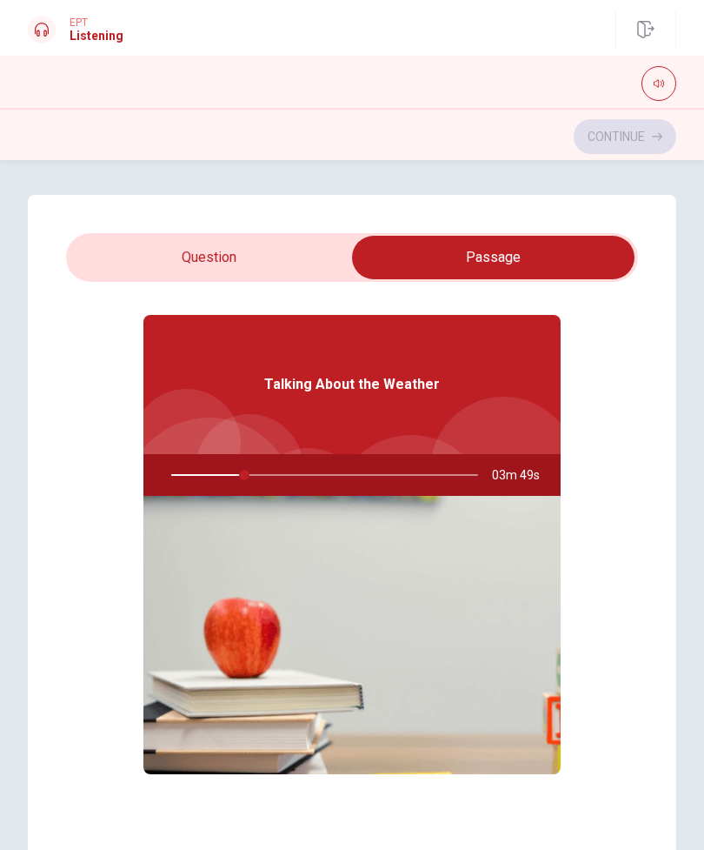
type input "24"
click at [317, 263] on input "checkbox" at bounding box center [493, 257] width 858 height 43
checkbox input "false"
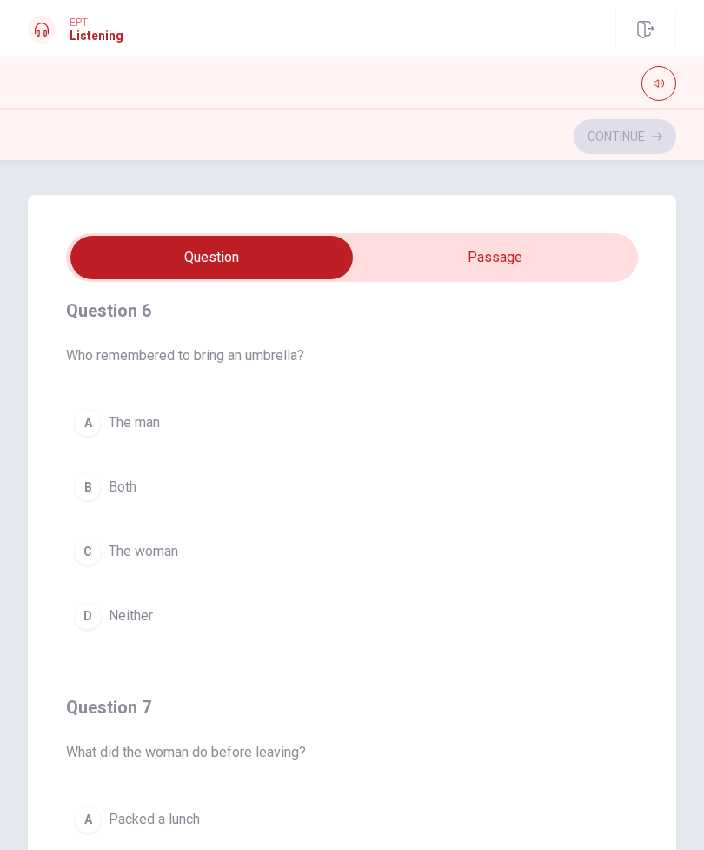
scroll to position [6, 0]
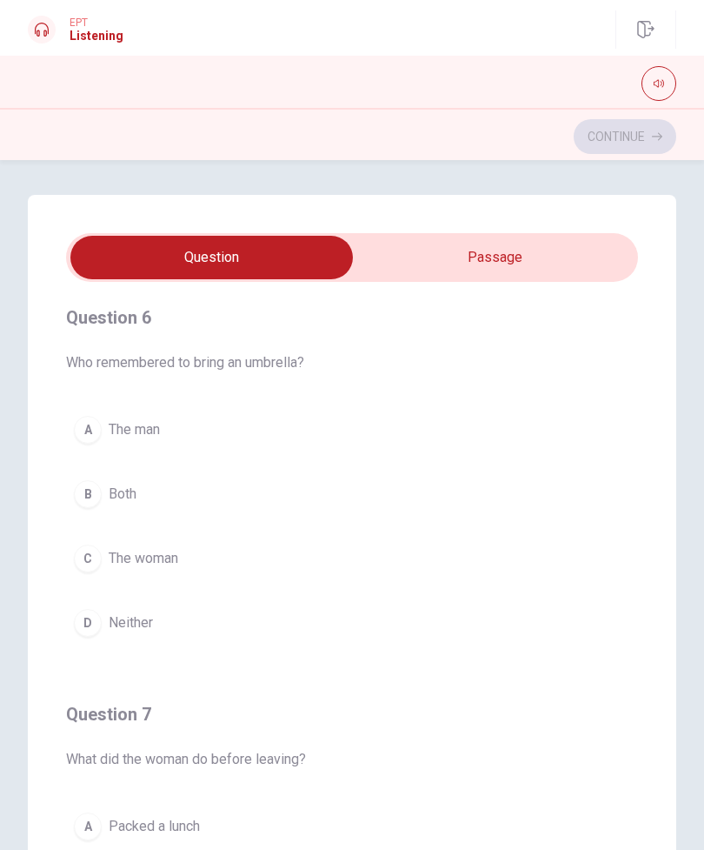
click at [90, 424] on div "A" at bounding box center [88, 430] width 28 height 28
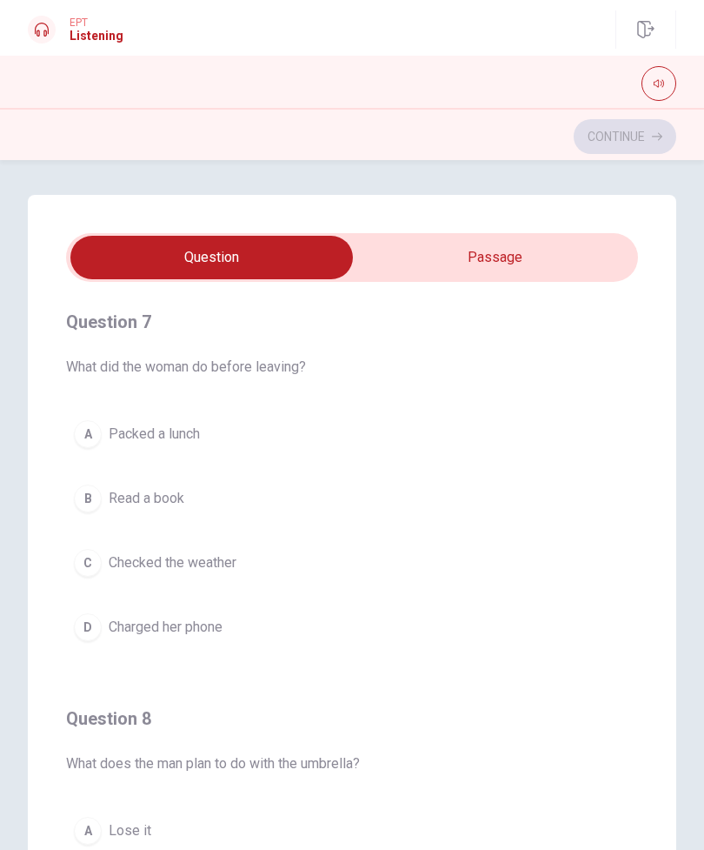
scroll to position [403, 0]
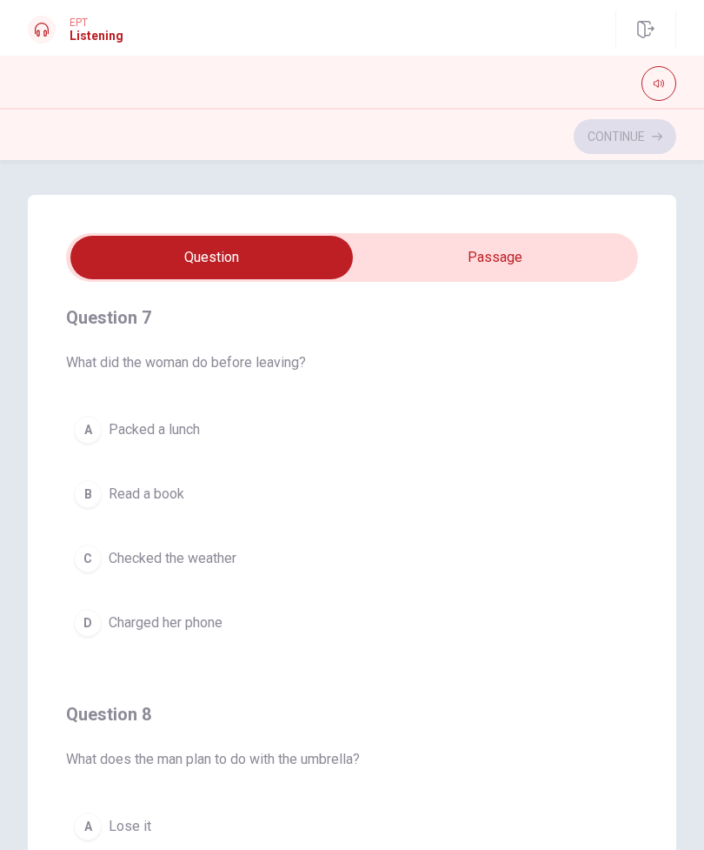
click at [282, 627] on button "D Charged her phone" at bounding box center [352, 622] width 572 height 43
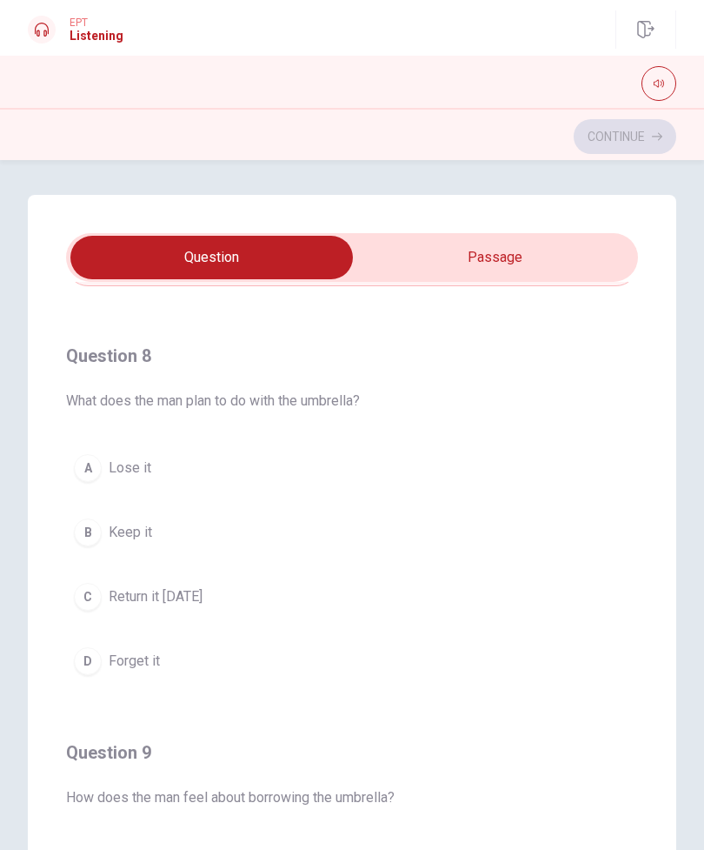
scroll to position [783, 0]
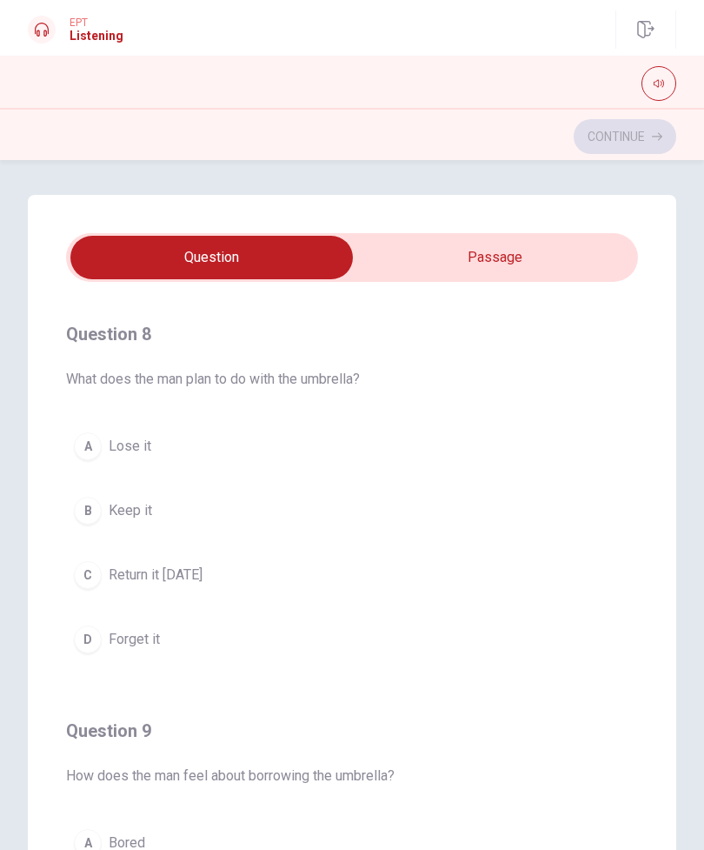
click at [190, 637] on button "D Forget it" at bounding box center [352, 638] width 572 height 43
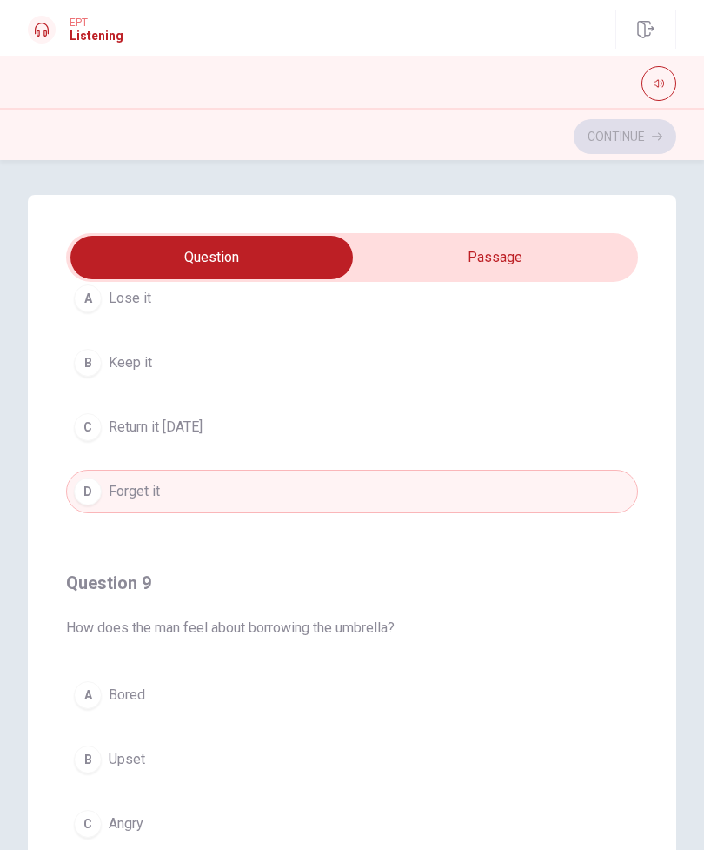
scroll to position [929, 0]
click at [454, 436] on button "C Return it [DATE]" at bounding box center [352, 428] width 572 height 43
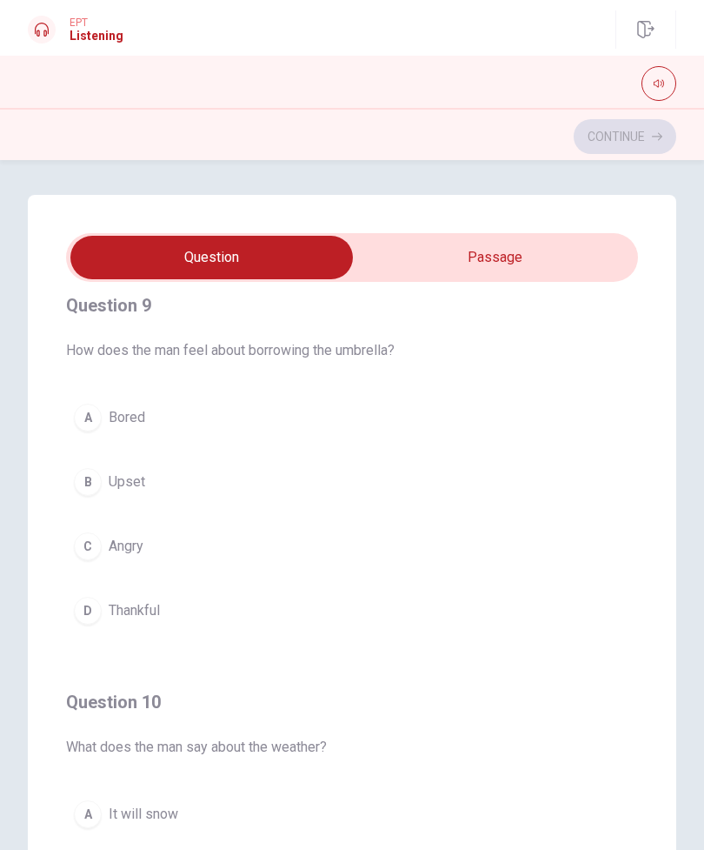
scroll to position [1217, 0]
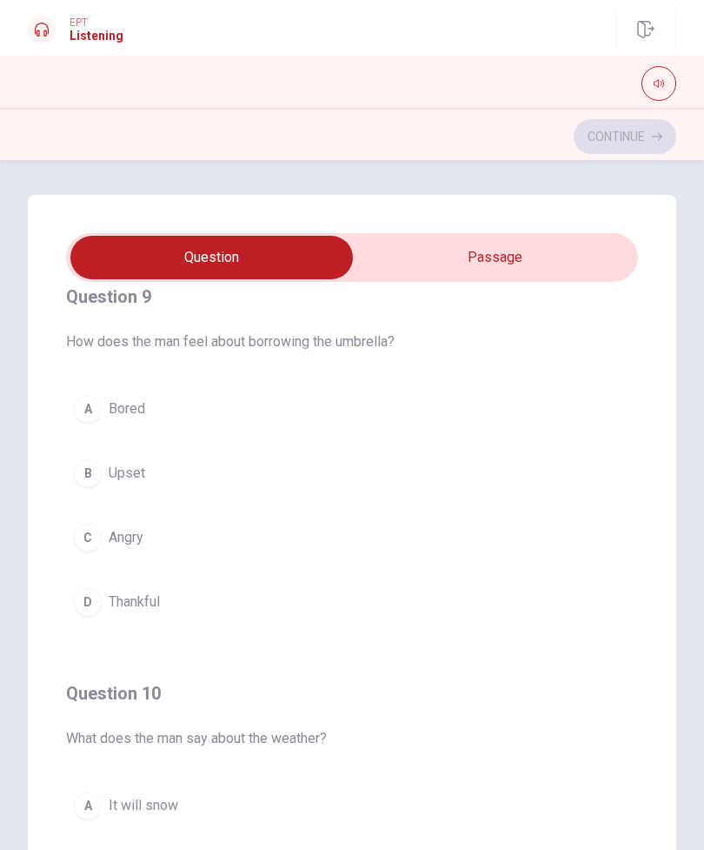
click at [370, 622] on button "D Thankful" at bounding box center [352, 601] width 572 height 43
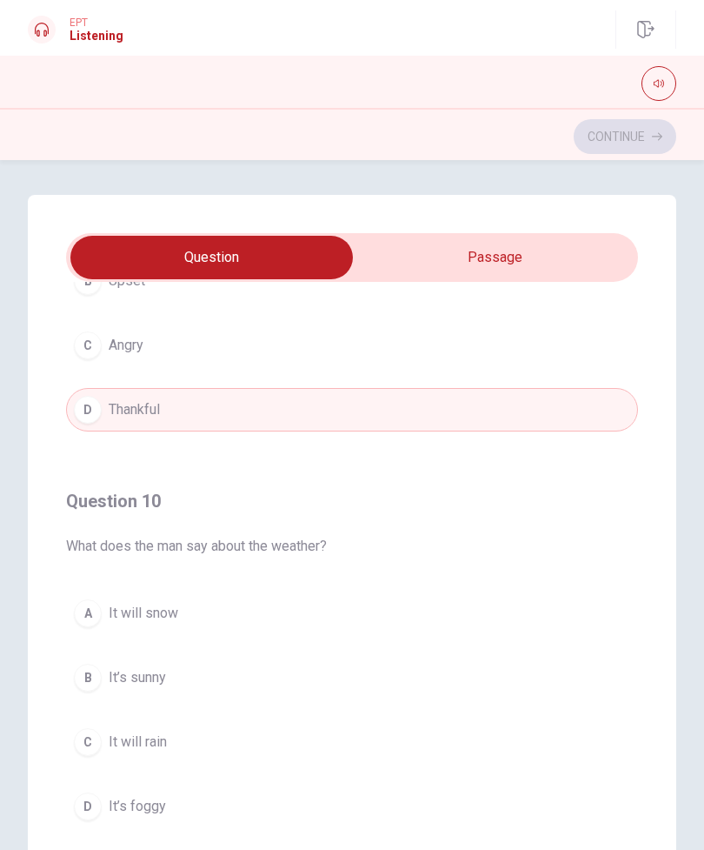
scroll to position [1409, 0]
click at [304, 744] on button "C It will rain" at bounding box center [352, 741] width 572 height 43
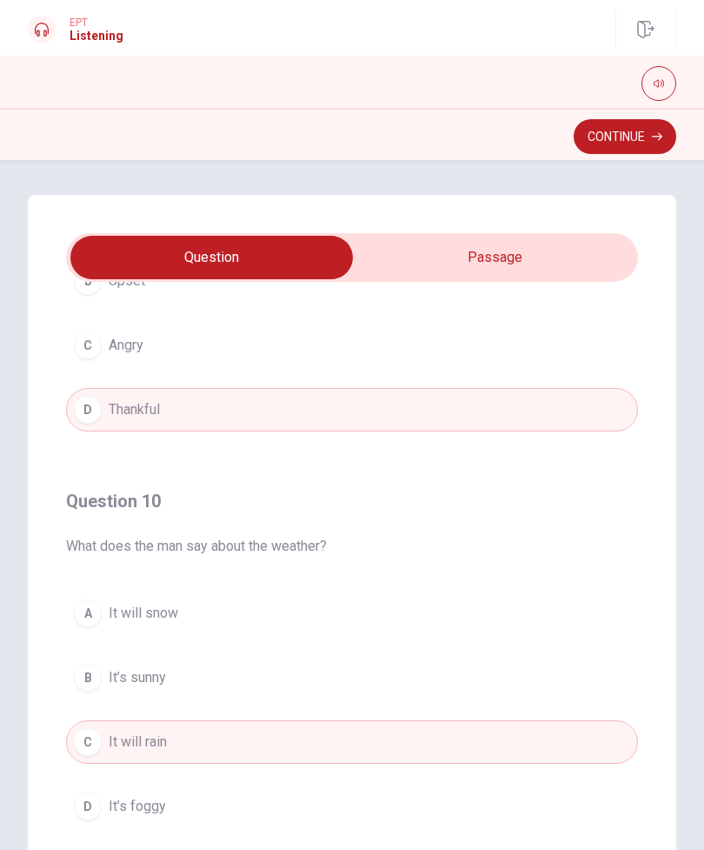
click at [602, 139] on button "Continue" at bounding box center [625, 136] width 103 height 35
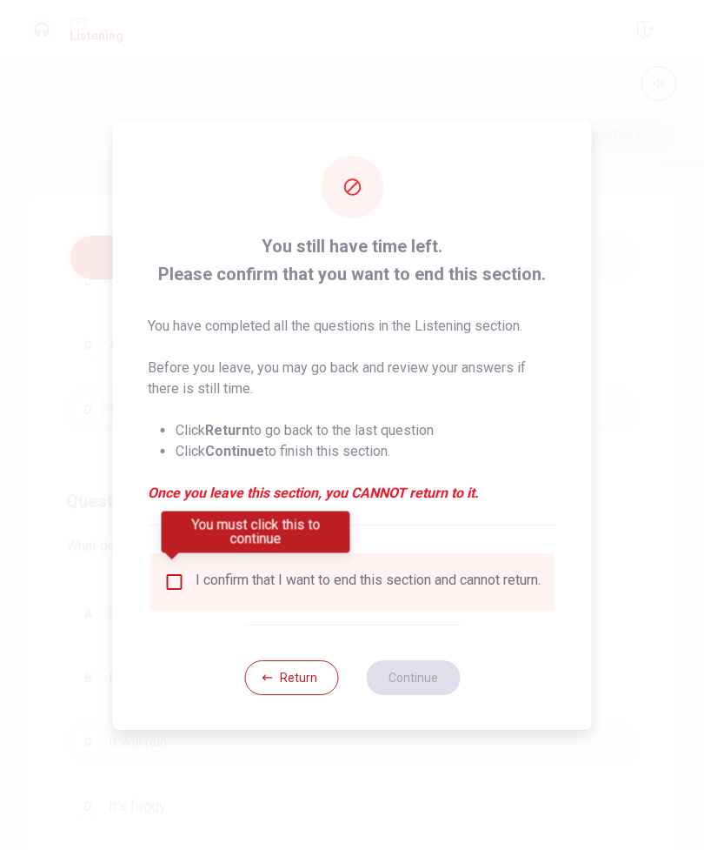
click at [174, 581] on input "You must click this to continue" at bounding box center [174, 581] width 21 height 21
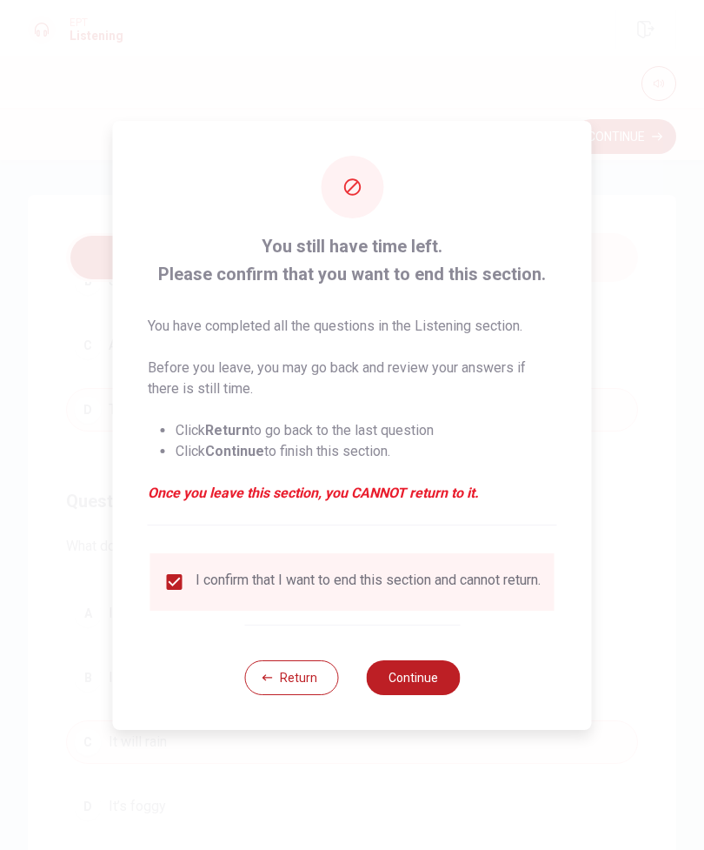
click at [417, 692] on button "Continue" at bounding box center [413, 677] width 94 height 35
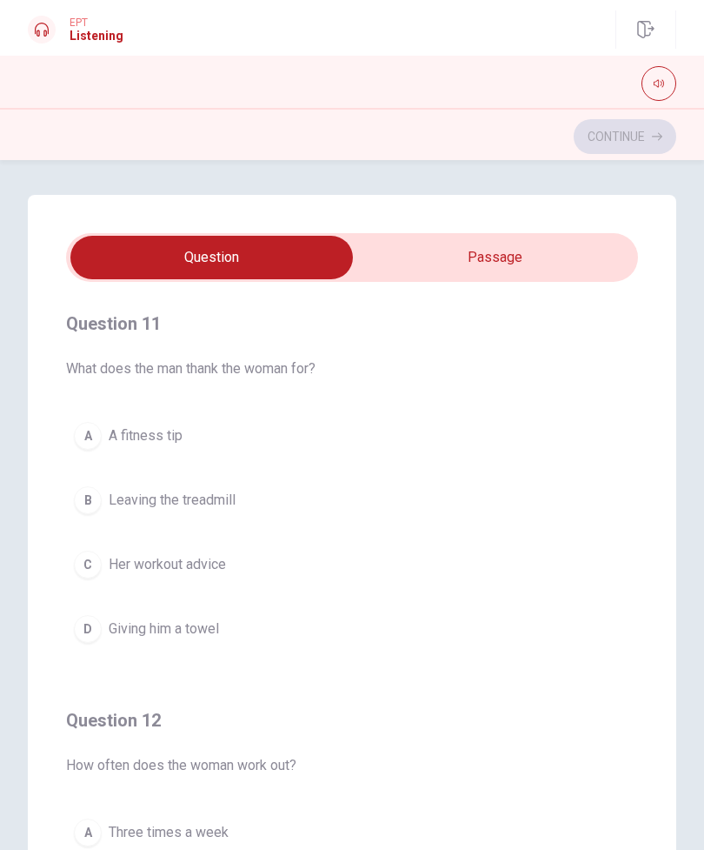
type input "2"
click at [561, 238] on input "checkbox" at bounding box center [212, 257] width 858 height 43
checkbox input "true"
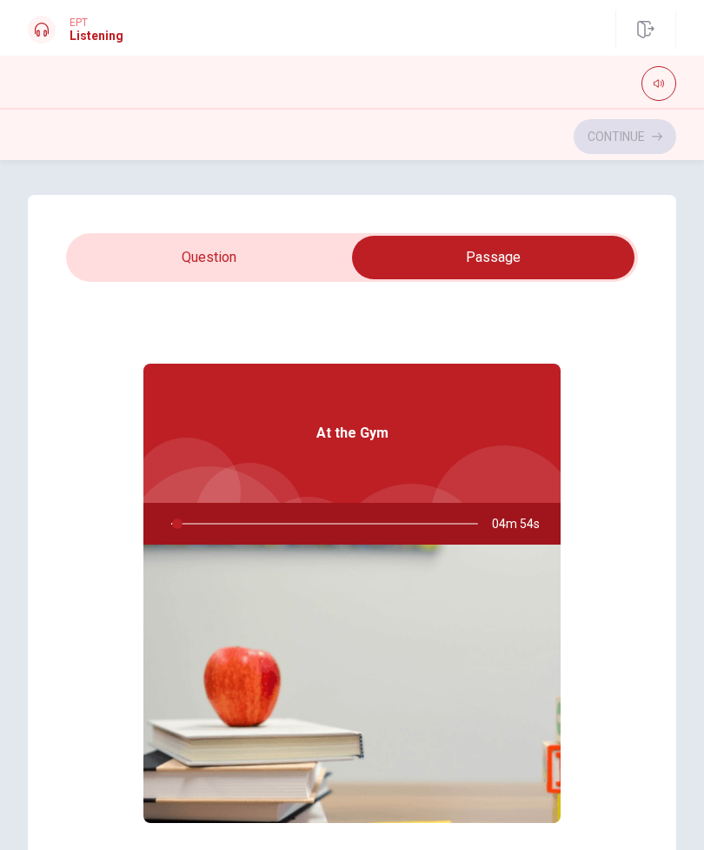
type input "2"
click at [278, 257] on input "checkbox" at bounding box center [493, 257] width 858 height 43
checkbox input "false"
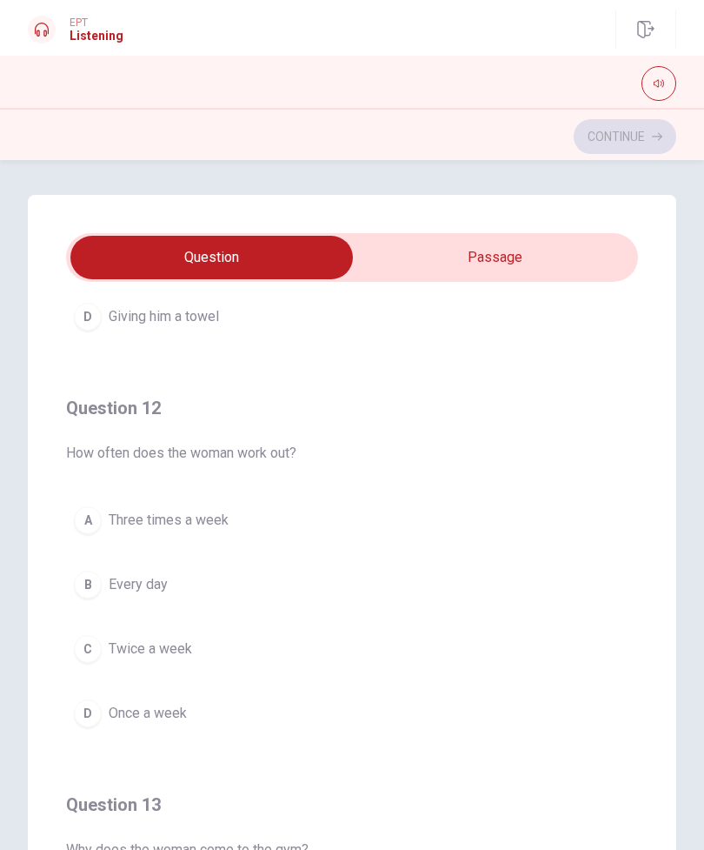
scroll to position [312, 0]
click at [350, 516] on button "A Three times a week" at bounding box center [352, 519] width 572 height 43
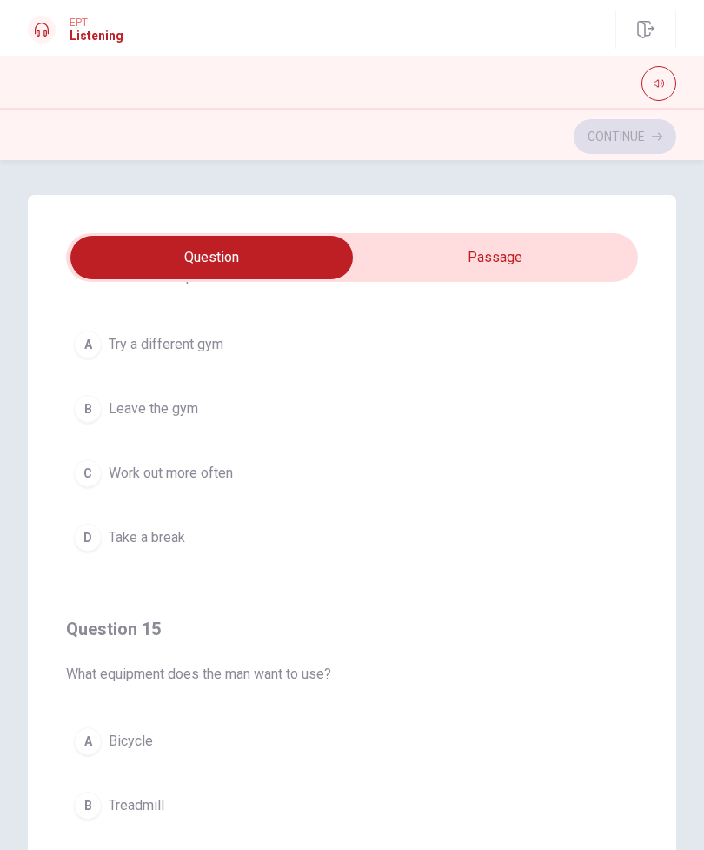
scroll to position [1284, 0]
click at [279, 467] on button "C Work out more often" at bounding box center [352, 470] width 572 height 43
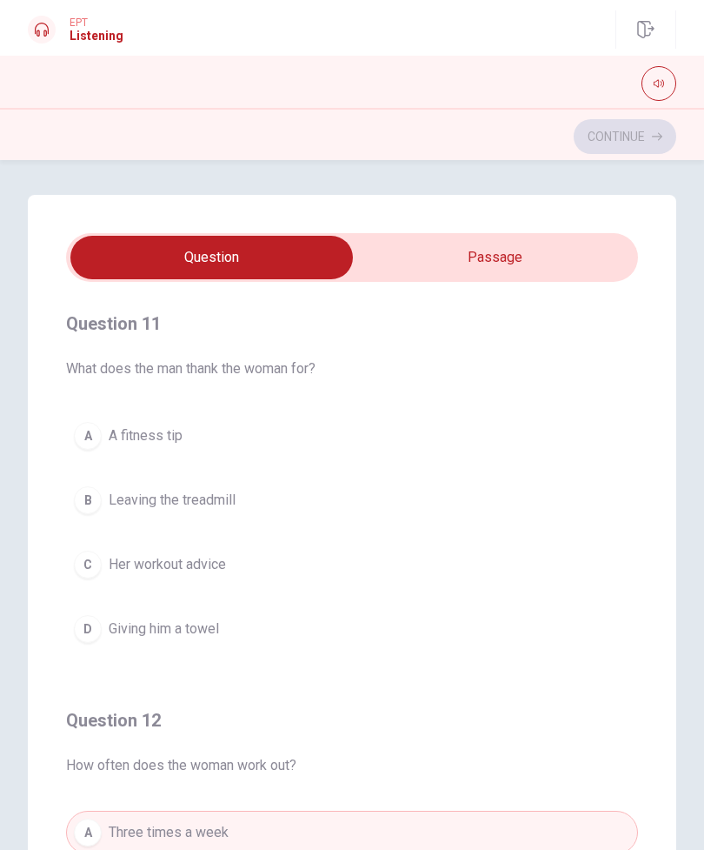
scroll to position [0, 0]
click at [281, 568] on button "C Her workout advice" at bounding box center [352, 564] width 572 height 43
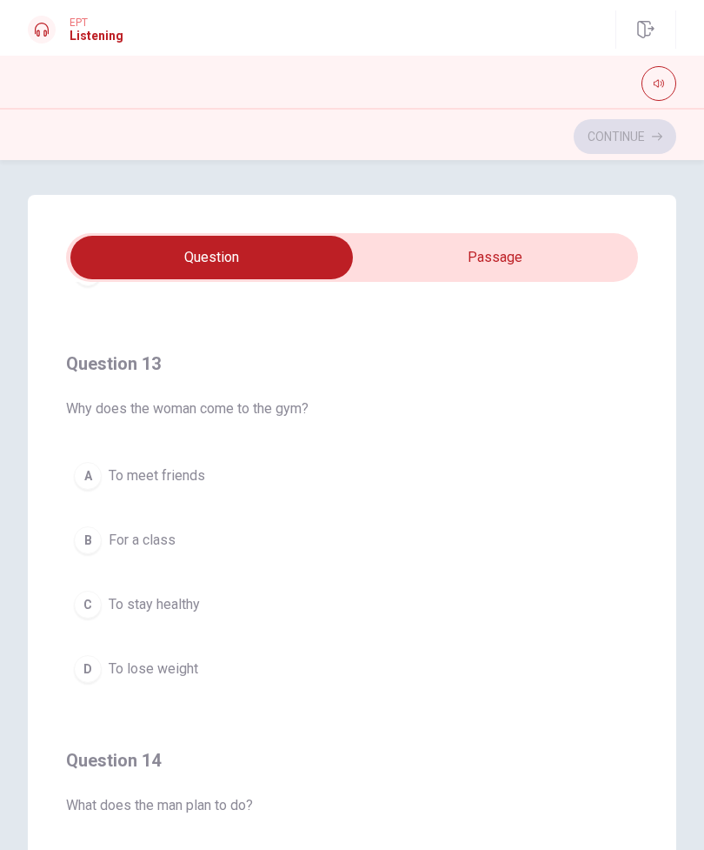
scroll to position [796, 0]
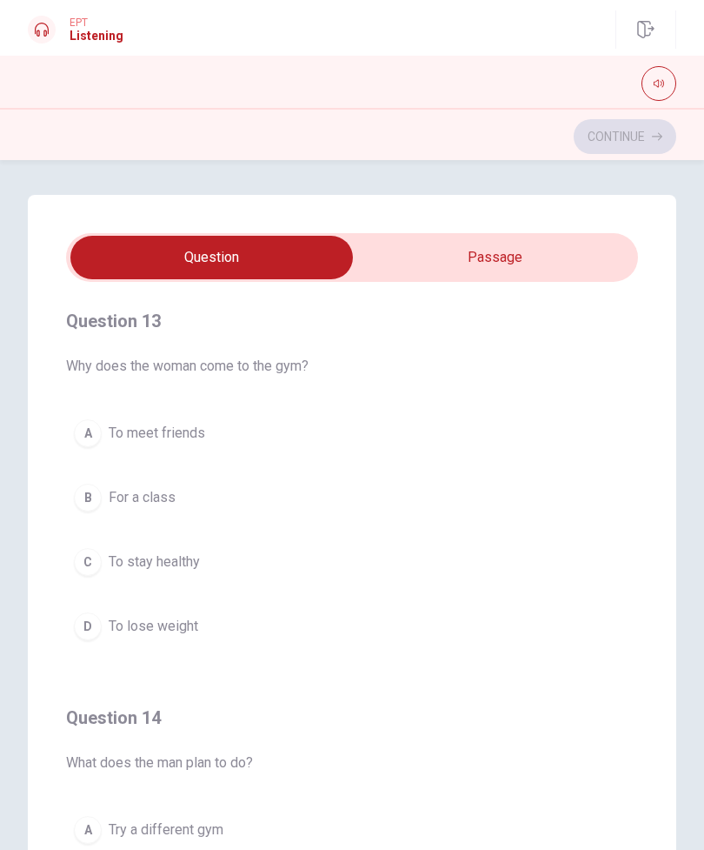
click at [298, 622] on button "D To lose weight" at bounding box center [352, 625] width 572 height 43
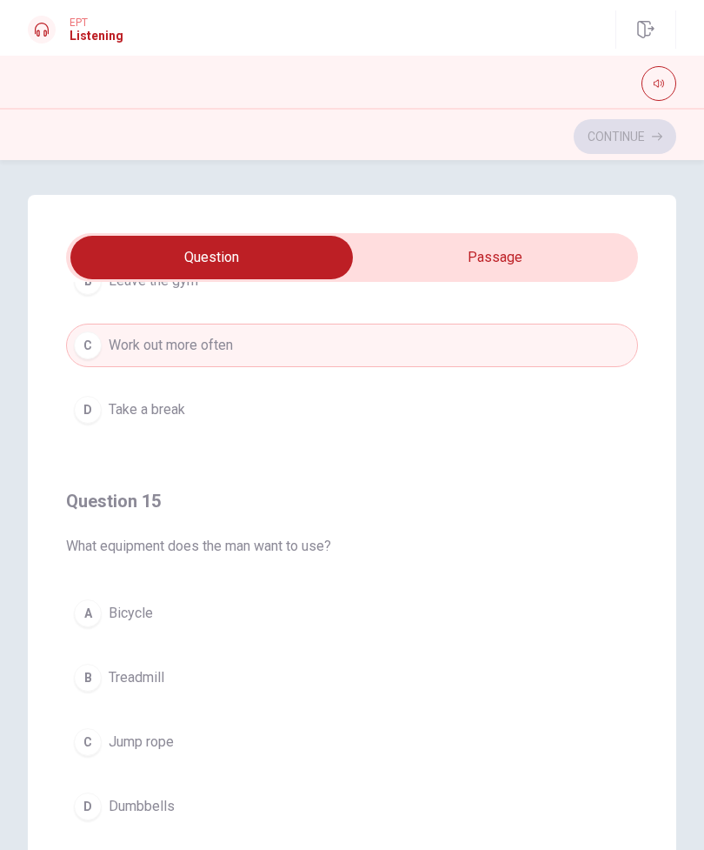
scroll to position [1409, 0]
click at [224, 806] on button "D Dumbbells" at bounding box center [352, 805] width 572 height 43
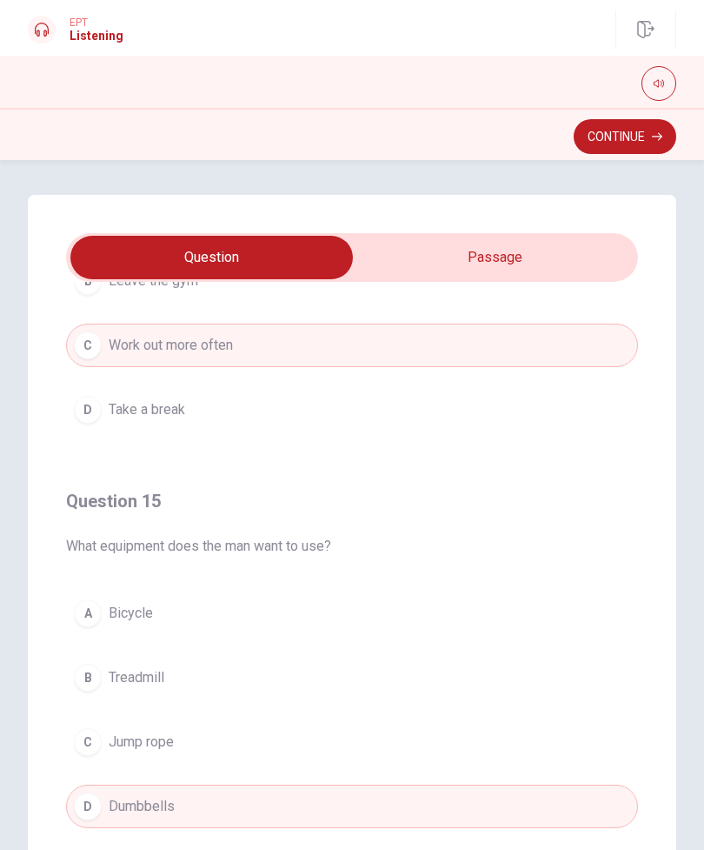
click at [611, 144] on button "Continue" at bounding box center [625, 136] width 103 height 35
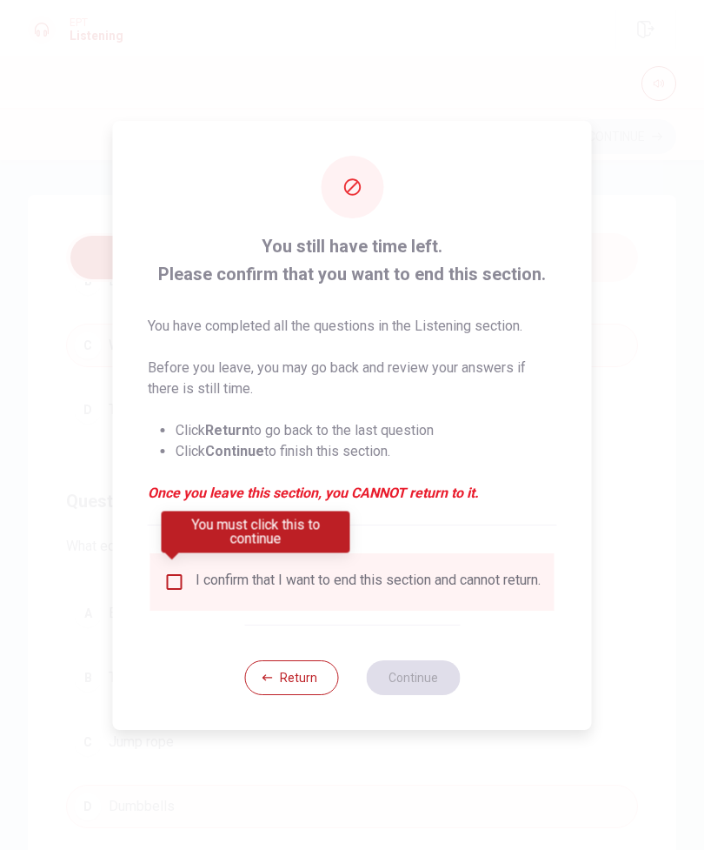
click at [174, 574] on input "You must click this to continue" at bounding box center [174, 581] width 21 height 21
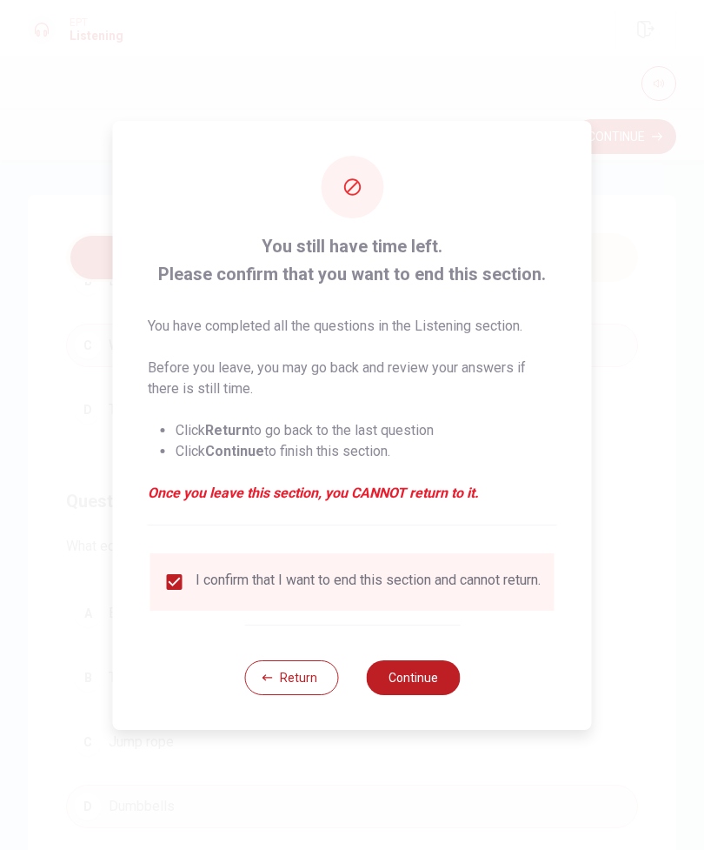
click at [439, 681] on button "Continue" at bounding box center [413, 677] width 94 height 35
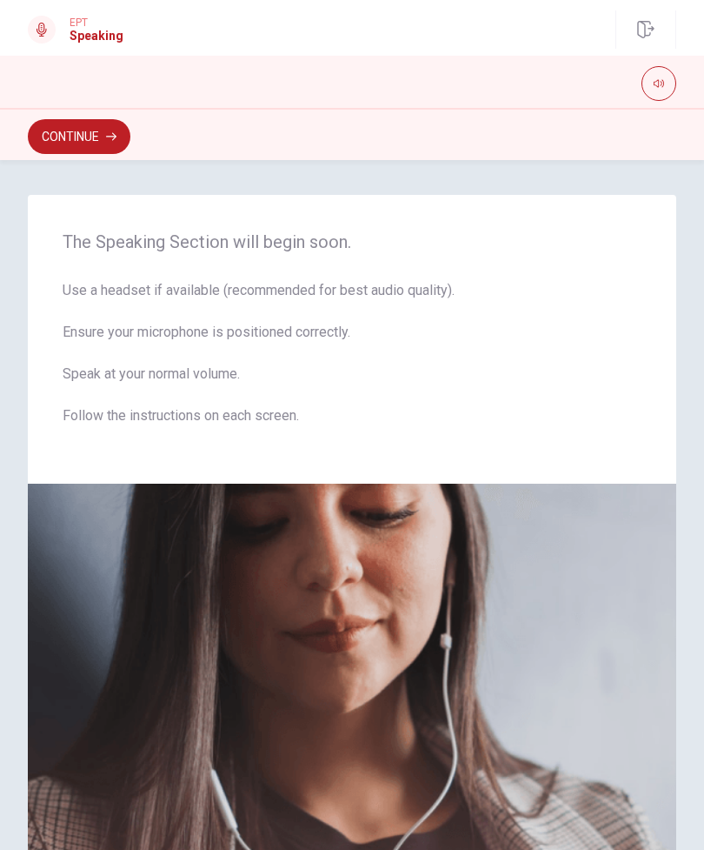
scroll to position [0, 0]
click at [83, 141] on button "Continue" at bounding box center [79, 136] width 103 height 35
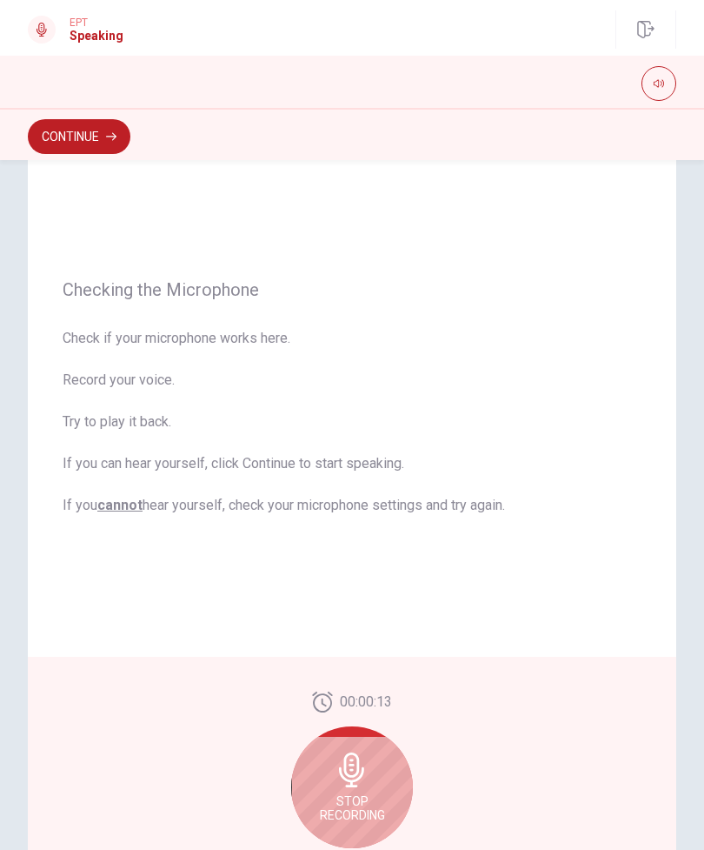
scroll to position [55, 0]
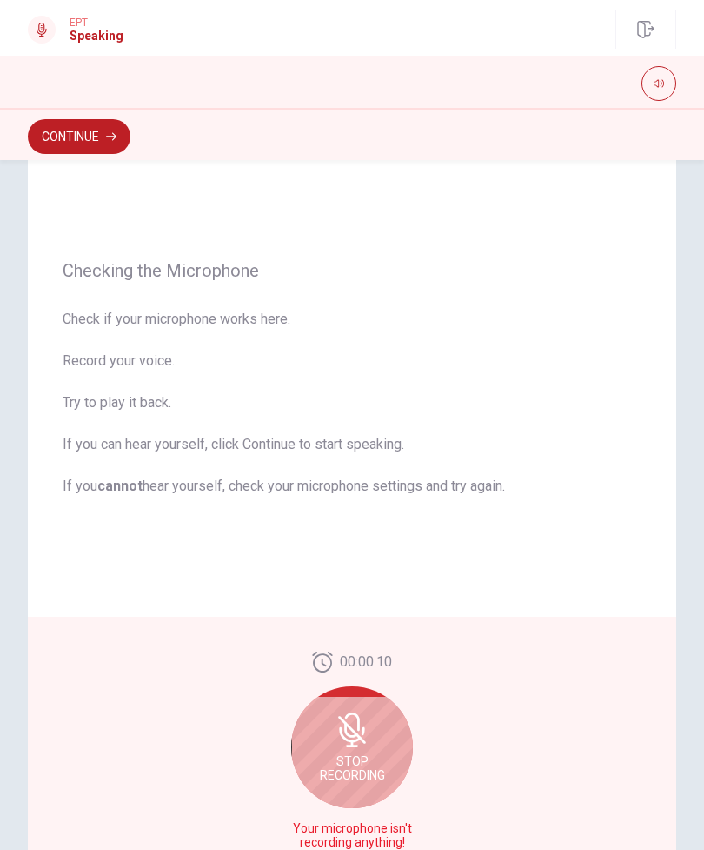
click at [359, 757] on span "Stop Recording" at bounding box center [352, 768] width 65 height 28
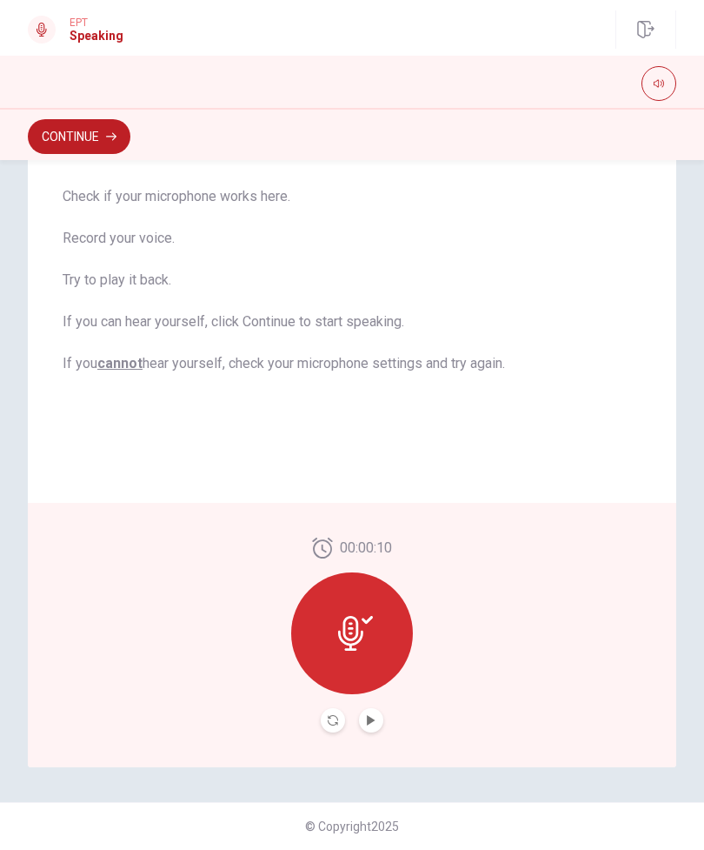
scroll to position [186, 0]
click at [350, 644] on icon at bounding box center [350, 633] width 25 height 35
click at [376, 726] on button "Play Audio" at bounding box center [371, 720] width 24 height 24
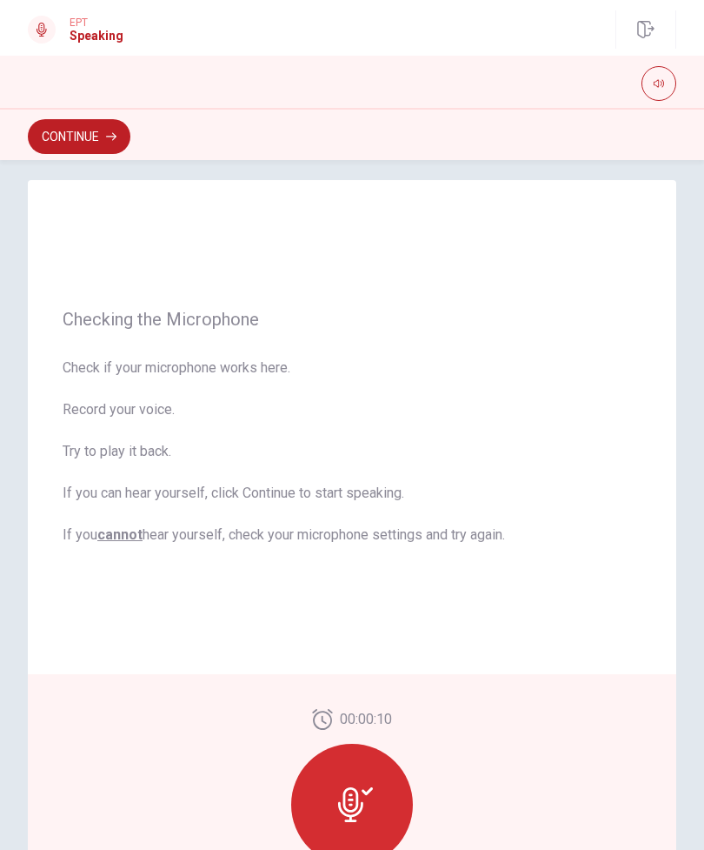
scroll to position [17, 0]
click at [90, 132] on button "Continue" at bounding box center [79, 136] width 103 height 35
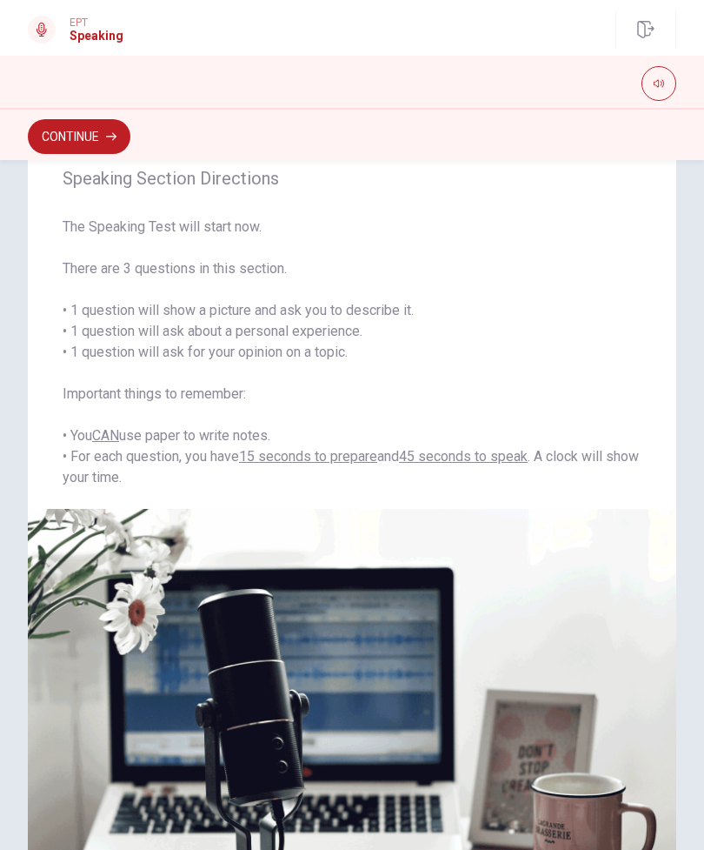
scroll to position [43, 0]
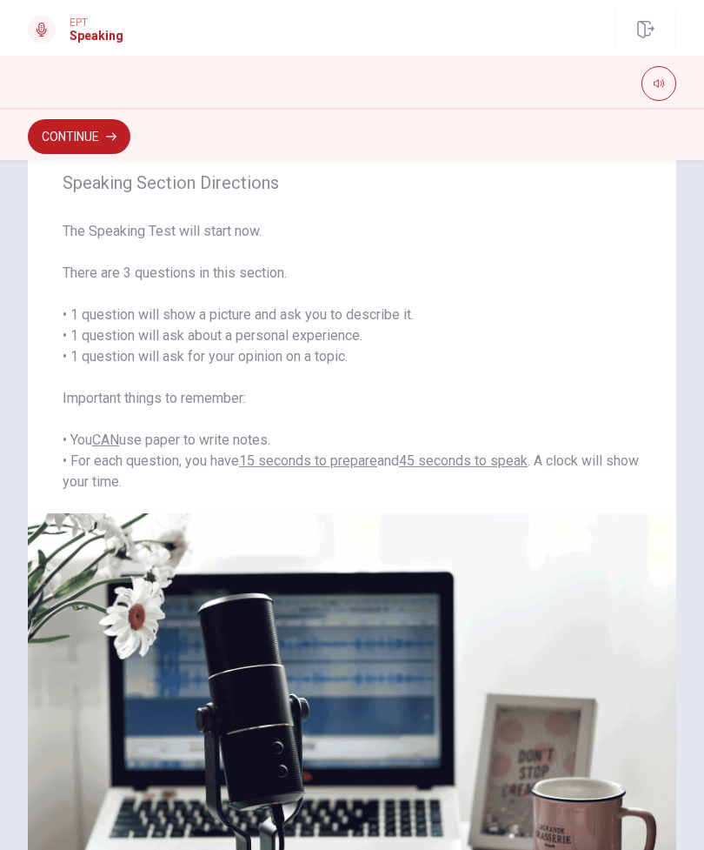
click at [97, 133] on button "Continue" at bounding box center [79, 136] width 103 height 35
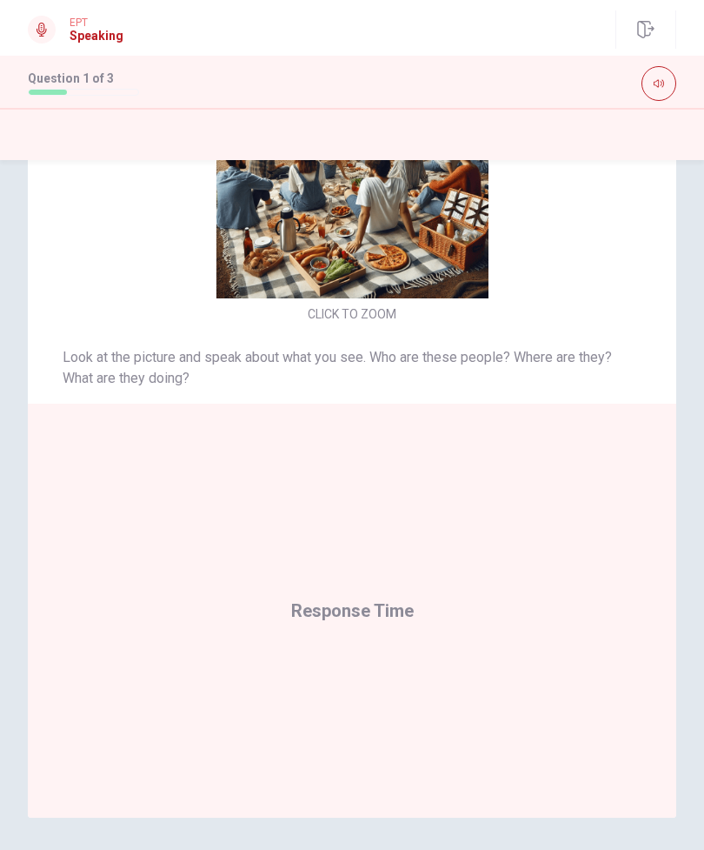
scroll to position [144, 0]
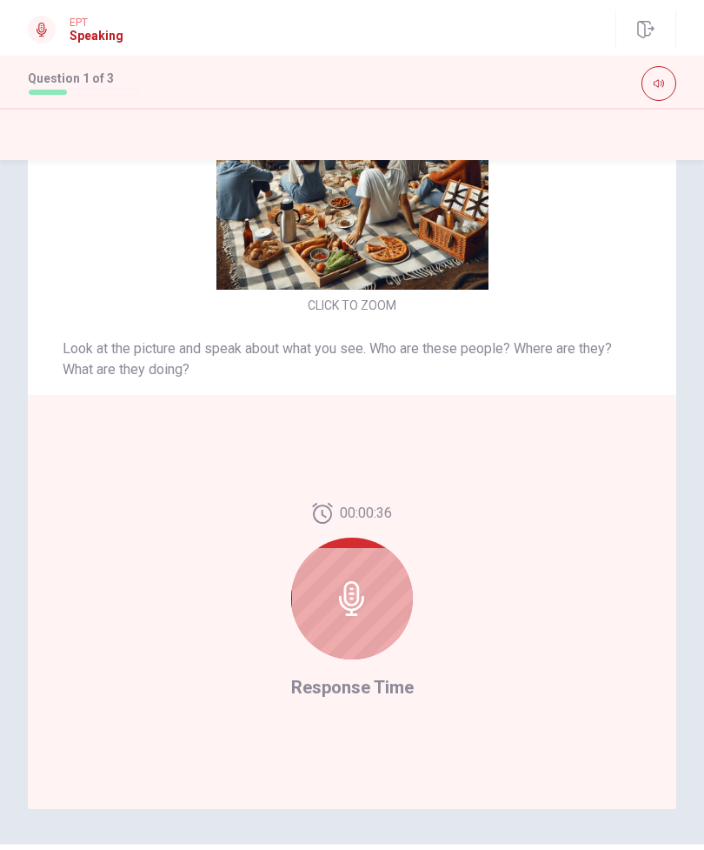
click at [355, 598] on icon at bounding box center [352, 598] width 35 height 35
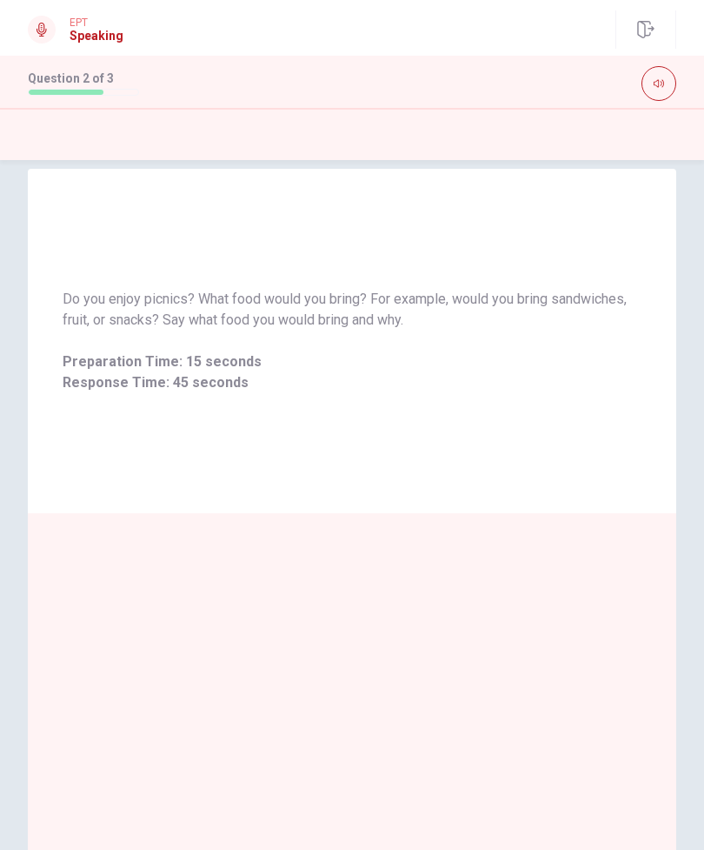
scroll to position [26, 0]
